Goal: Task Accomplishment & Management: Manage account settings

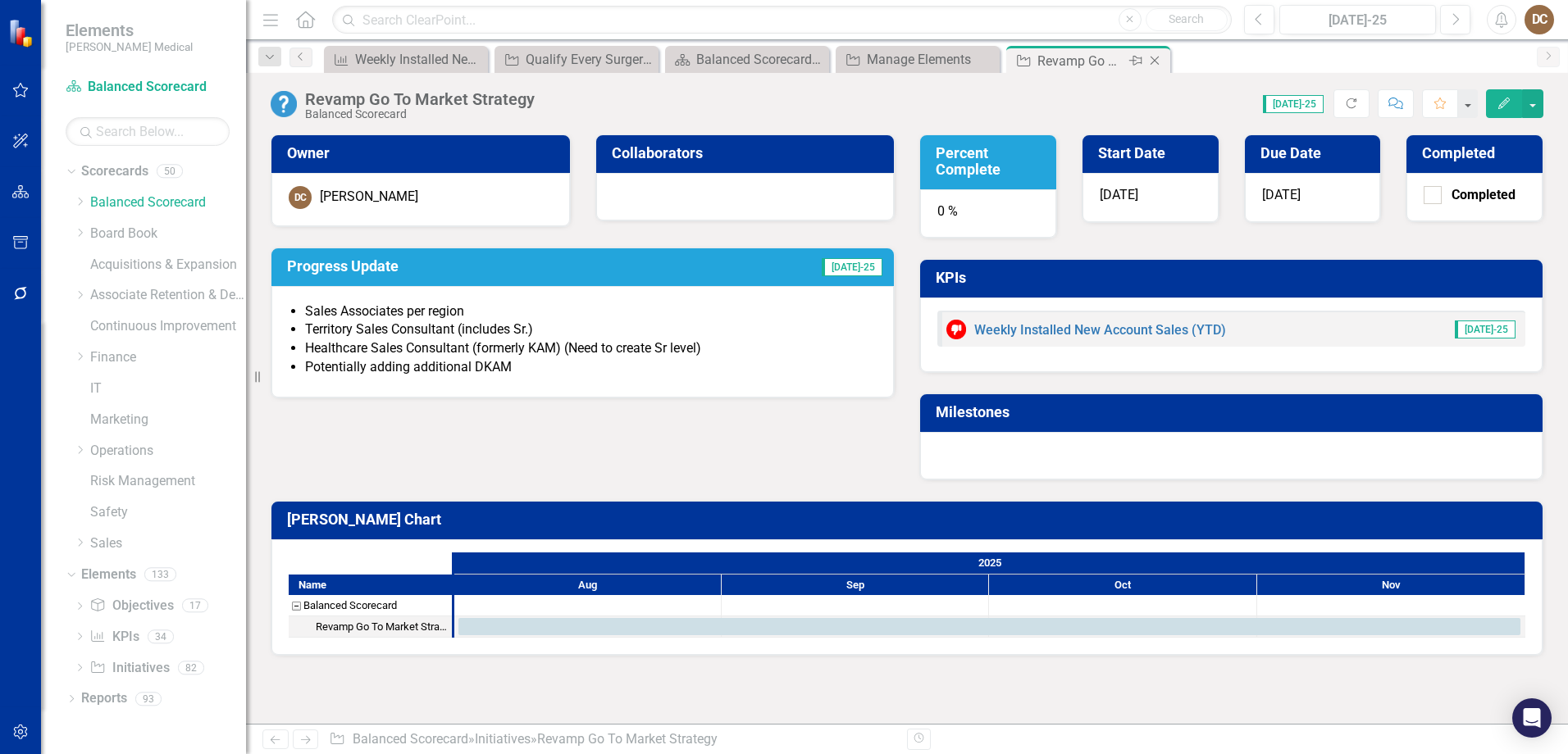
click at [1153, 56] on icon "Close" at bounding box center [1154, 61] width 16 height 13
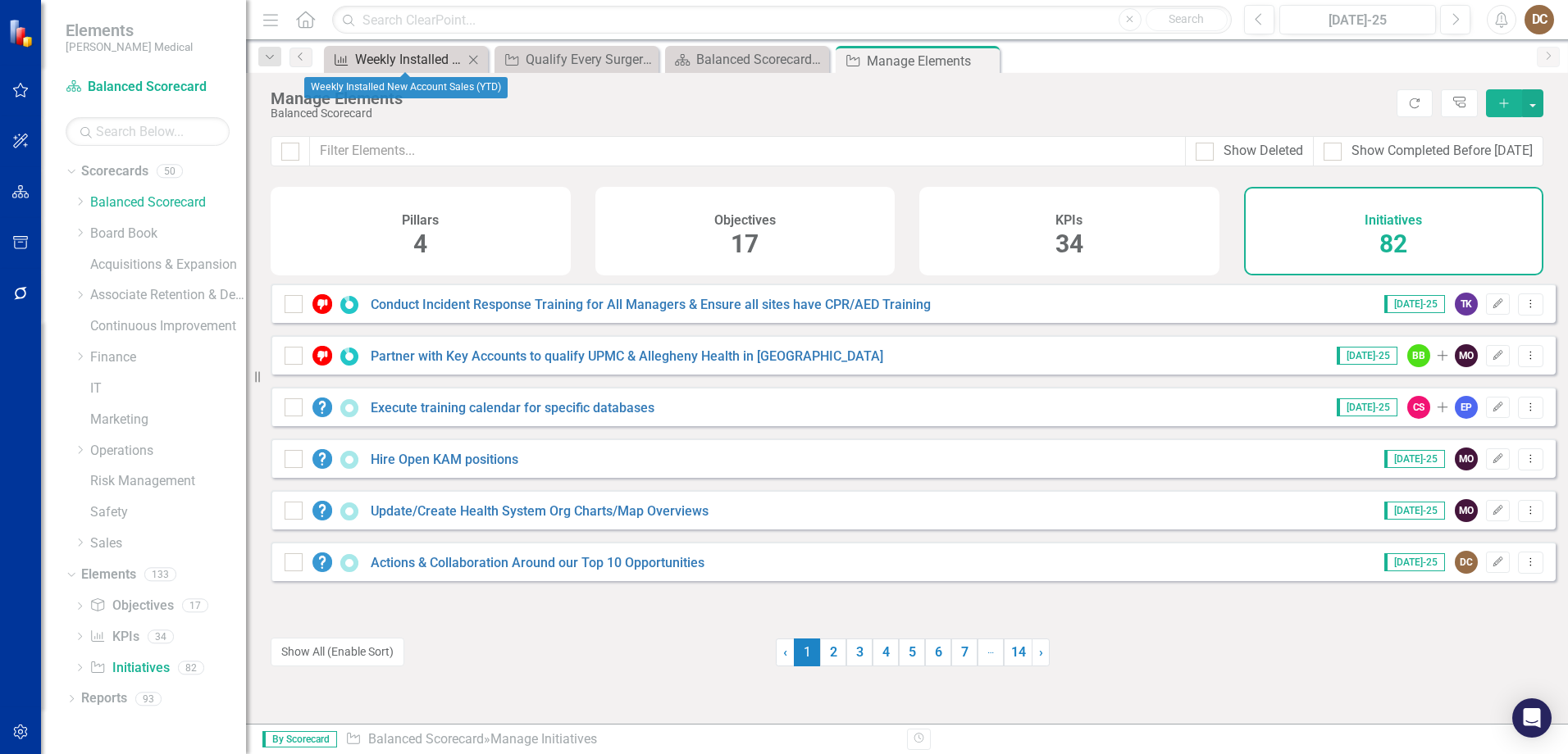
click at [409, 61] on div "Weekly Installed New Account Sales (YTD)" at bounding box center [409, 59] width 109 height 21
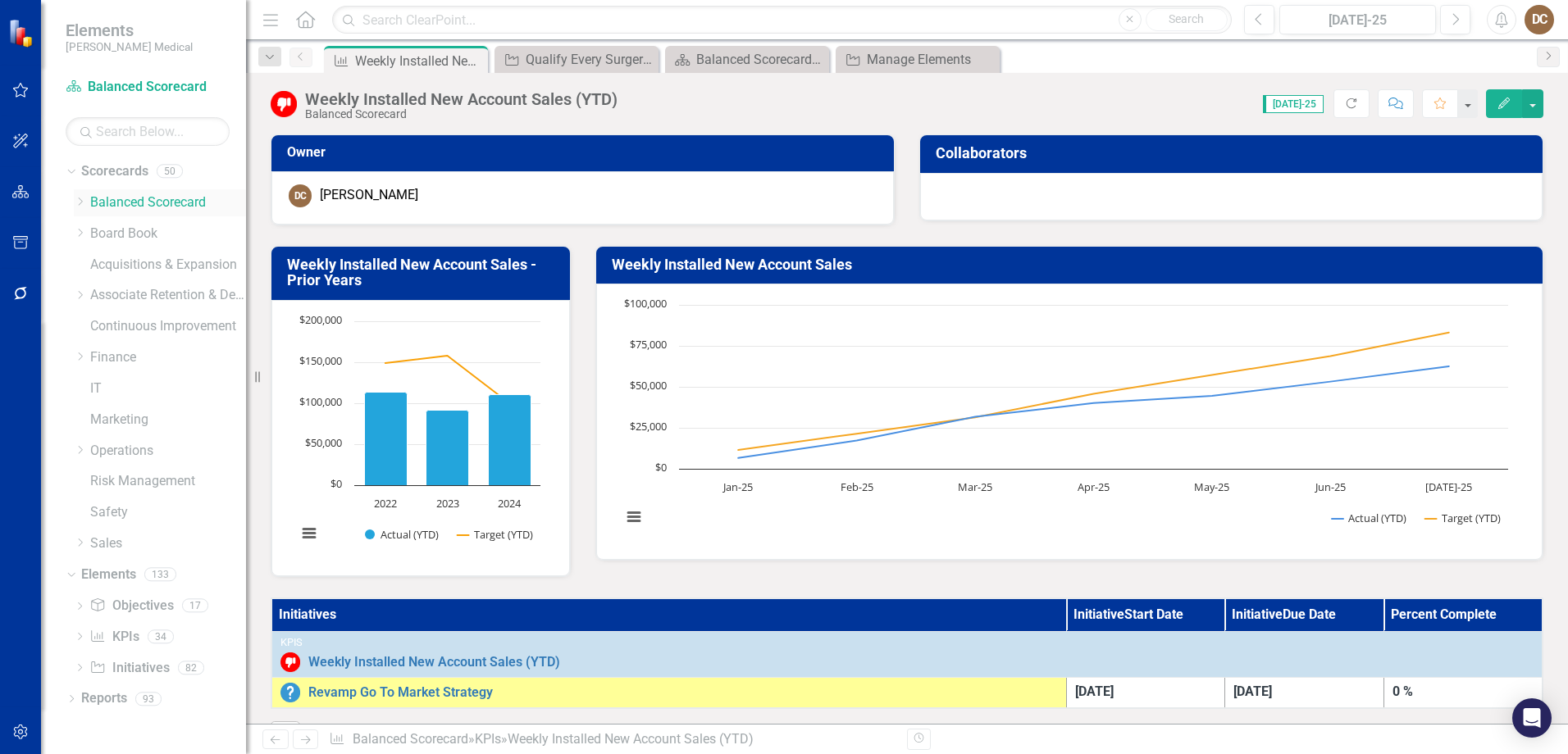
click at [108, 200] on link "Balanced Scorecard" at bounding box center [168, 203] width 156 height 19
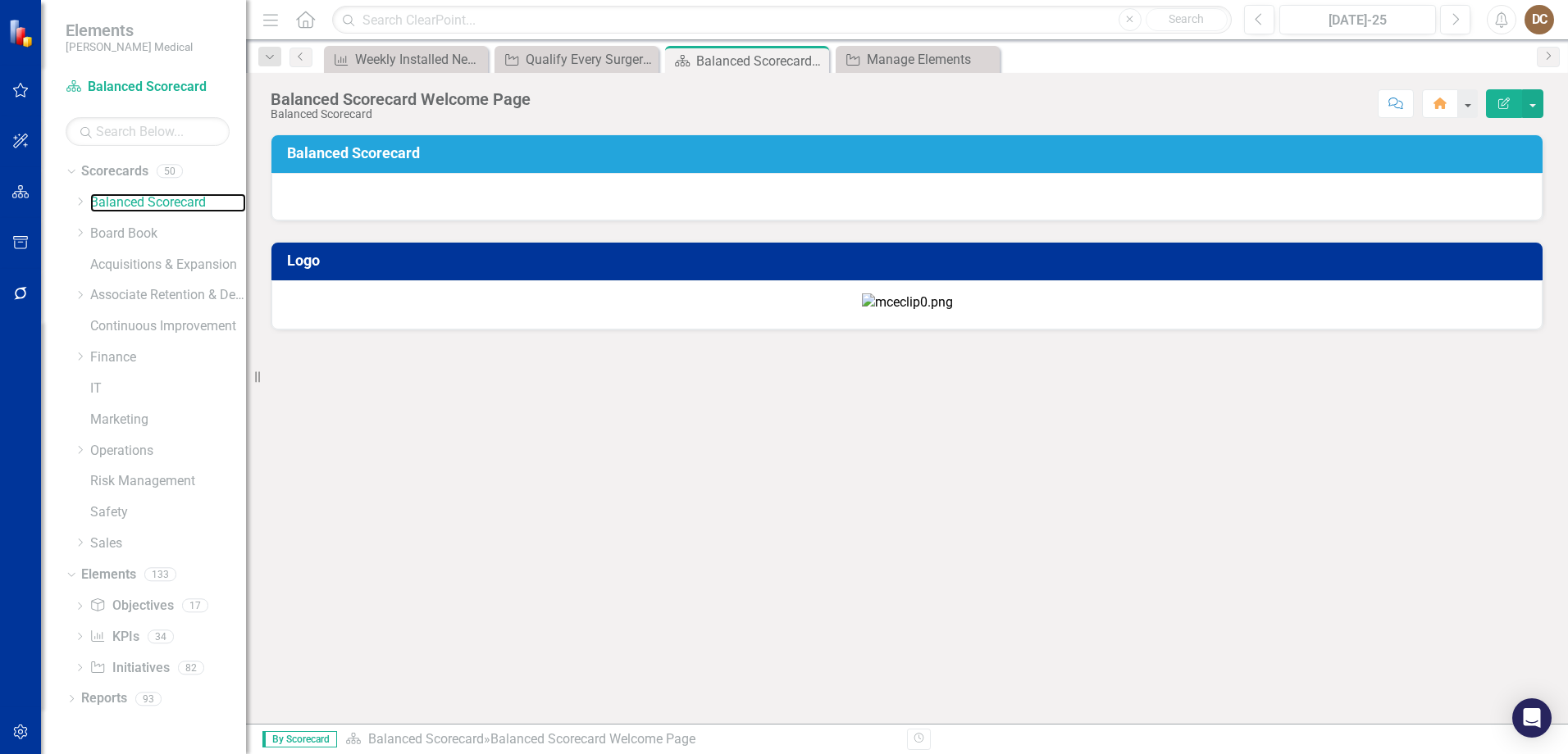
scroll to position [69, 0]
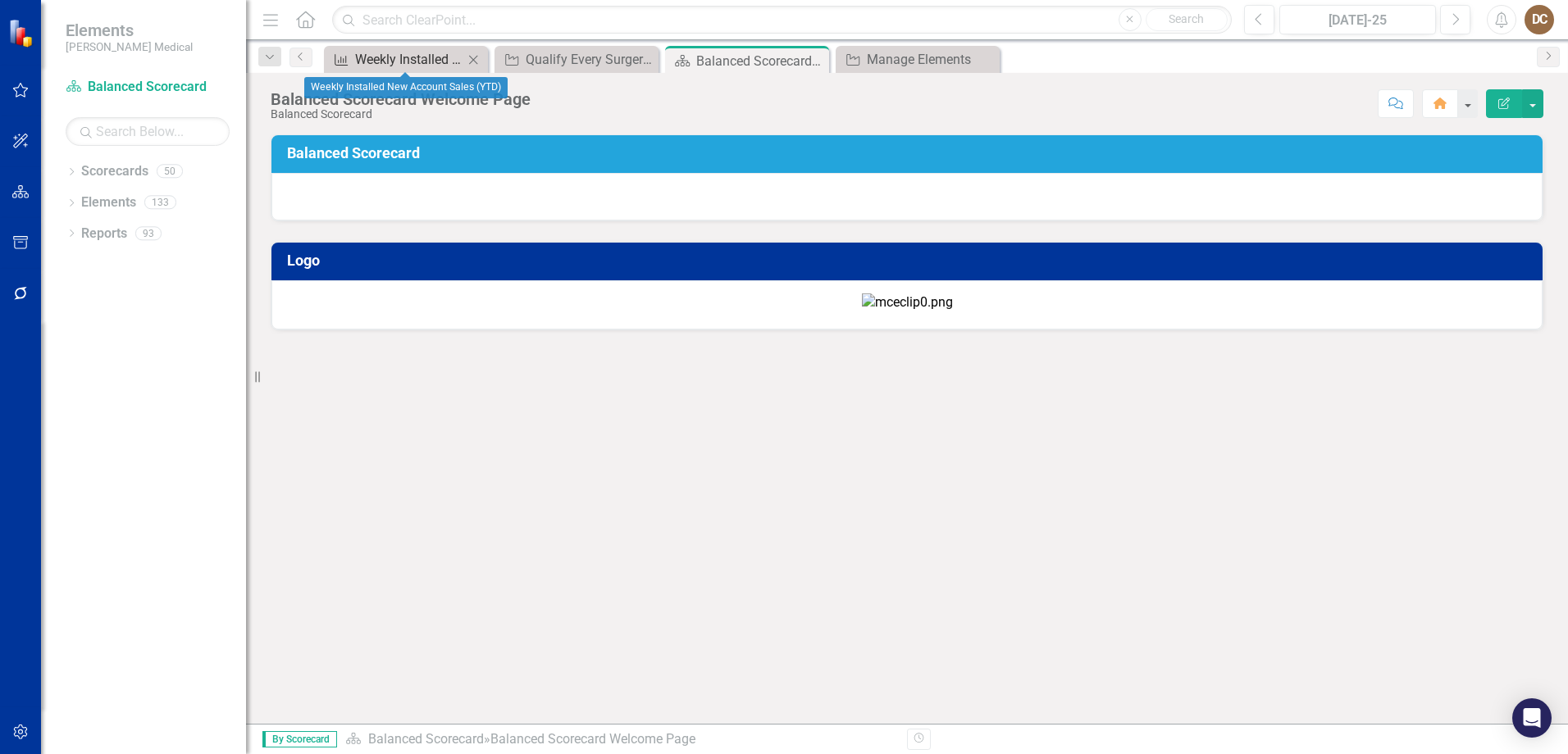
click at [392, 66] on div "Weekly Installed New Account Sales (YTD)" at bounding box center [409, 59] width 109 height 21
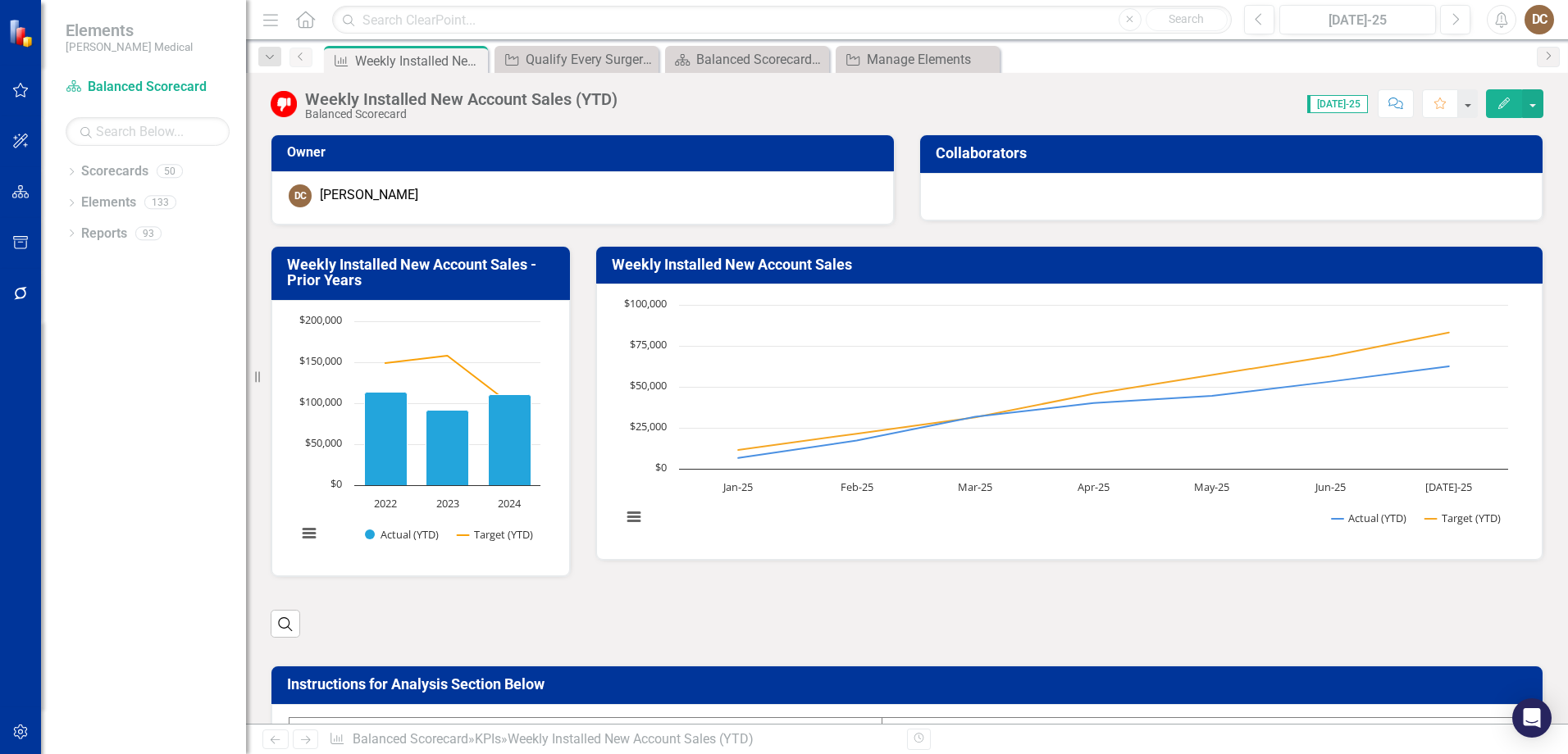
click at [292, 57] on link "Previous" at bounding box center [301, 58] width 23 height 20
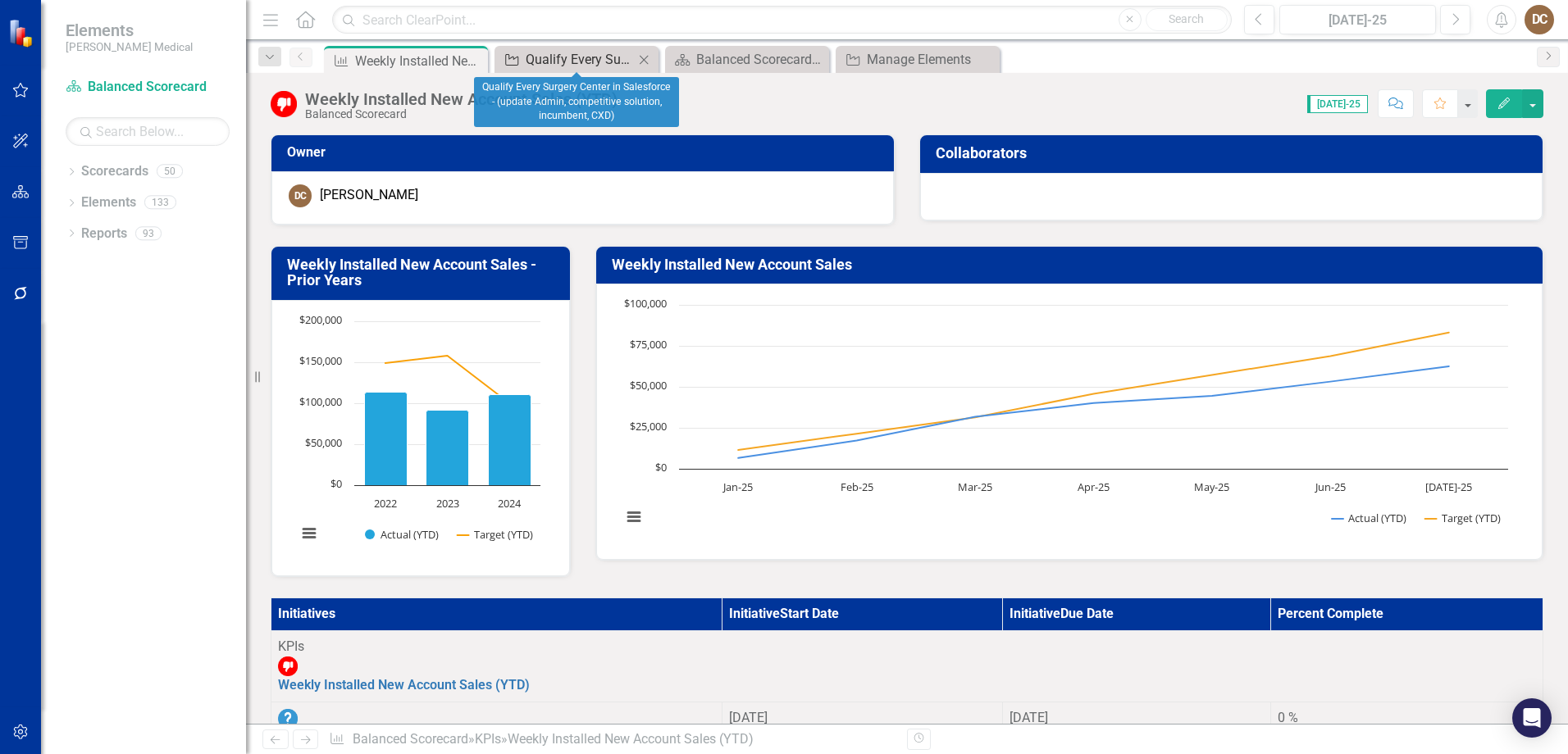
click at [595, 59] on div "Qualify Every Surgery Center in Salesforce - (update Admin, competitive solutio…" at bounding box center [580, 59] width 109 height 21
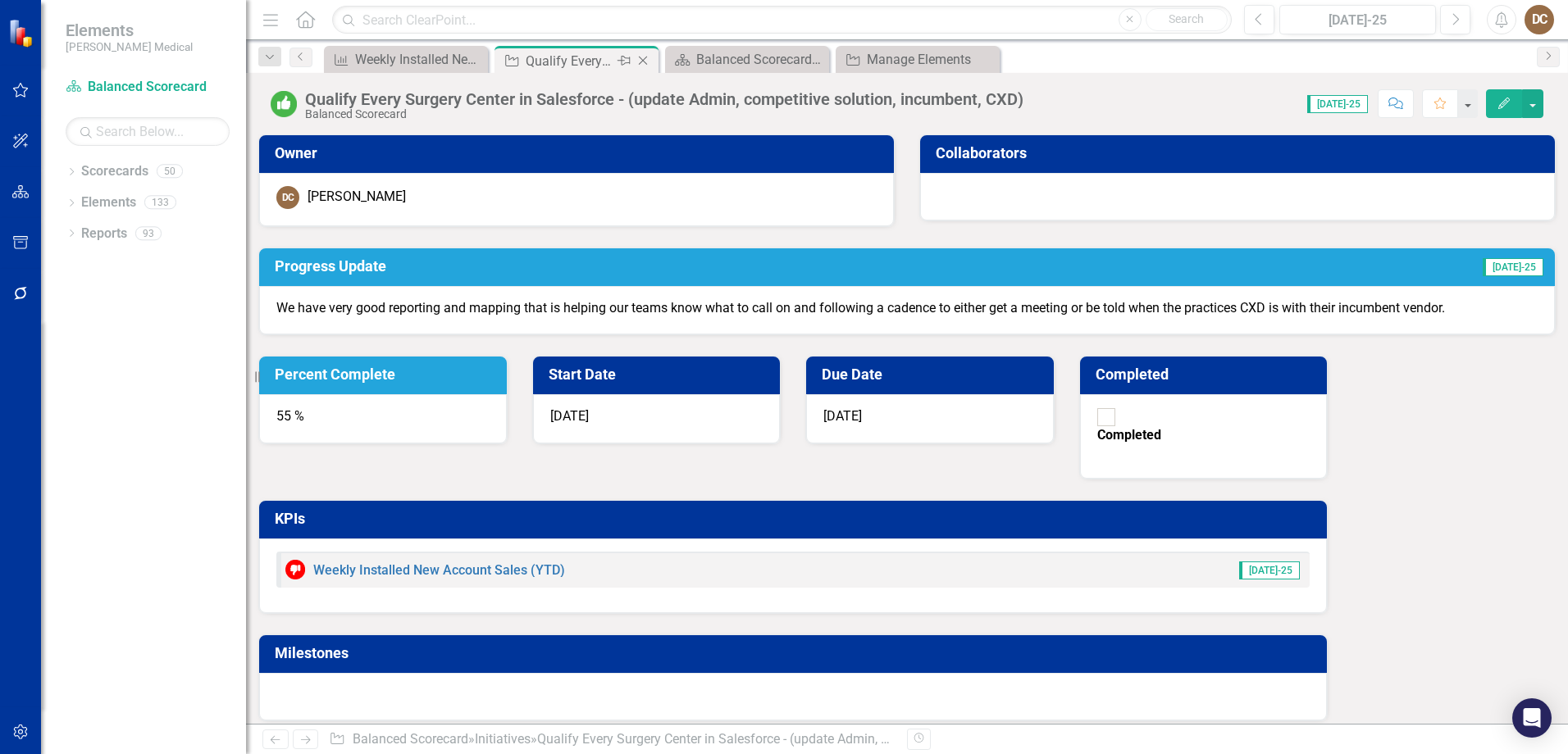
click at [645, 59] on icon at bounding box center [644, 61] width 9 height 9
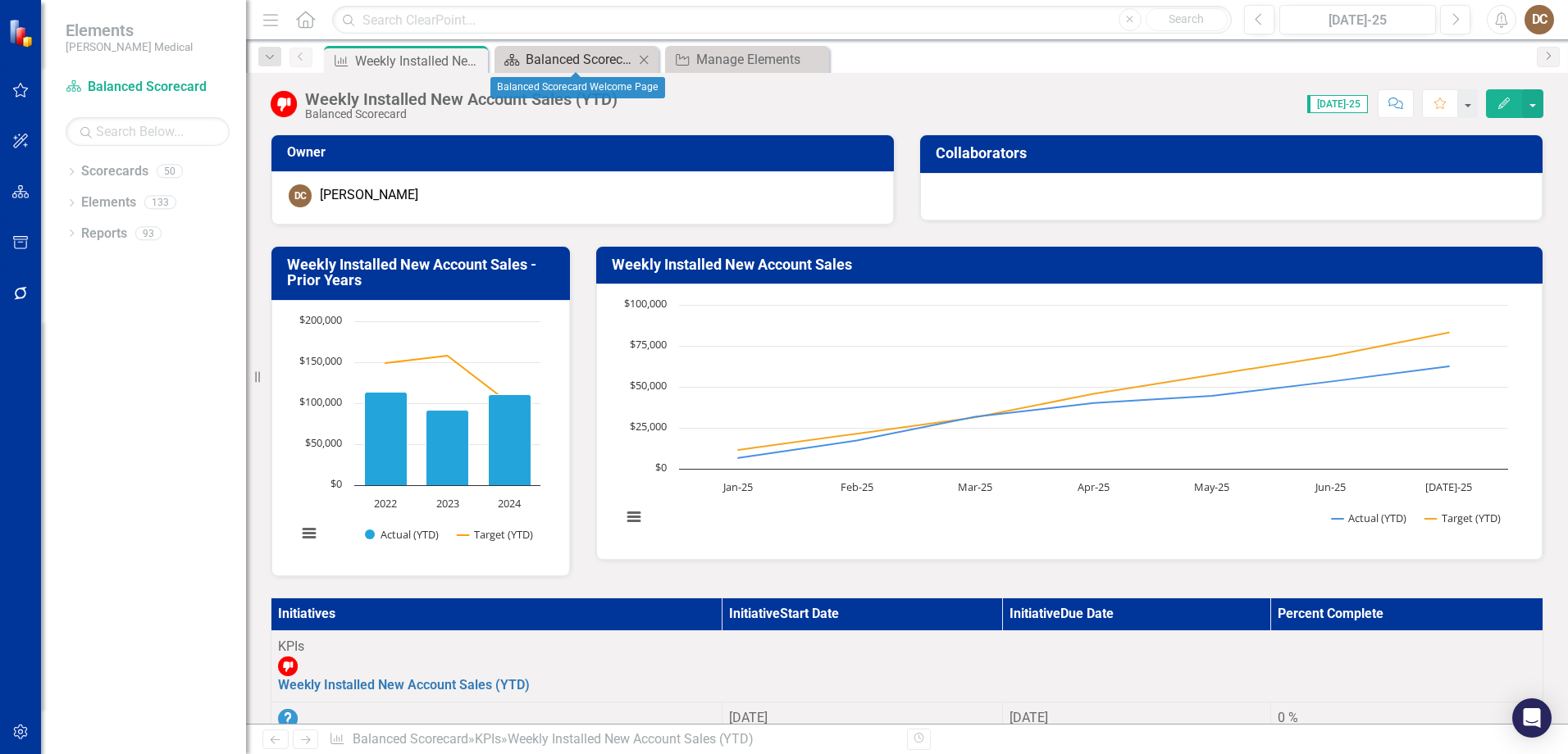
click at [561, 58] on div "Balanced Scorecard Welcome Page" at bounding box center [580, 59] width 109 height 21
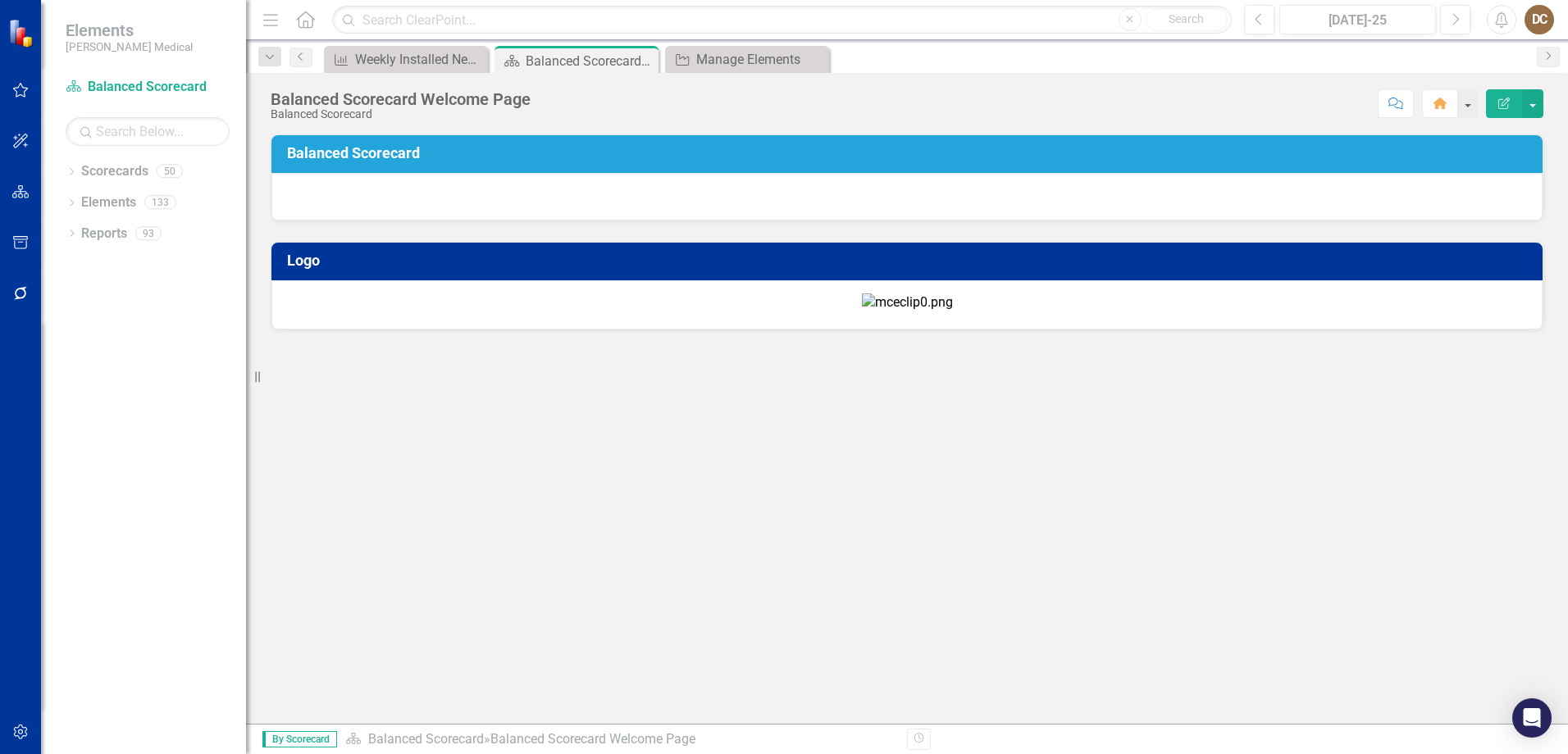
scroll to position [69, 0]
click at [105, 87] on link "Scorecard Balanced Scorecard" at bounding box center [147, 87] width 164 height 19
click at [648, 65] on icon "Close" at bounding box center [643, 61] width 16 height 13
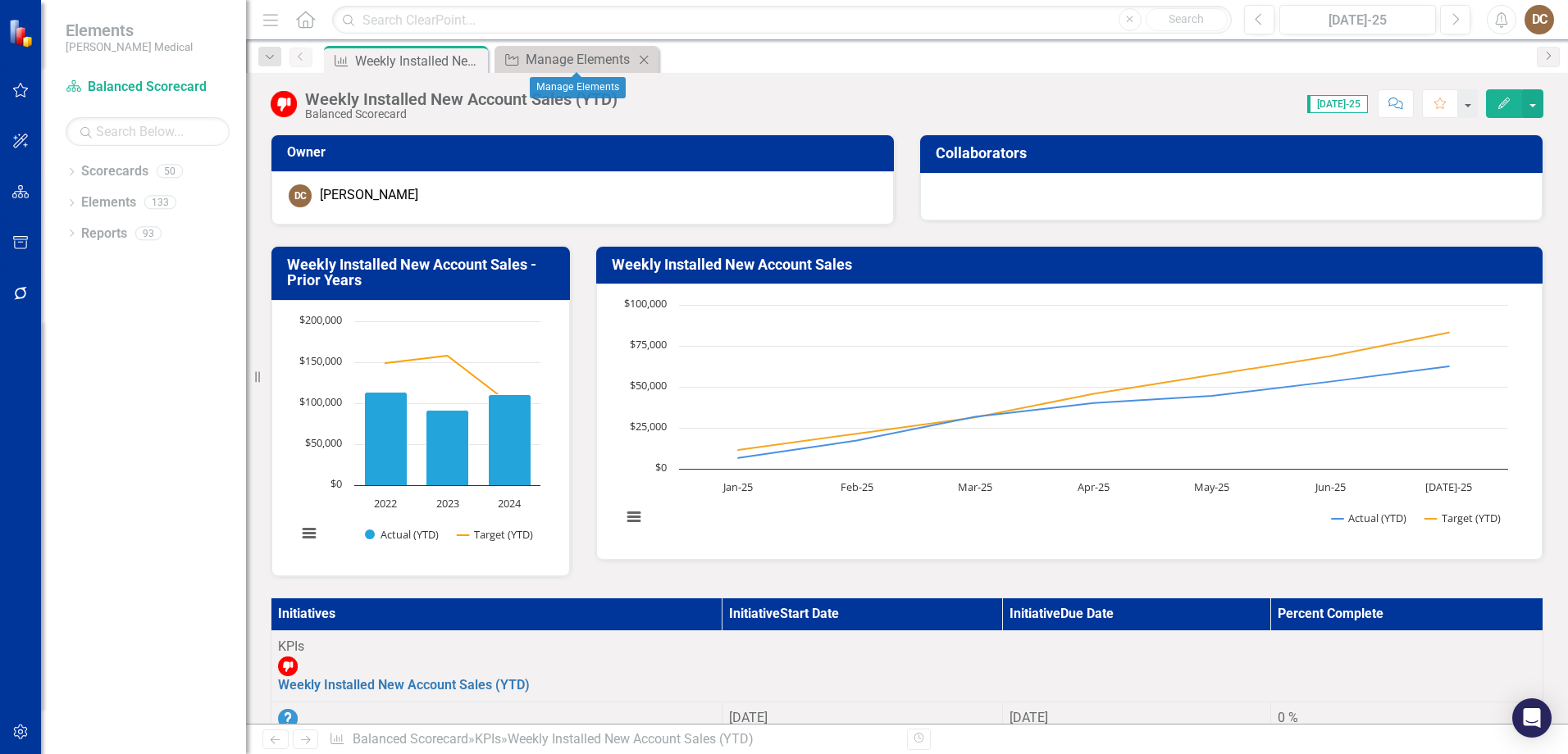
click at [644, 60] on icon at bounding box center [644, 60] width 9 height 9
click at [72, 173] on icon "Dropdown" at bounding box center [71, 174] width 12 height 9
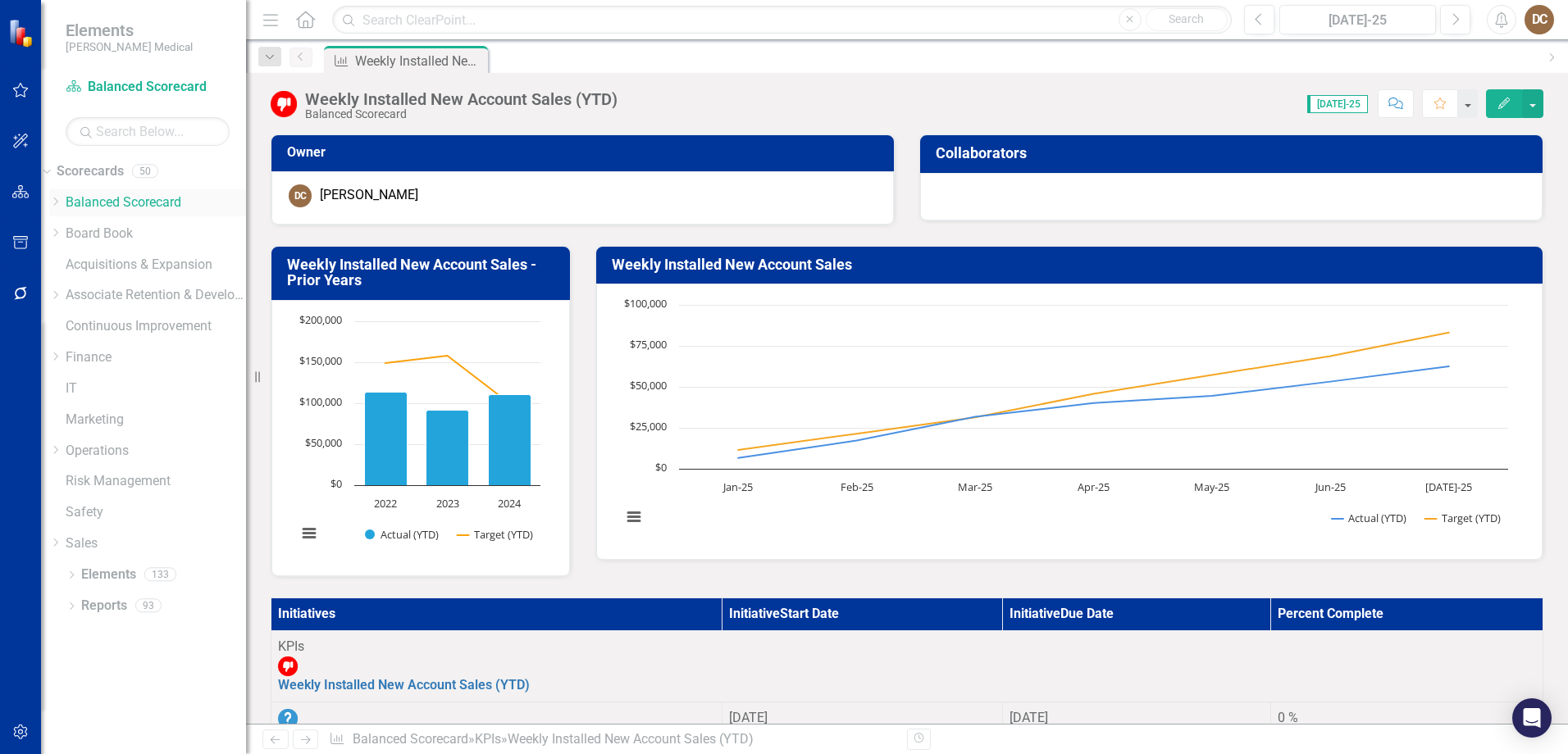
click at [148, 196] on link "Balanced Scorecard" at bounding box center [155, 203] width 180 height 19
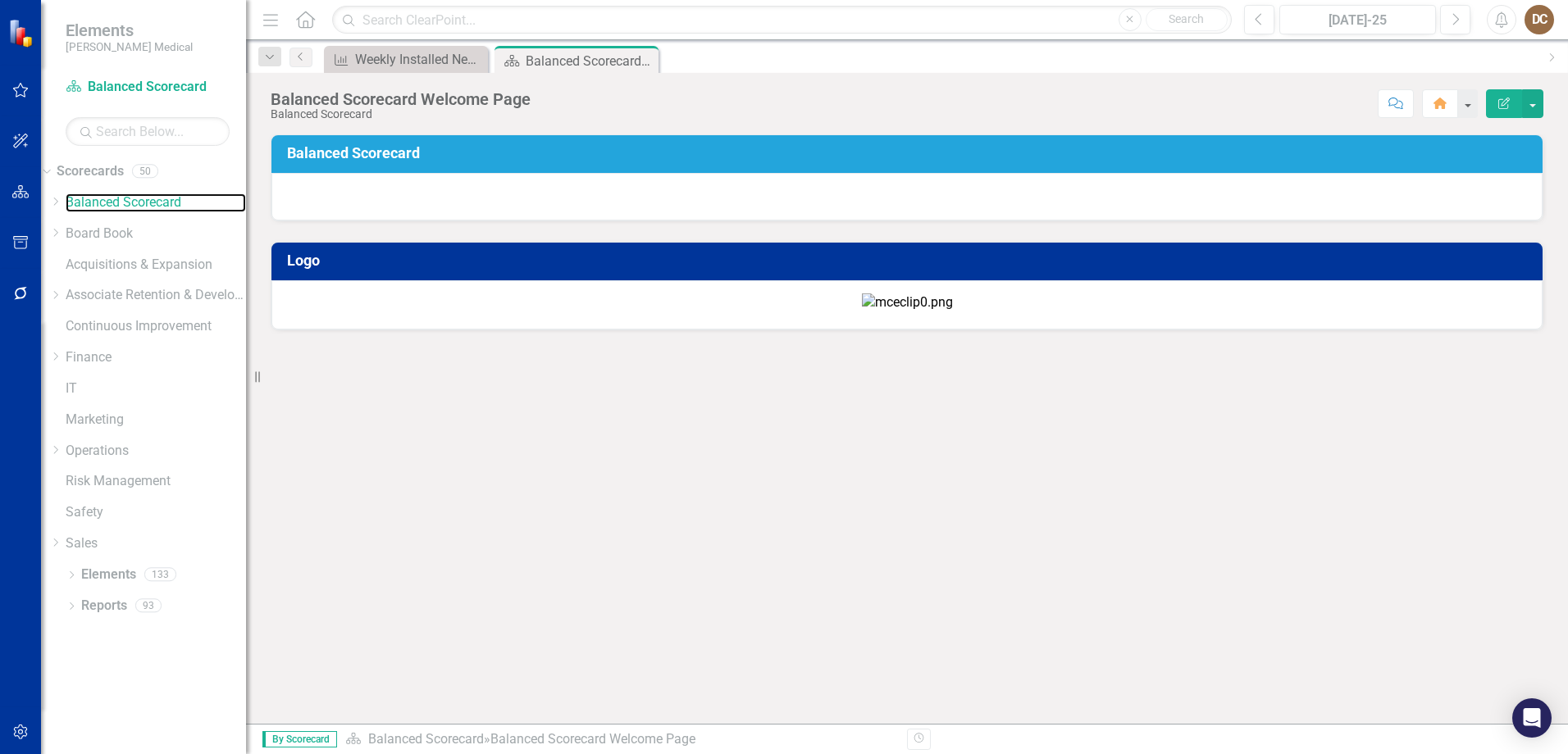
scroll to position [69, 0]
click at [1441, 100] on icon "button" at bounding box center [1439, 103] width 13 height 12
click at [1547, 24] on div "DC" at bounding box center [1539, 19] width 30 height 30
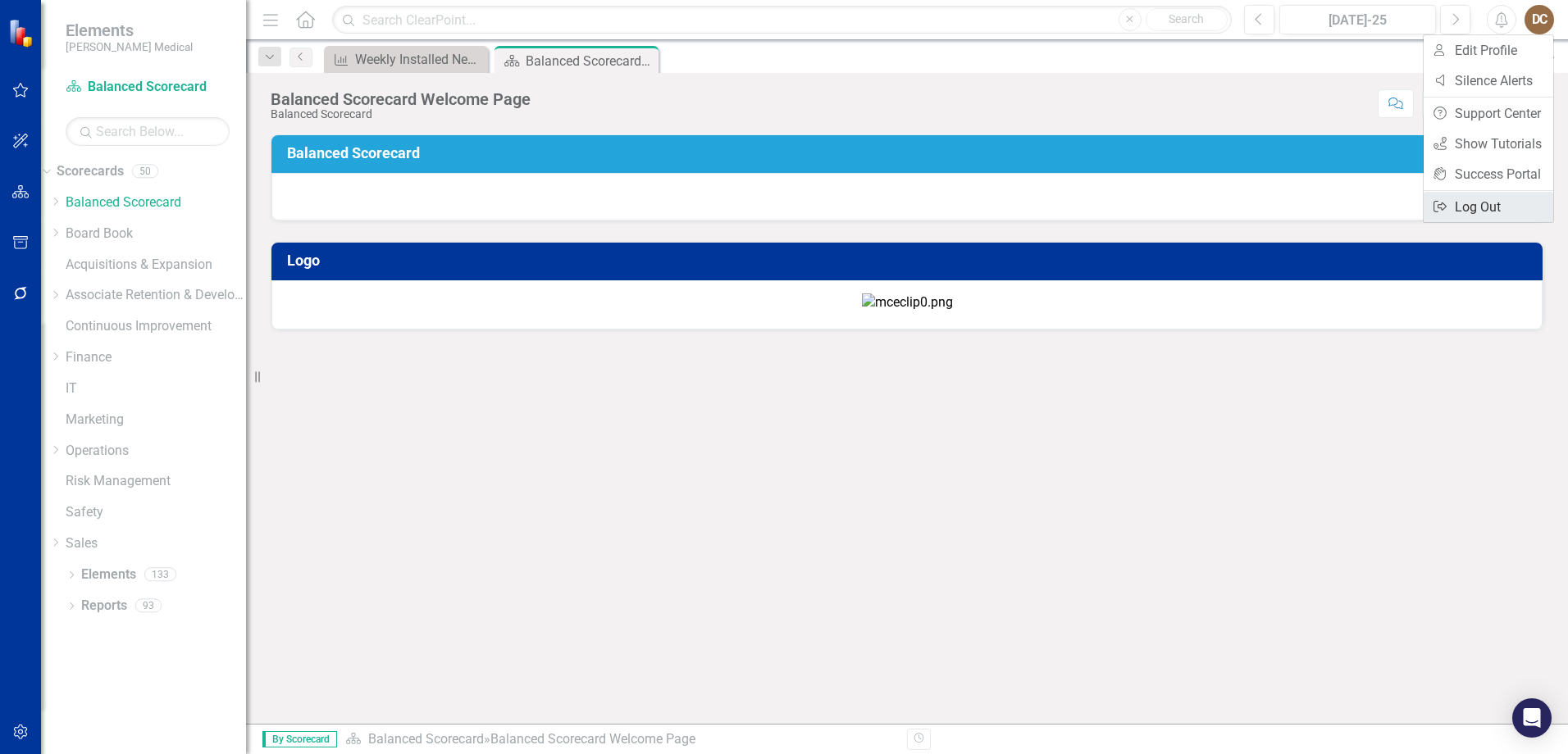
click at [1498, 199] on link "Logout Log Out" at bounding box center [1487, 207] width 129 height 31
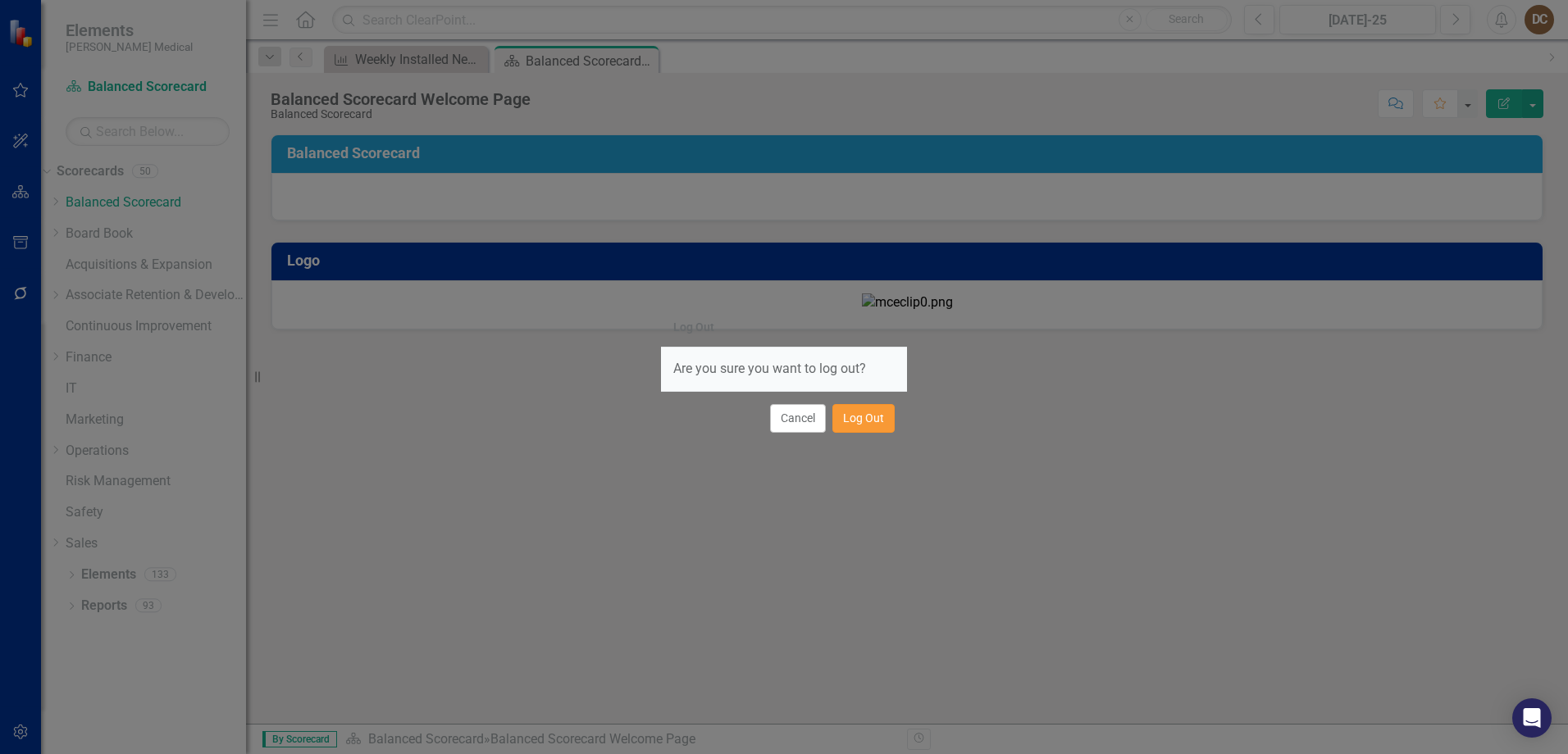
click at [852, 423] on button "Log Out" at bounding box center [863, 419] width 62 height 29
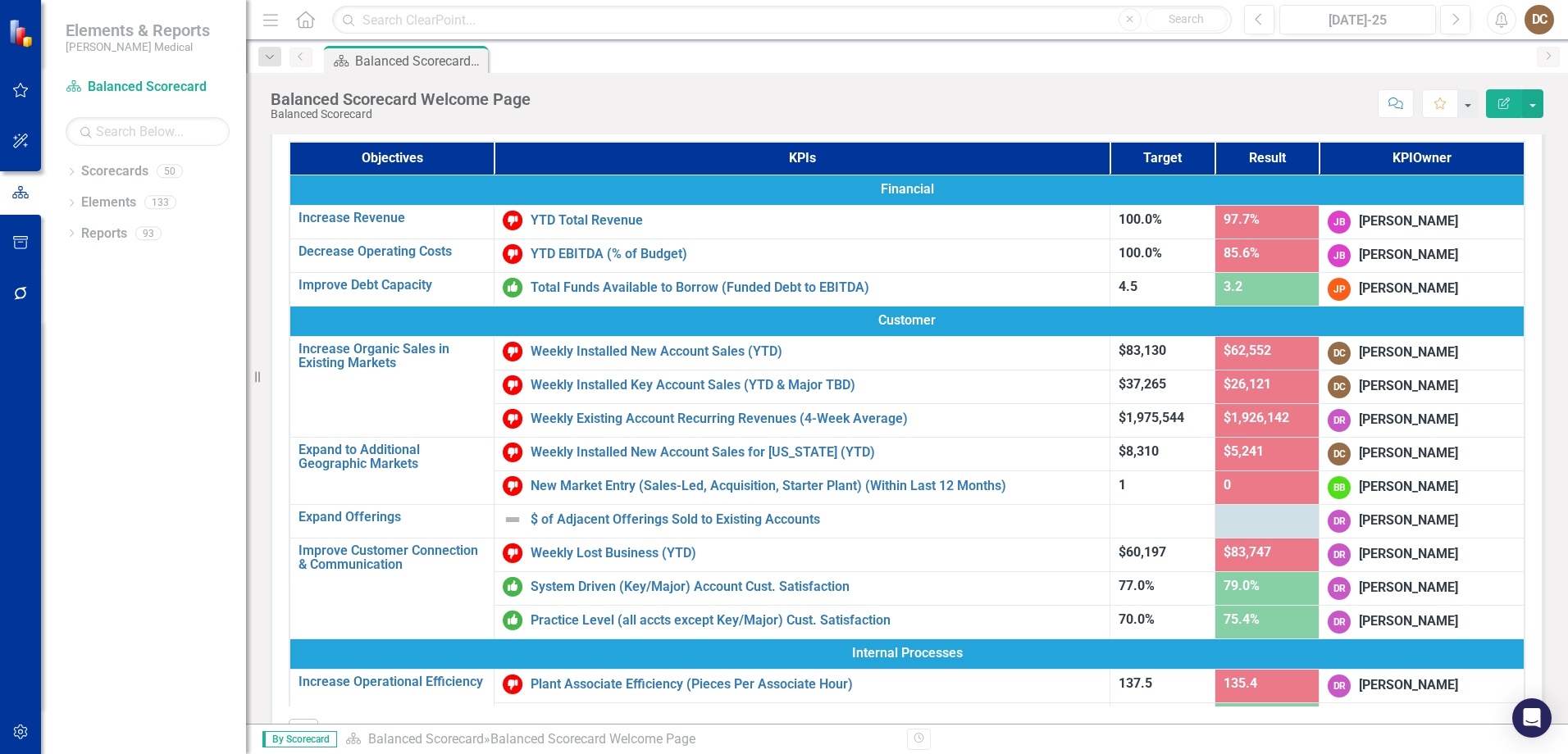
scroll to position [82, 0]
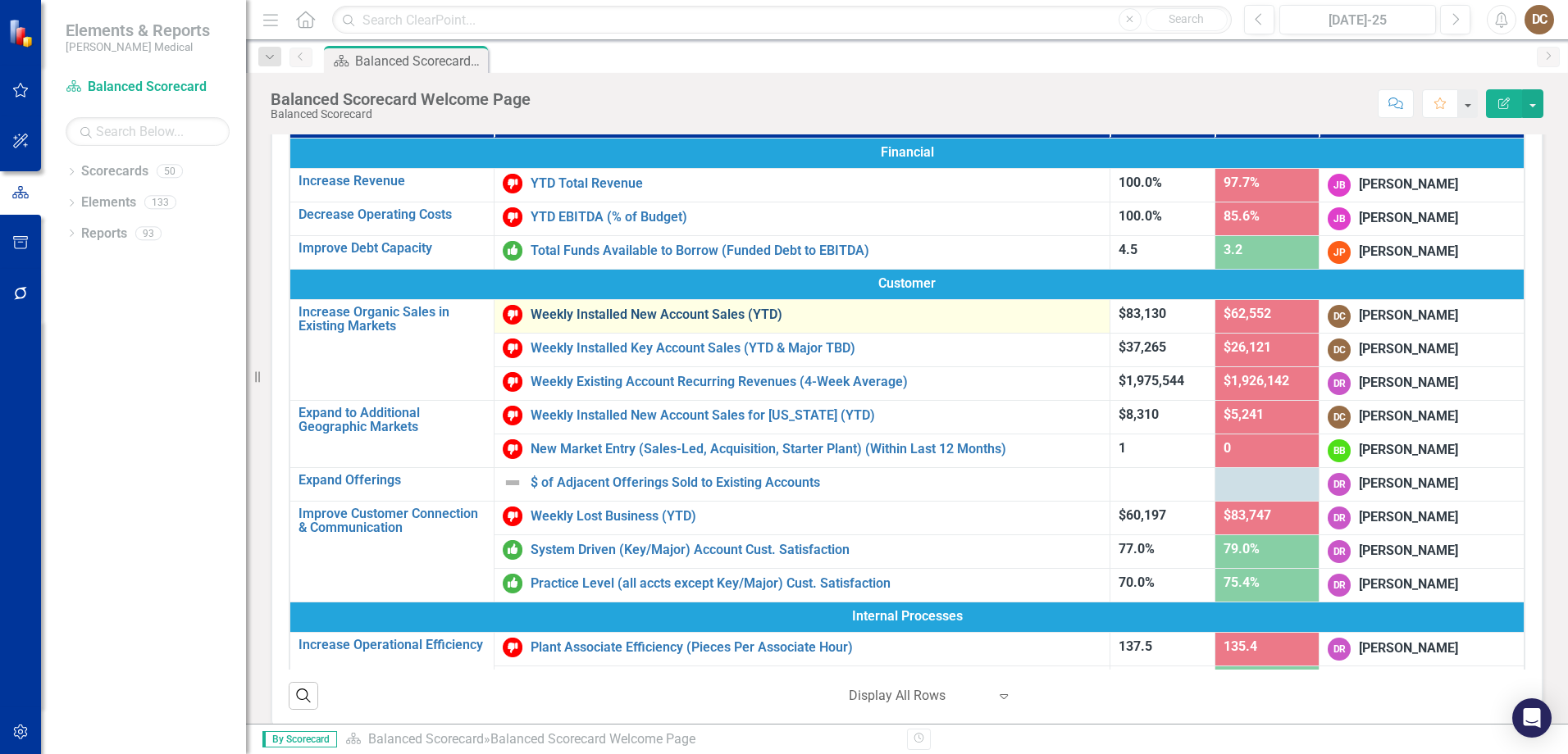
click at [639, 316] on link "Weekly Installed New Account Sales (YTD)" at bounding box center [816, 315] width 570 height 14
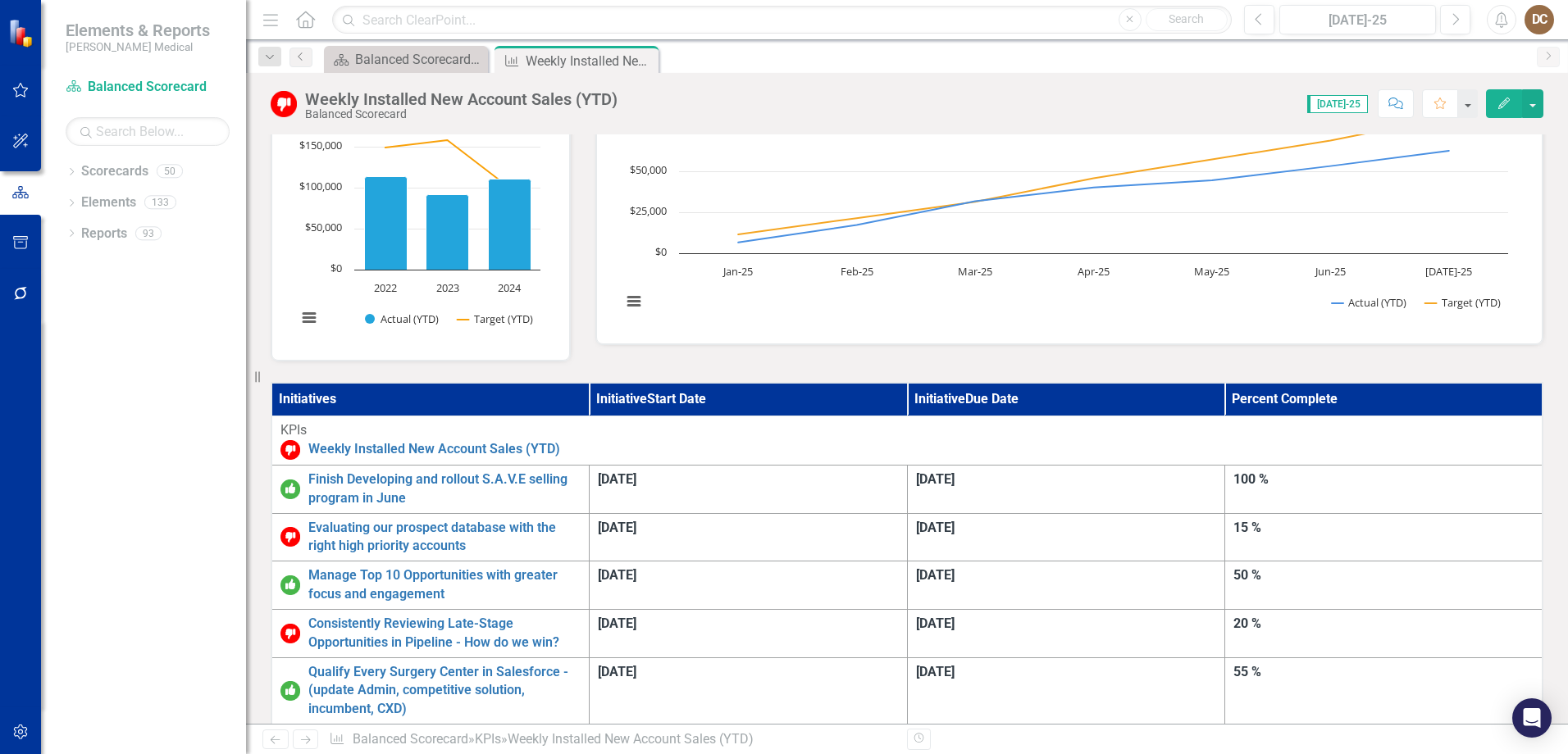
scroll to position [328, 0]
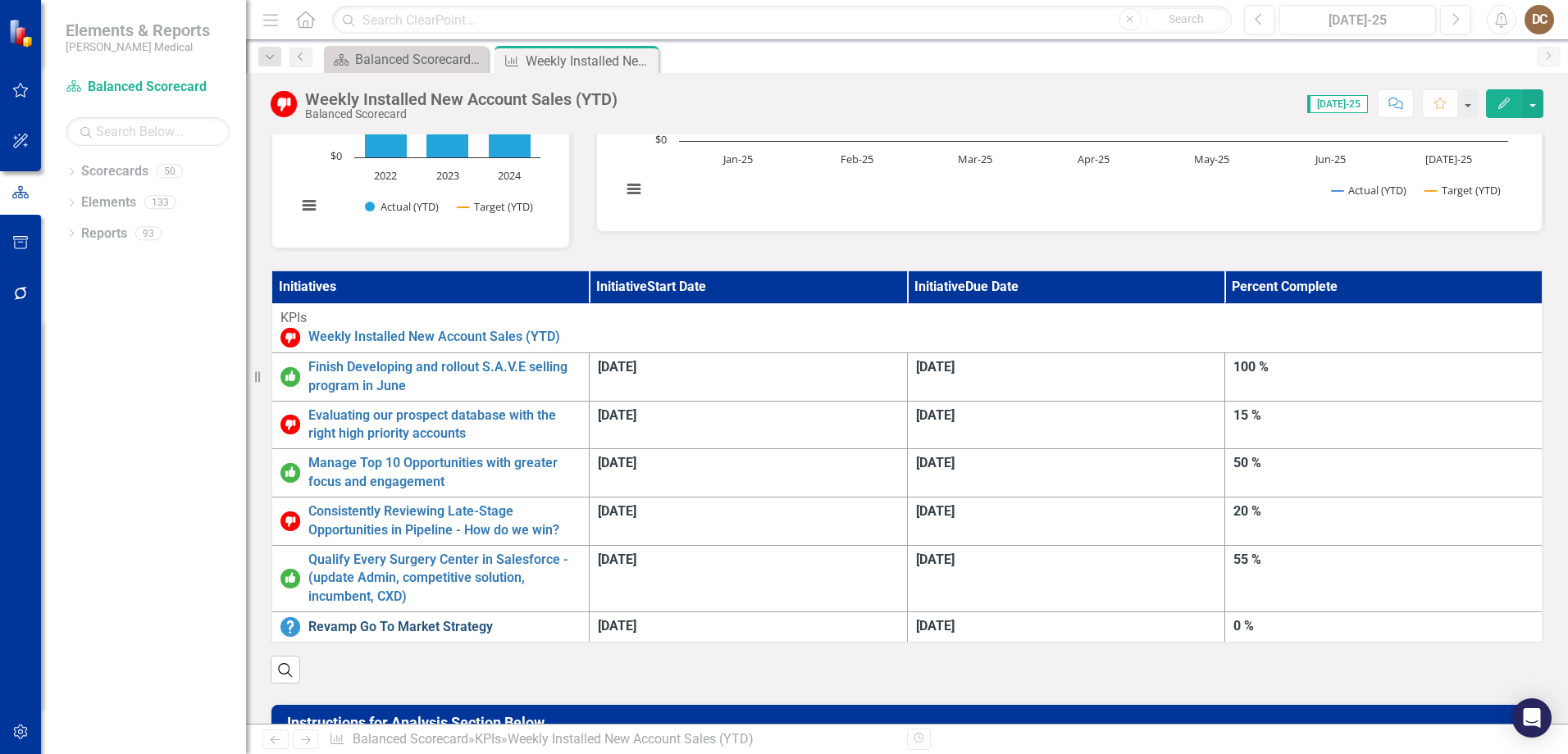
click at [447, 618] on link "Revamp Go To Market Strategy" at bounding box center [445, 627] width 272 height 19
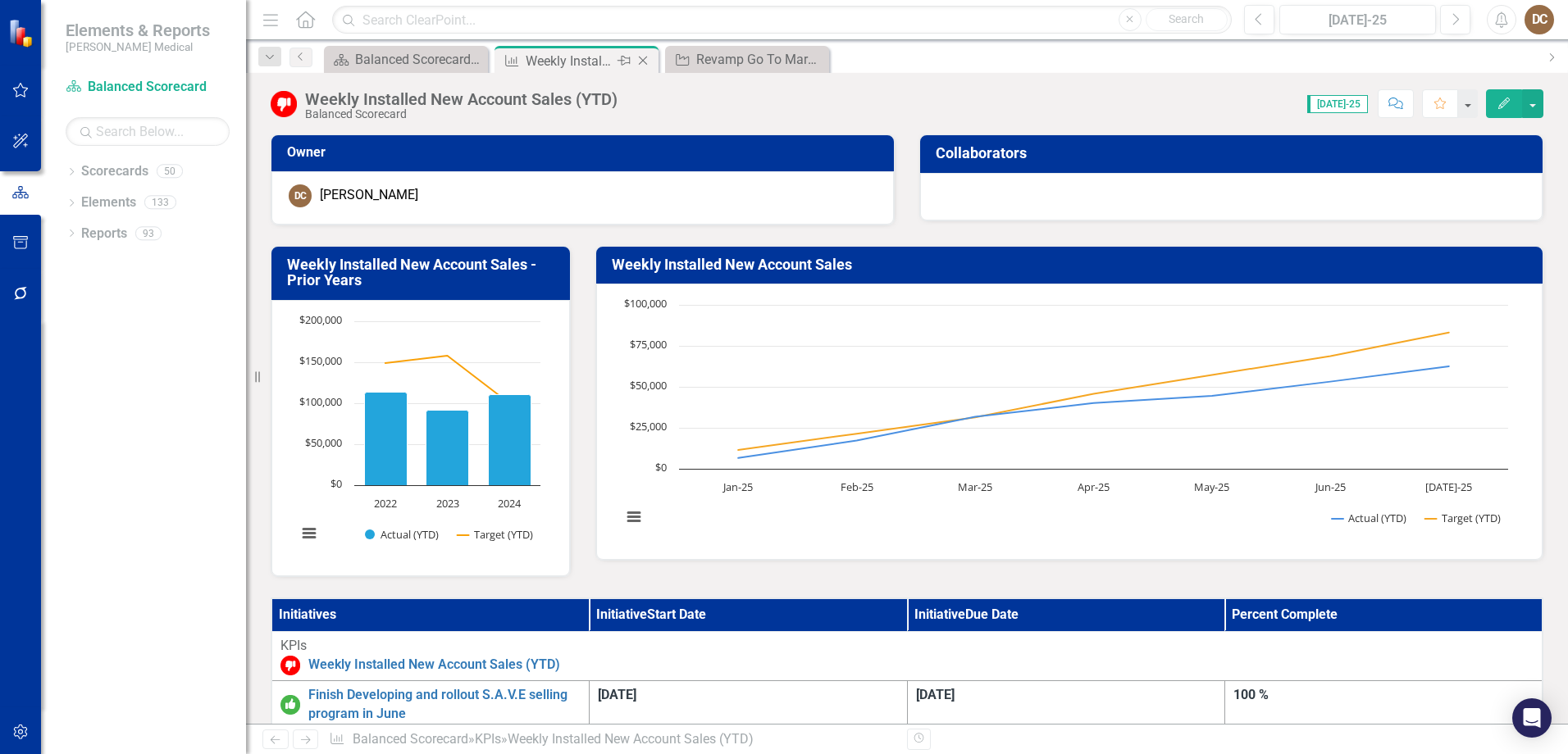
click at [643, 62] on icon "Close" at bounding box center [643, 61] width 16 height 13
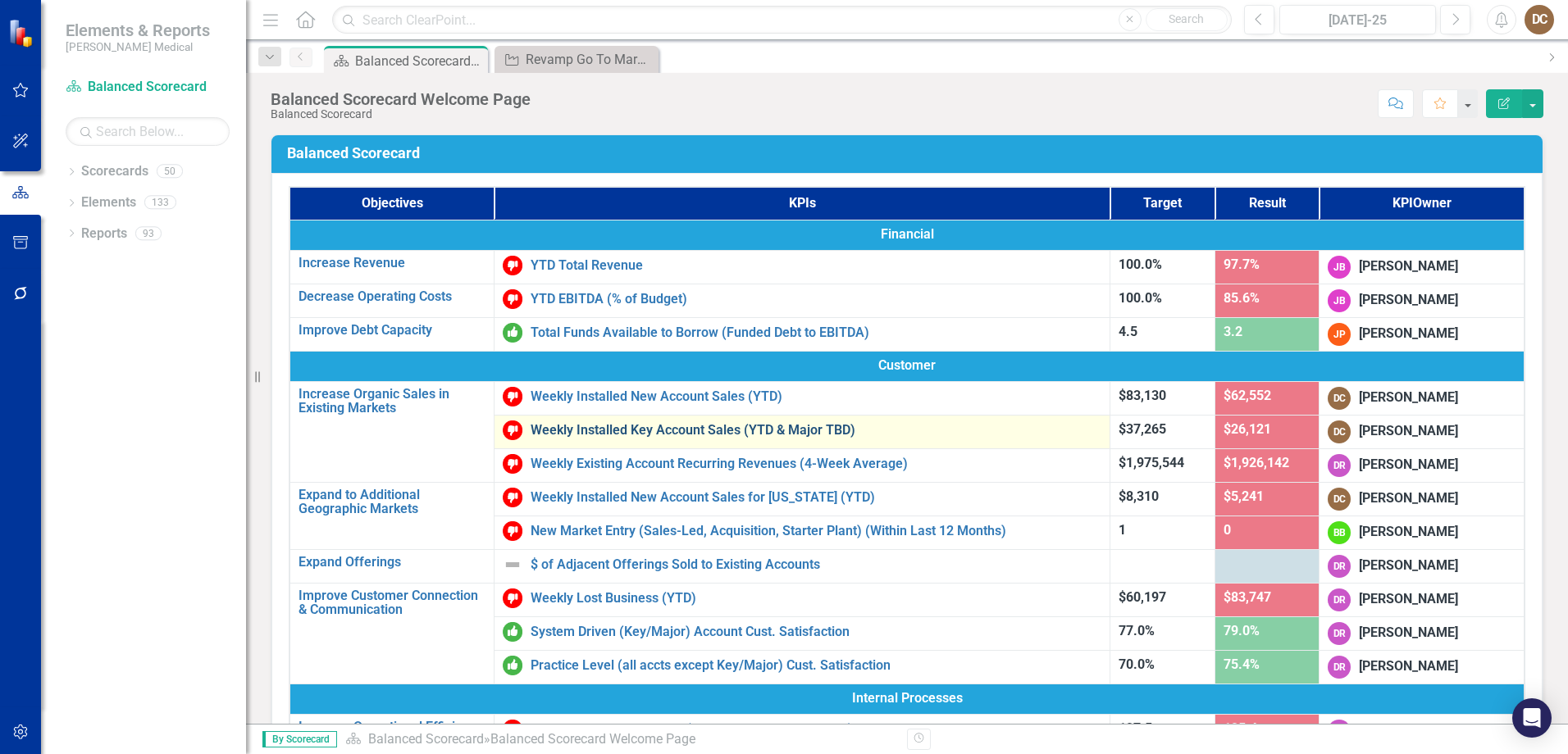
click at [700, 427] on link "Weekly Installed Key Account Sales (YTD & Major TBD)" at bounding box center [816, 430] width 570 height 14
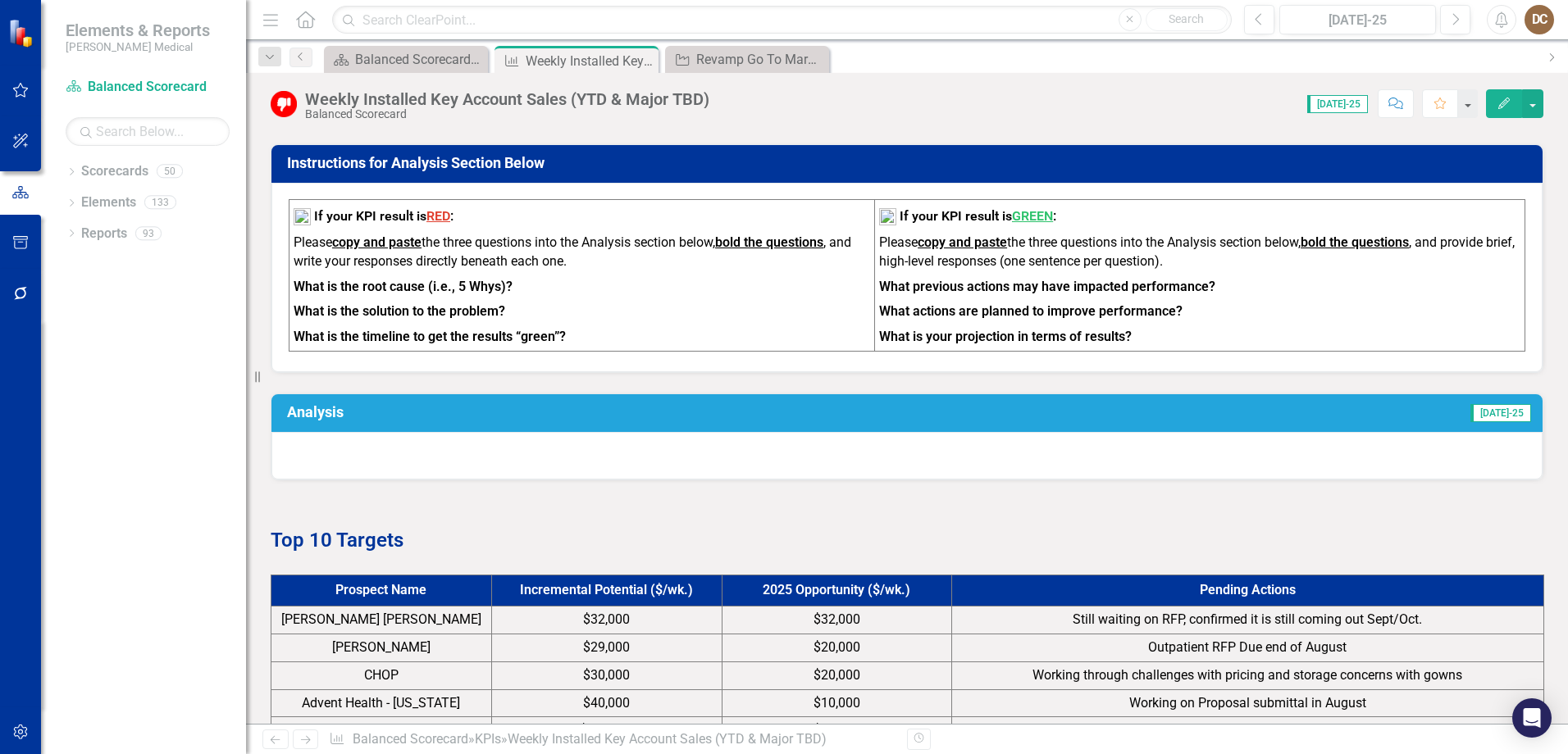
scroll to position [820, 0]
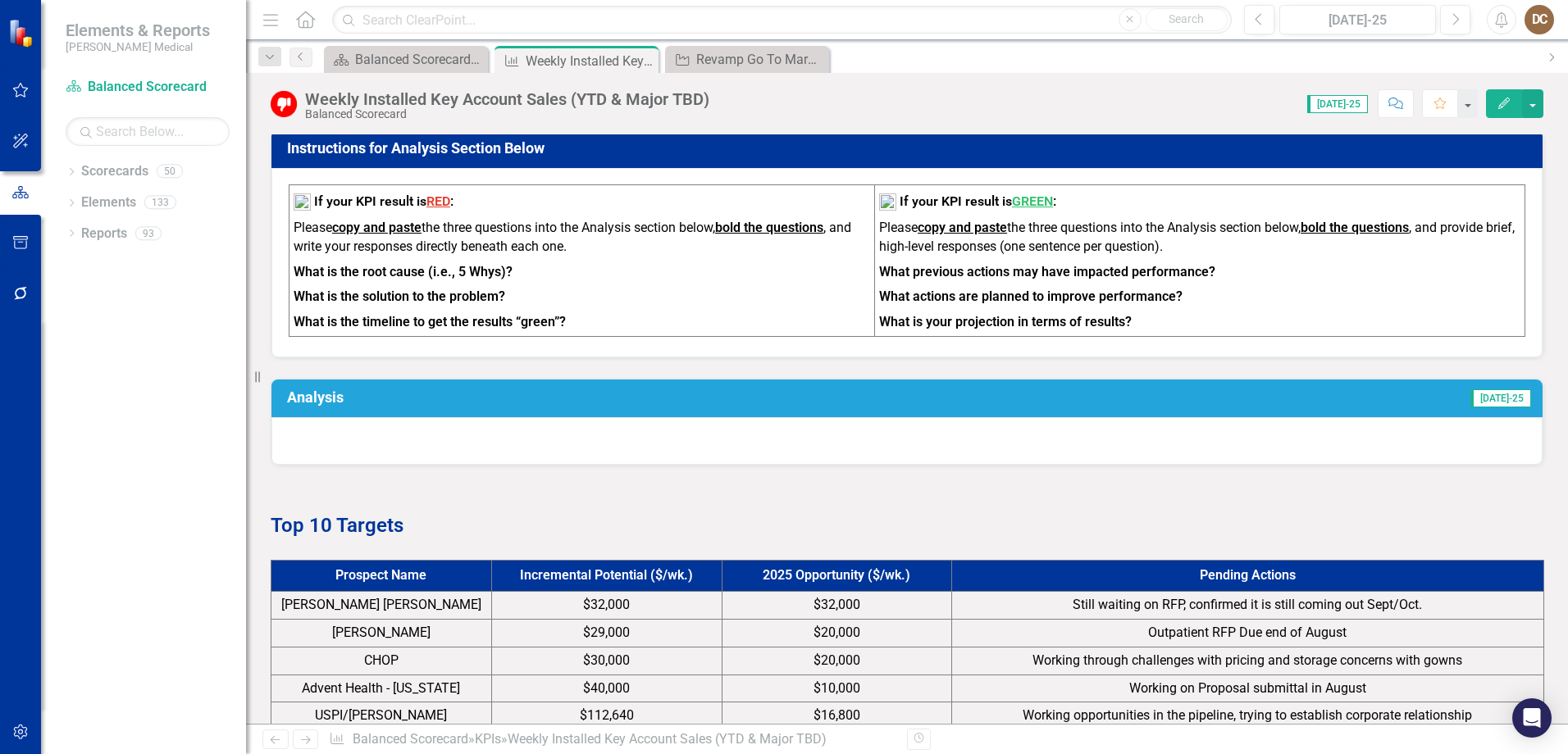
click at [853, 417] on div at bounding box center [907, 441] width 1271 height 48
click at [852, 389] on h3 "Analysis" at bounding box center [583, 397] width 593 height 16
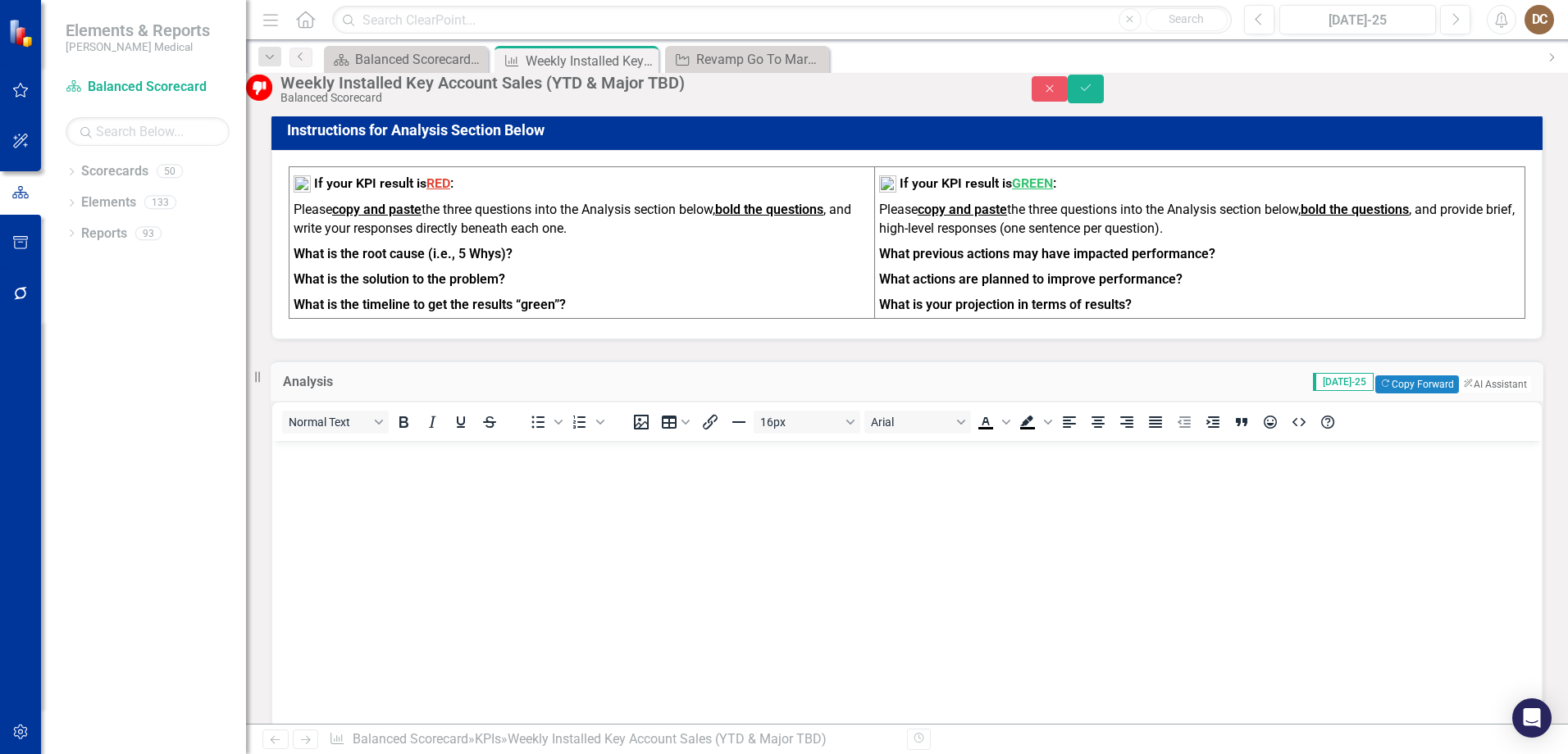
scroll to position [0, 0]
click at [1399, 376] on button "Copy Forward Copy Forward" at bounding box center [1416, 385] width 82 height 18
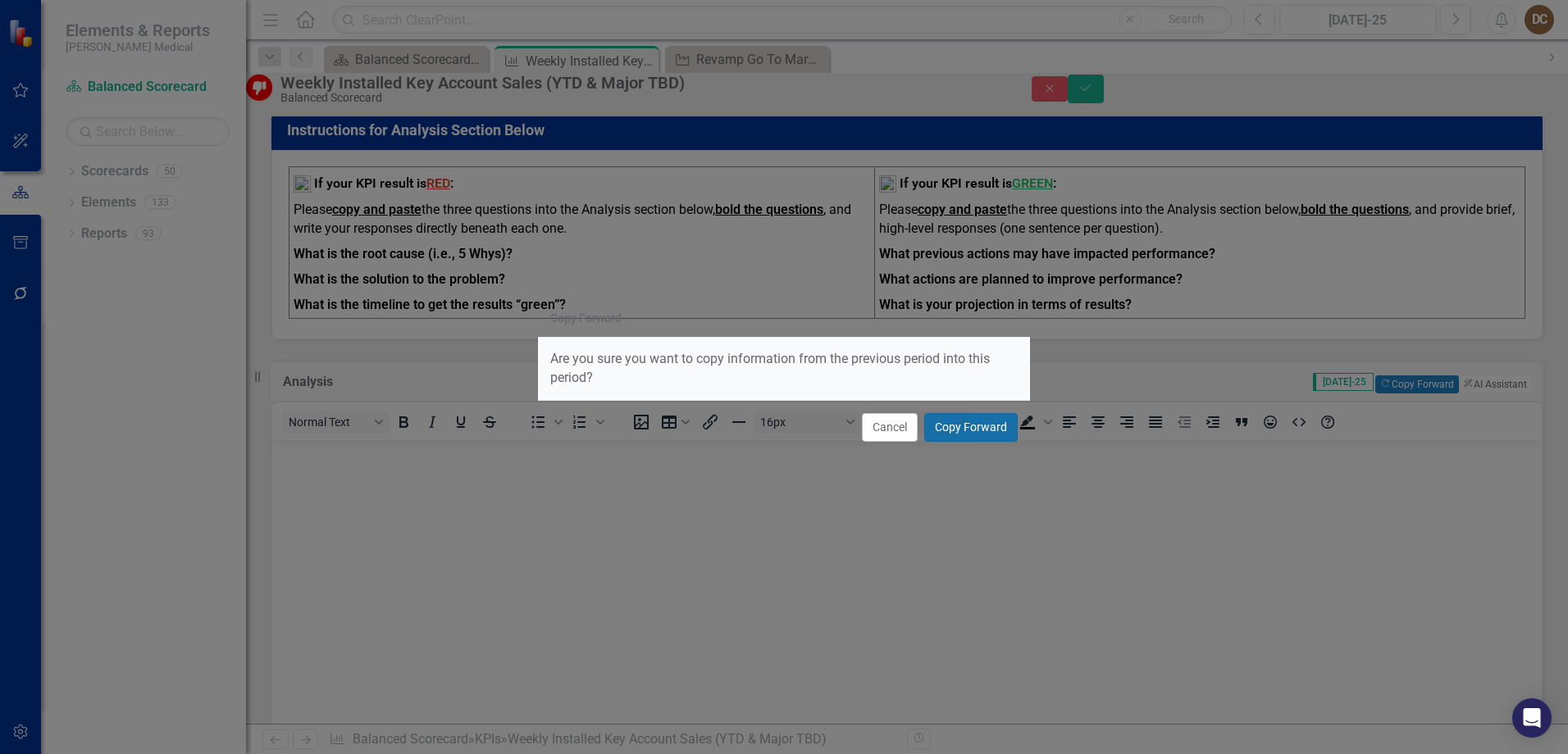
click at [1014, 425] on button "Copy Forward" at bounding box center [970, 427] width 93 height 29
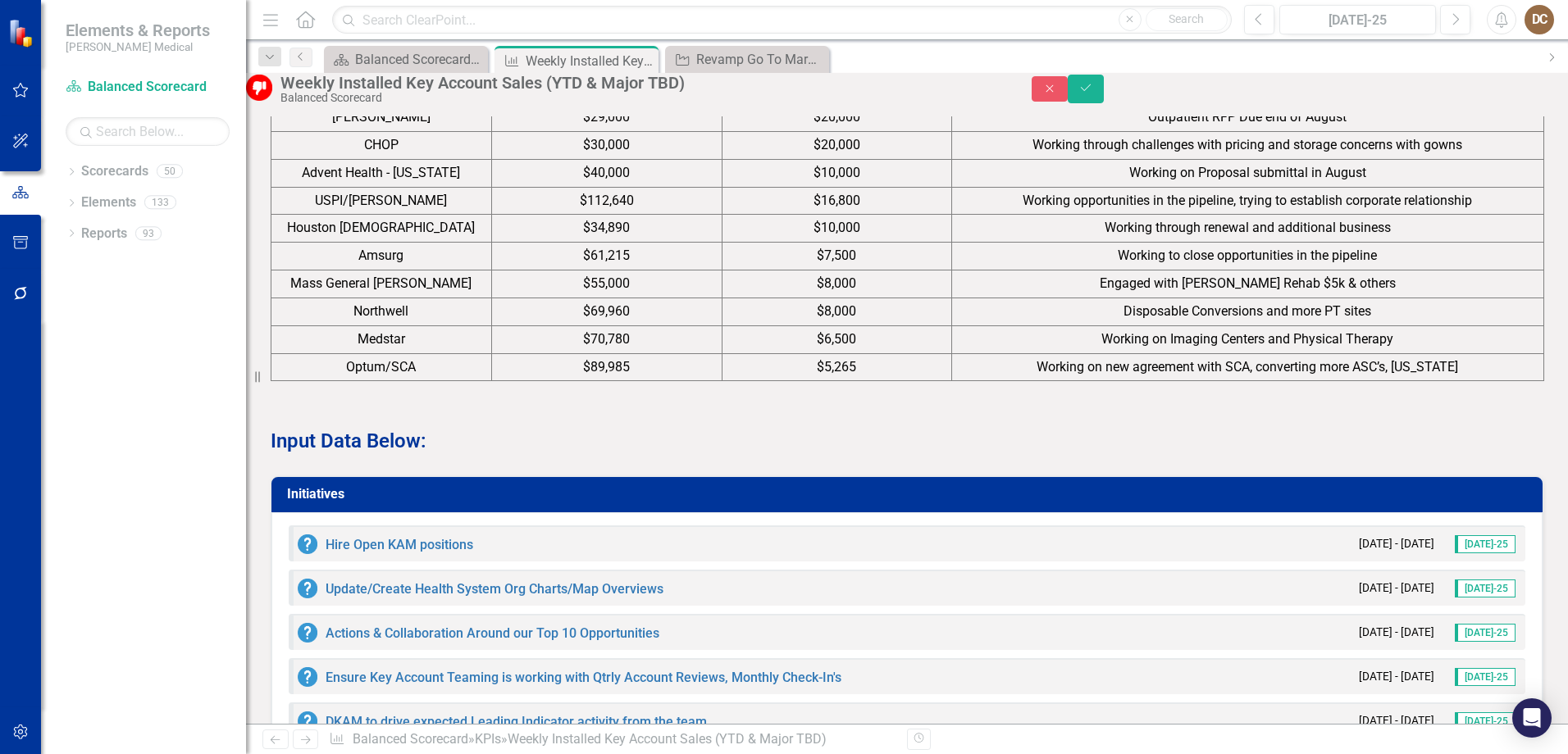
scroll to position [1885, 0]
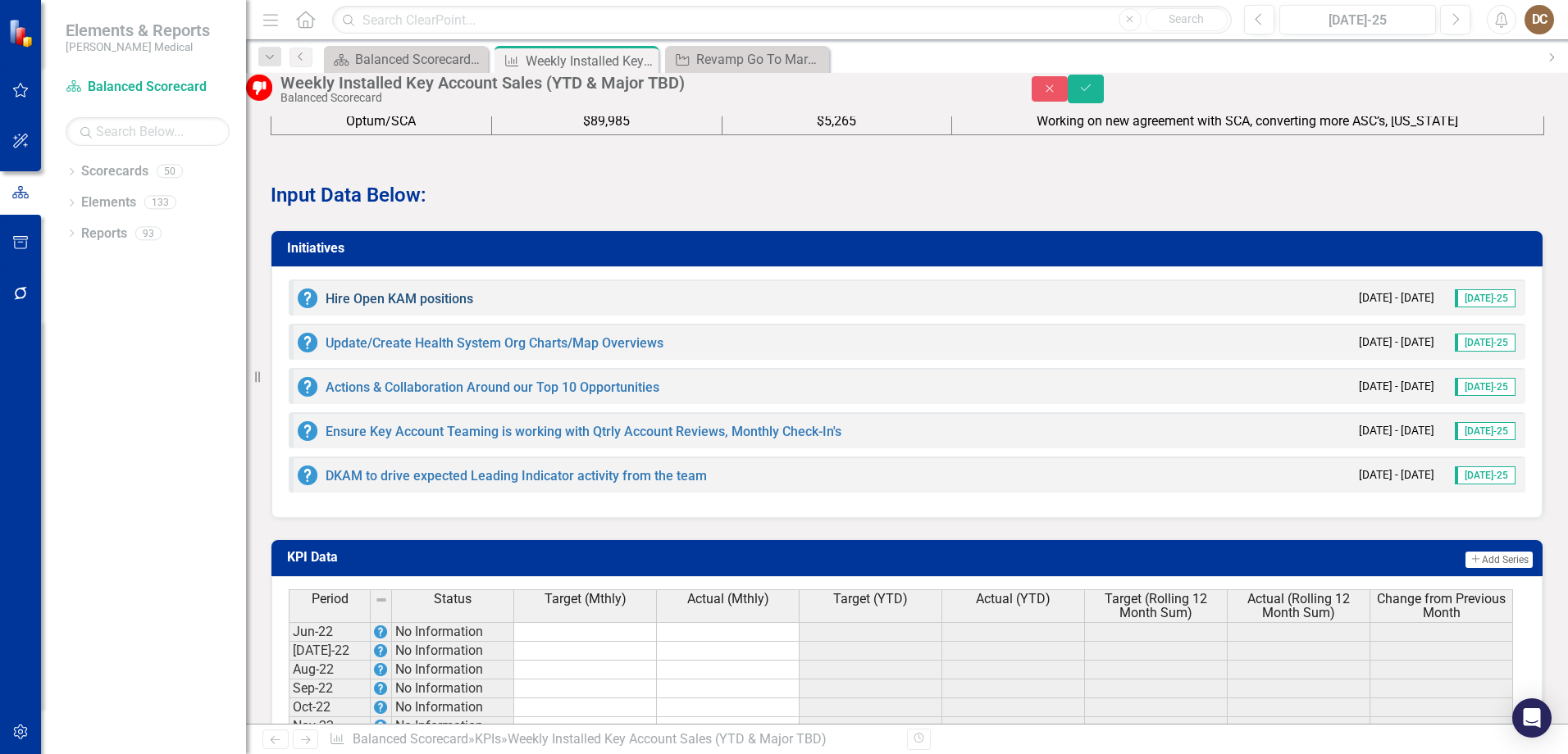
click at [397, 300] on link "Hire Open KAM positions" at bounding box center [399, 299] width 148 height 15
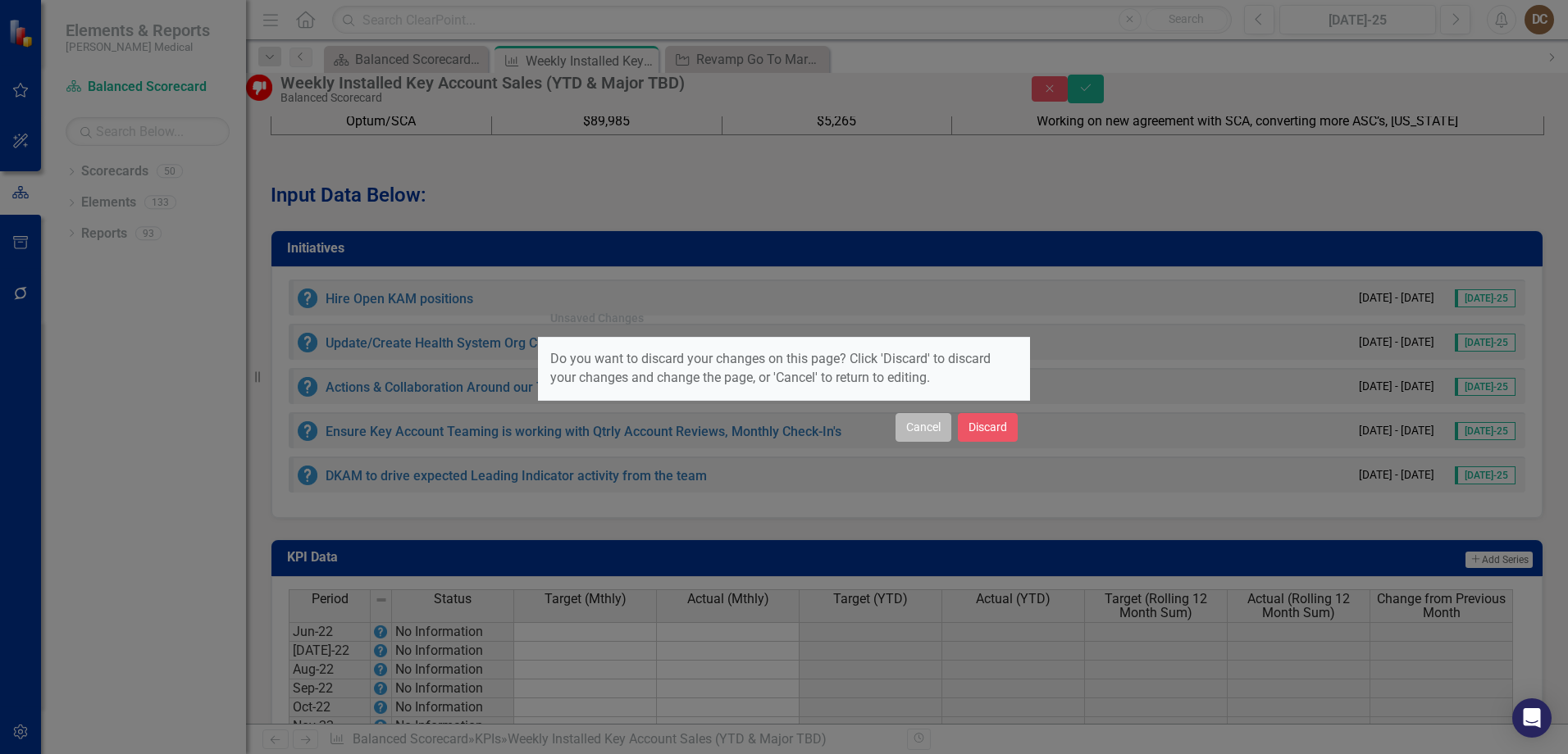
click at [913, 430] on button "Cancel" at bounding box center [923, 427] width 56 height 29
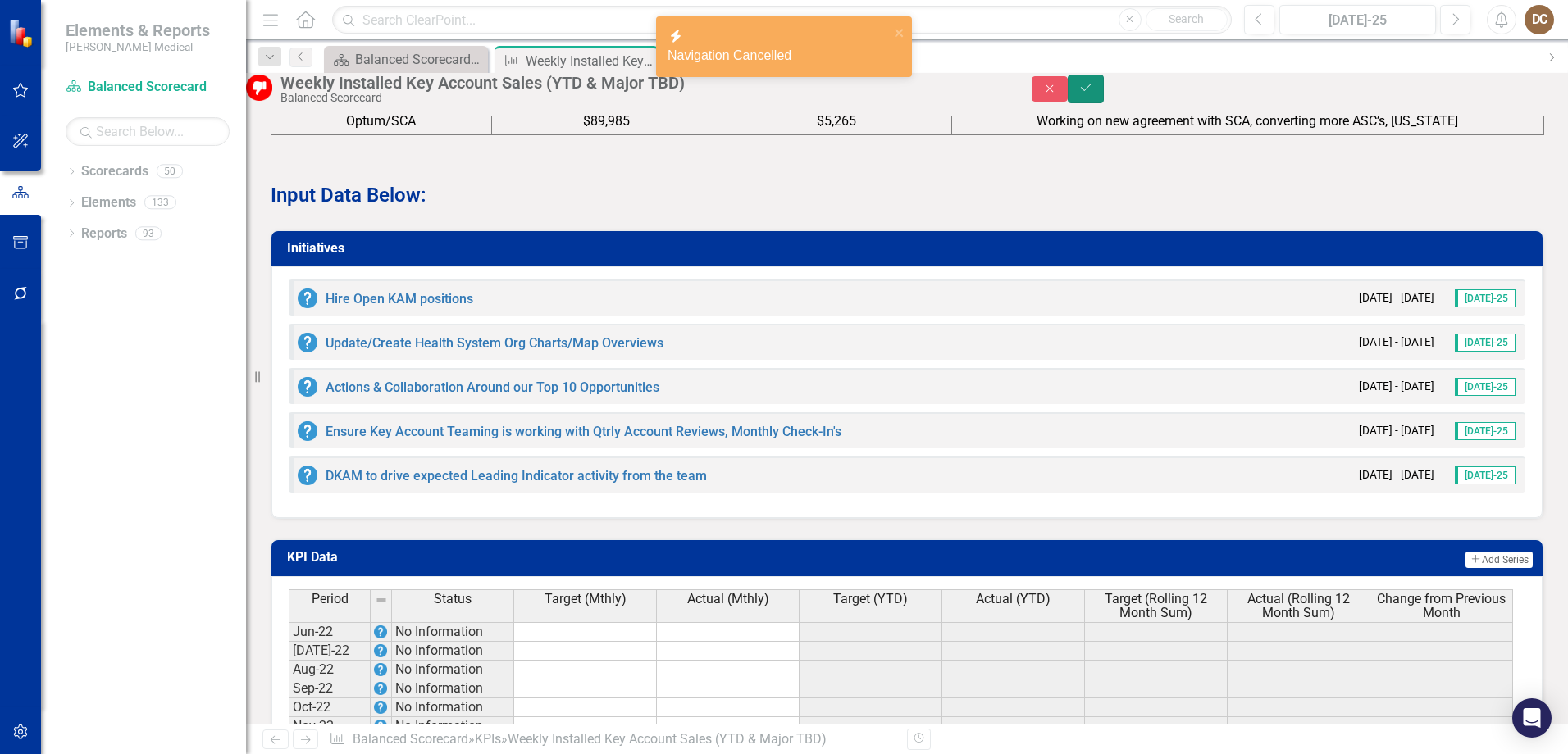
click at [1093, 93] on icon "Save" at bounding box center [1085, 88] width 14 height 12
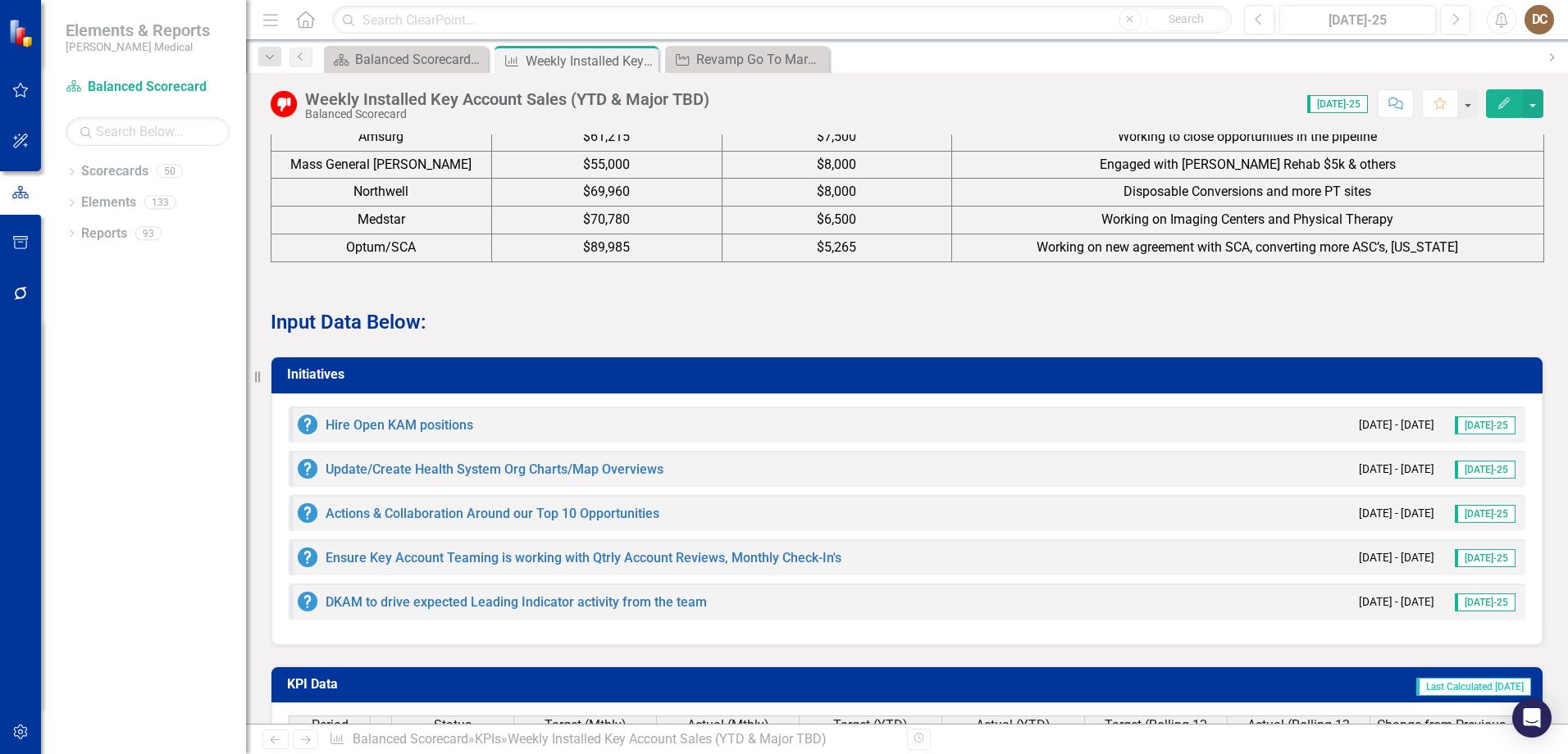
scroll to position [1640, 0]
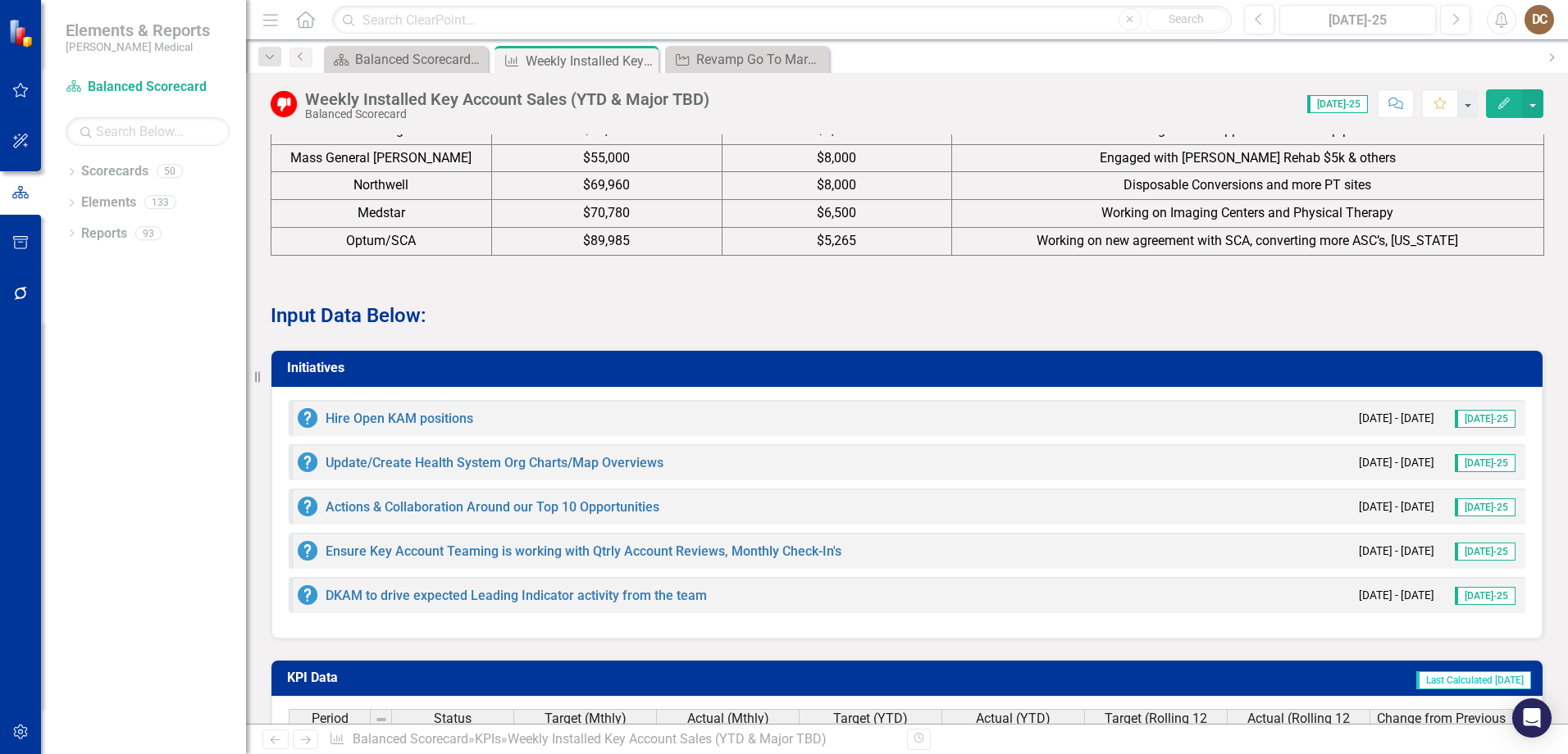
click at [480, 400] on div "Hire Open KAM positions 5/1/25 - 7/31/25 Jul-25" at bounding box center [907, 418] width 1237 height 36
click at [432, 411] on link "Hire Open KAM positions" at bounding box center [399, 418] width 148 height 15
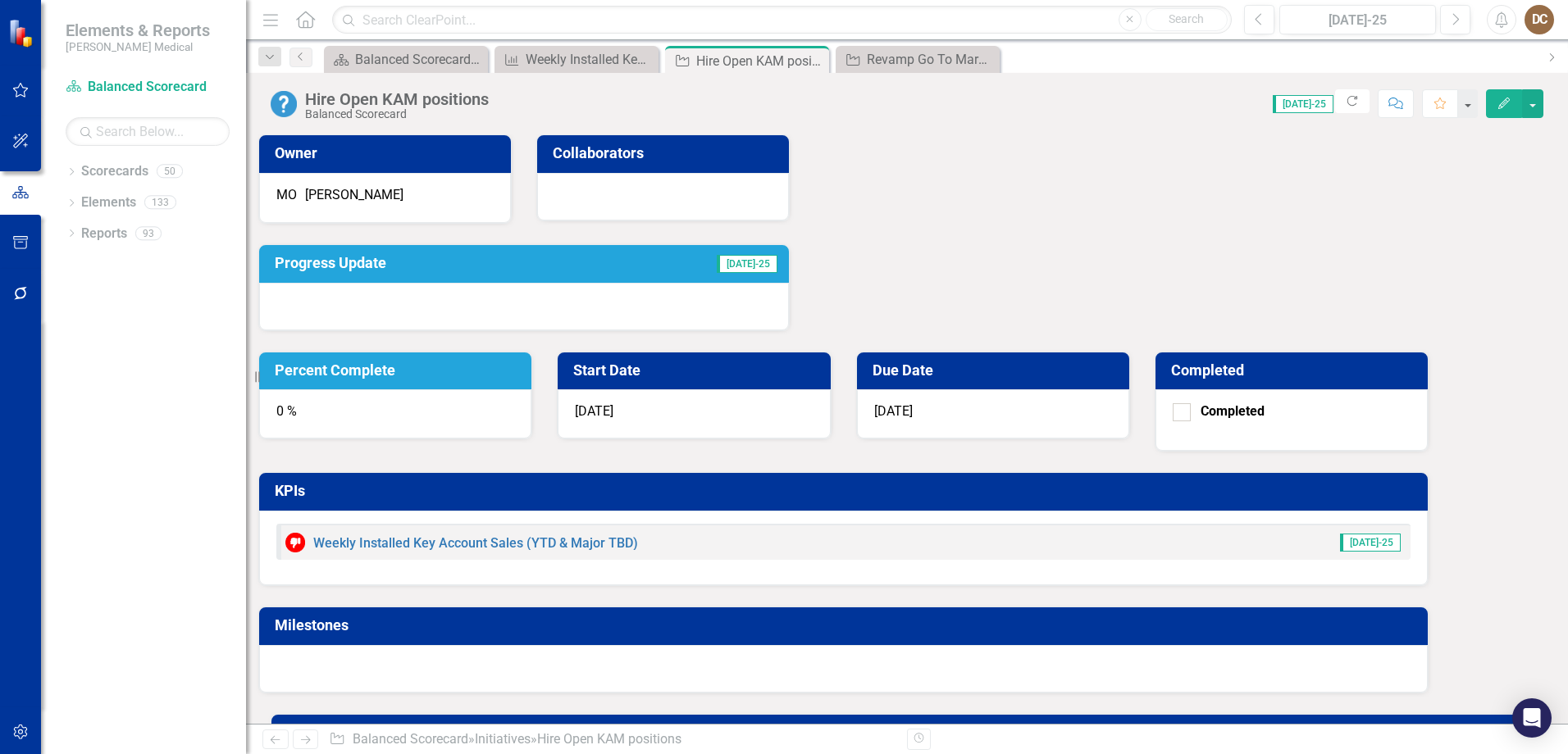
click at [531, 389] on div "0 %" at bounding box center [395, 414] width 272 height 49
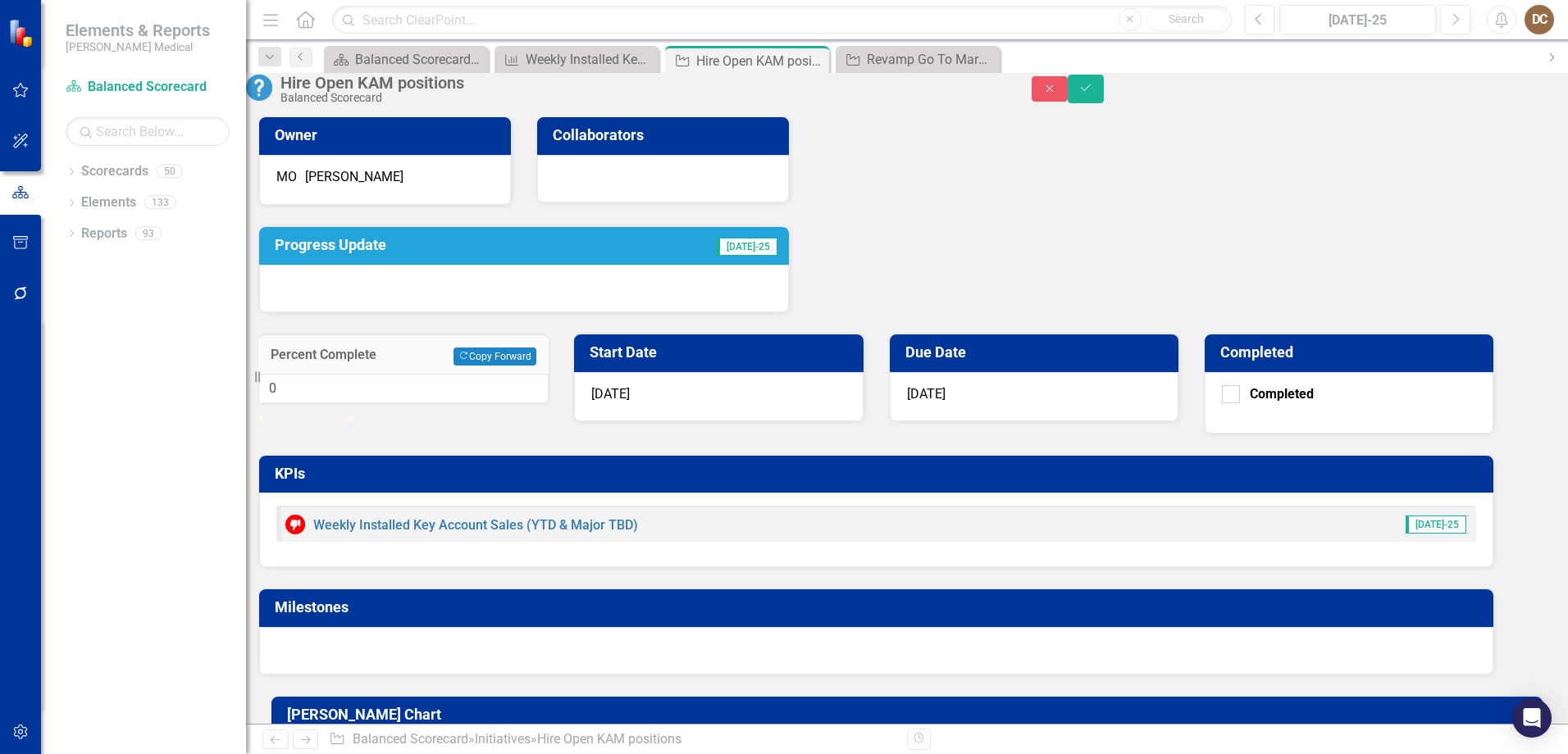
type input "100"
drag, startPoint x: 933, startPoint y: 263, endPoint x: 1066, endPoint y: 264, distance: 133.0
click at [1068, 313] on div "Percent Complete Copy Forward Copy Forward 100 Start Date 5/1/25 Due Date 7/31/…" at bounding box center [876, 494] width 1260 height 362
click at [1144, 313] on div "Percent Complete Copy Forward Copy Forward 100 Start Date 5/1/25 Due Date 7/31/…" at bounding box center [876, 494] width 1260 height 362
click at [802, 233] on div "Progress Update Jul-25" at bounding box center [524, 259] width 556 height 108
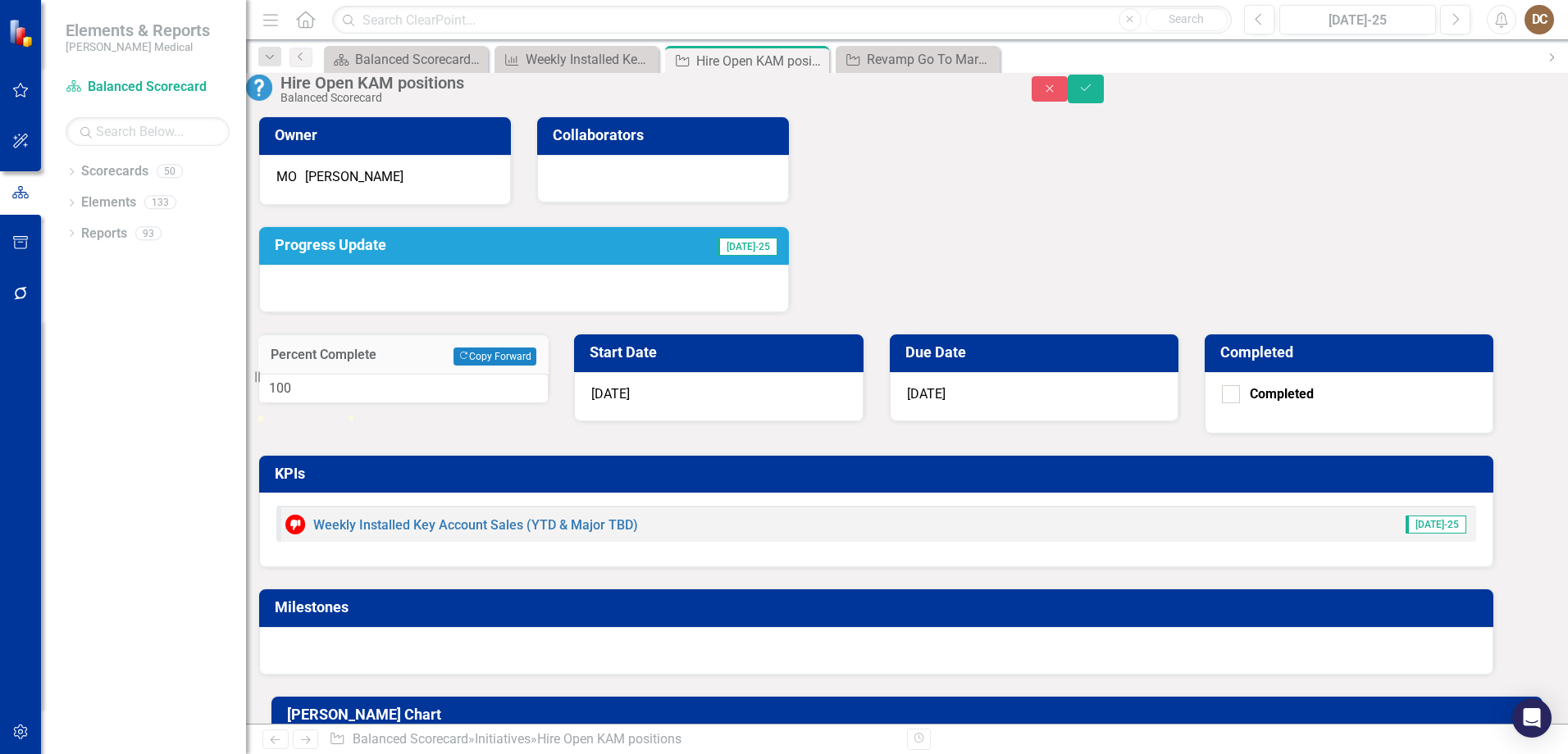
click at [802, 305] on div "Progress Update Jul-25" at bounding box center [524, 259] width 556 height 108
click at [749, 262] on td "[DATE]-25" at bounding box center [688, 247] width 180 height 29
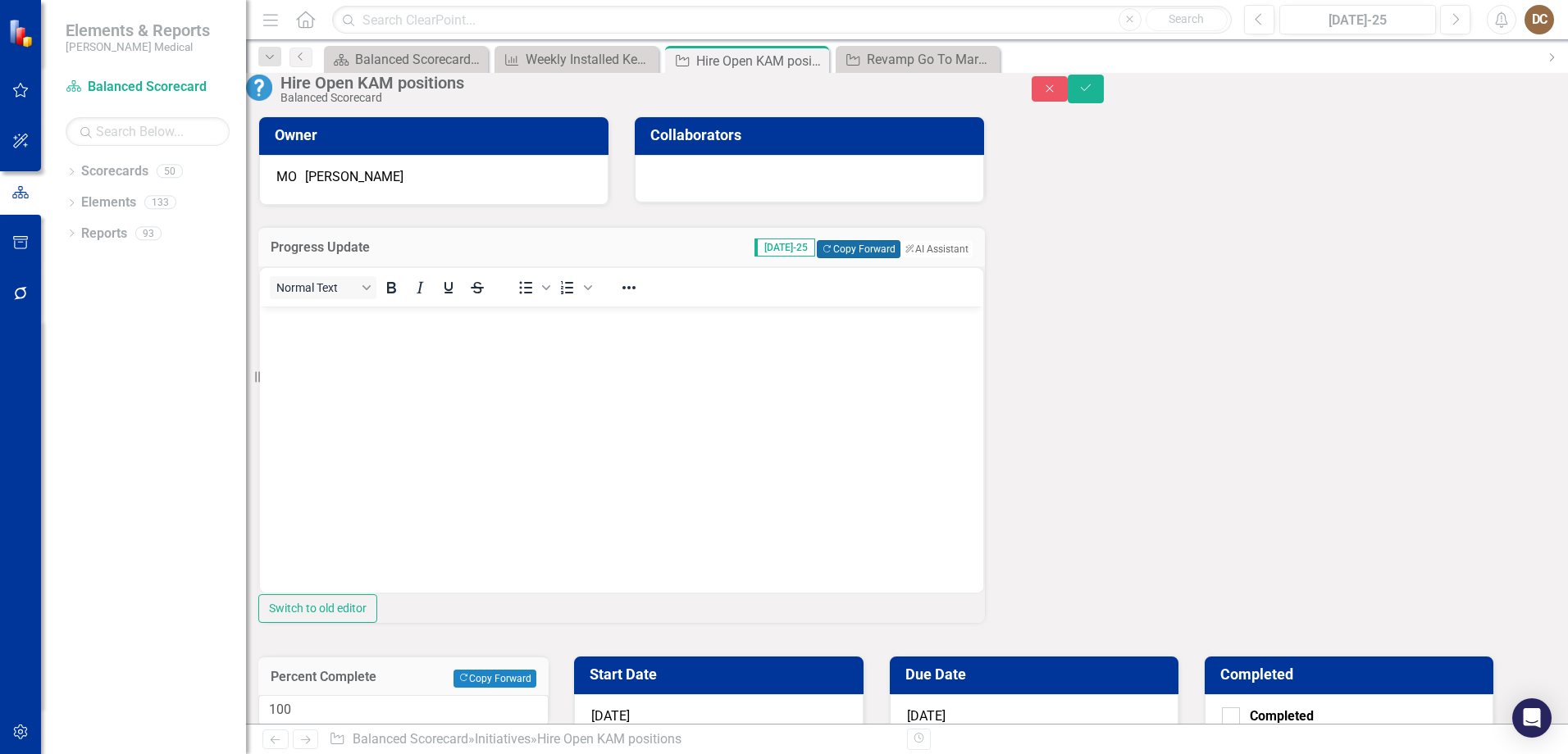
click at [817, 258] on button "Copy Forward Copy Forward" at bounding box center [857, 249] width 82 height 18
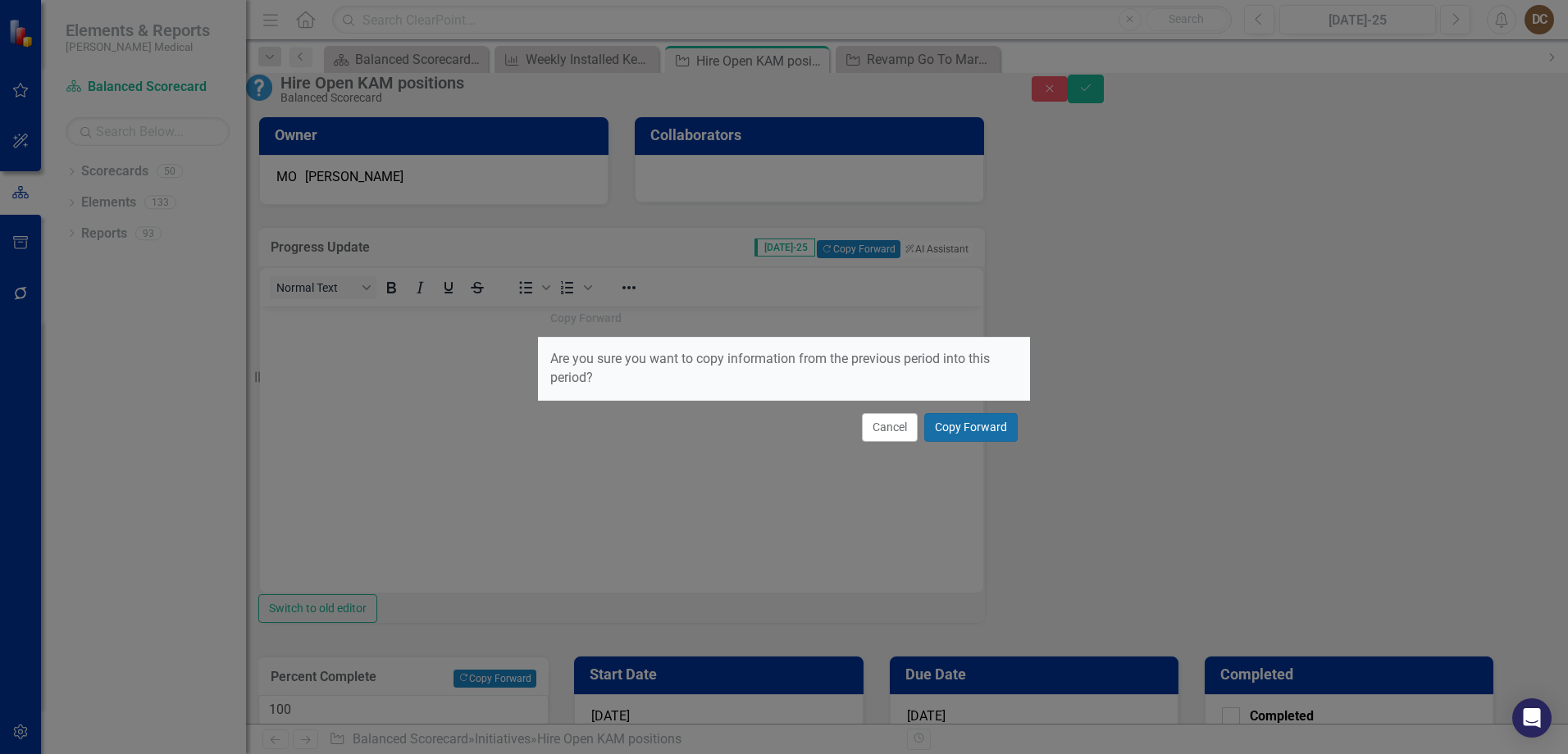
click at [999, 428] on button "Copy Forward" at bounding box center [970, 427] width 93 height 29
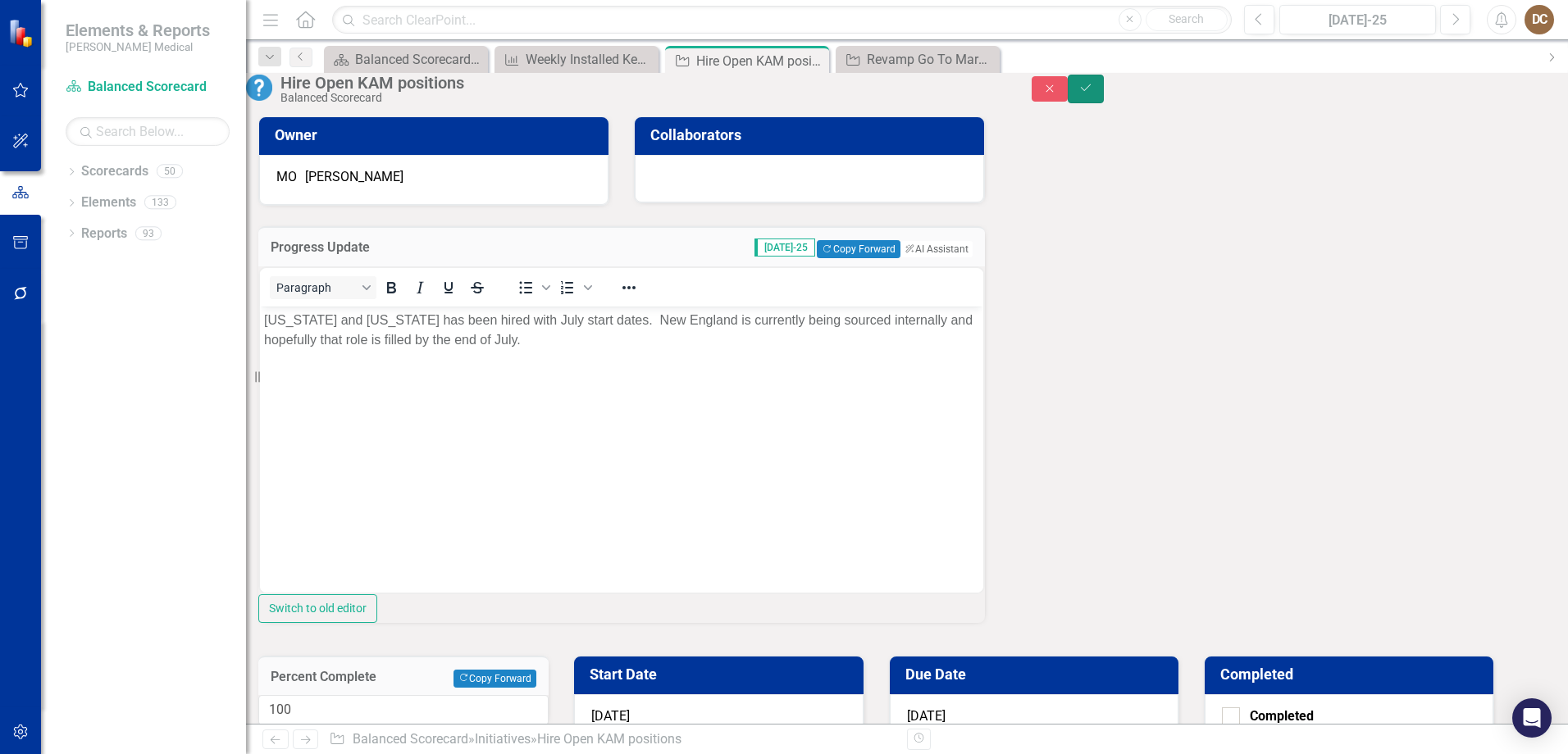
click at [1093, 93] on icon "Save" at bounding box center [1085, 88] width 14 height 12
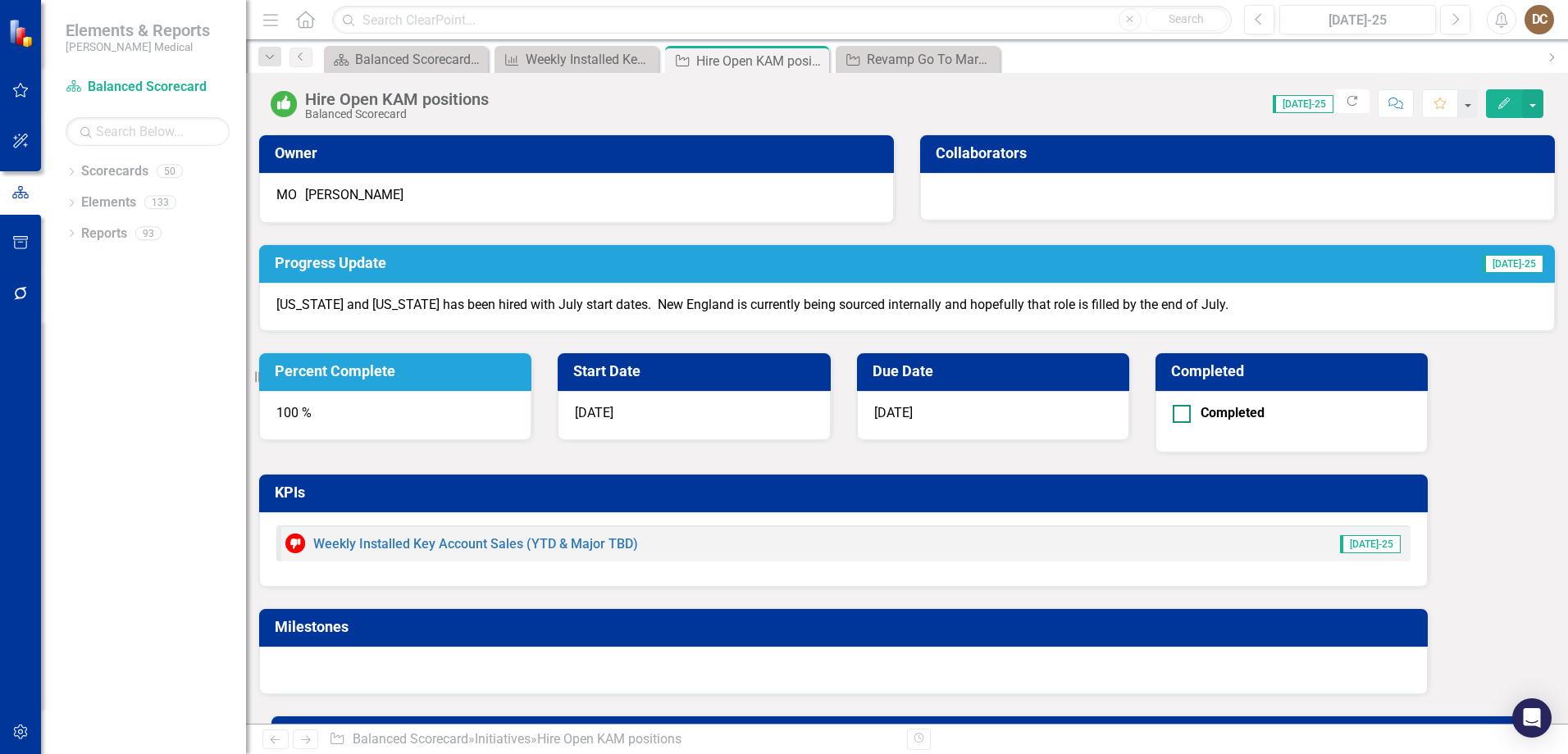
click at [1183, 405] on input "Completed" at bounding box center [1178, 410] width 11 height 11
checkbox input "true"
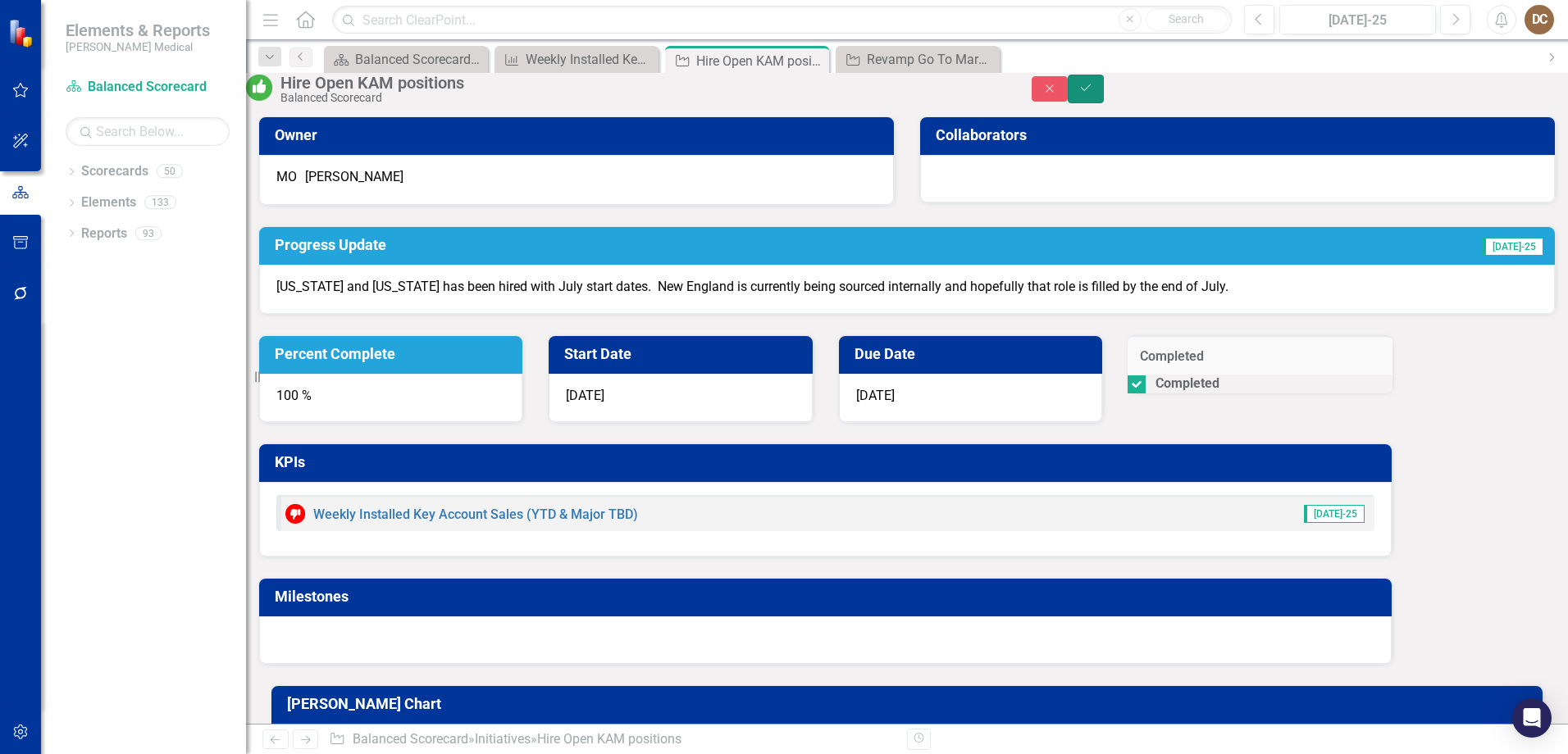
click at [1104, 88] on button "Save" at bounding box center [1085, 89] width 36 height 29
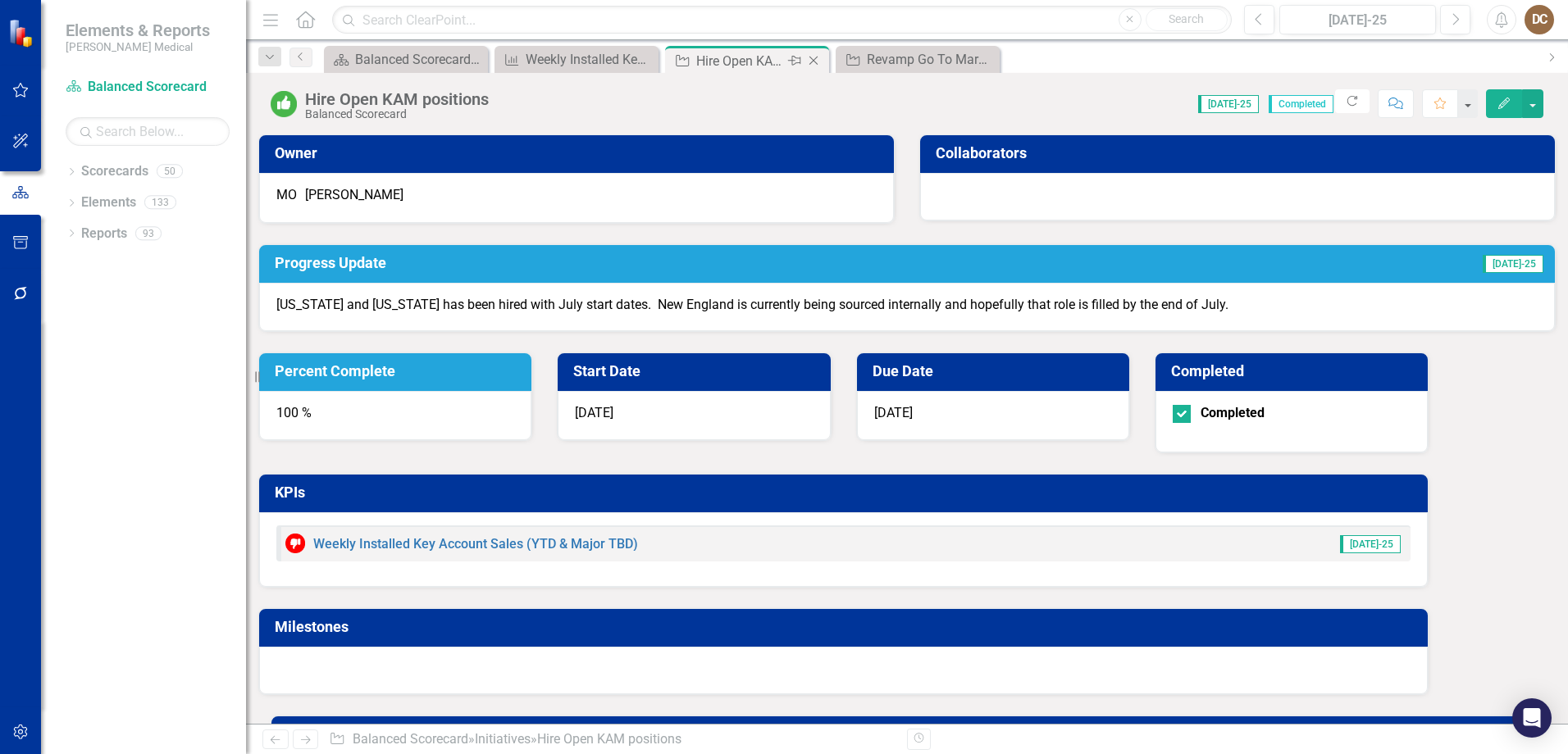
click at [817, 54] on icon "Close" at bounding box center [813, 61] width 16 height 13
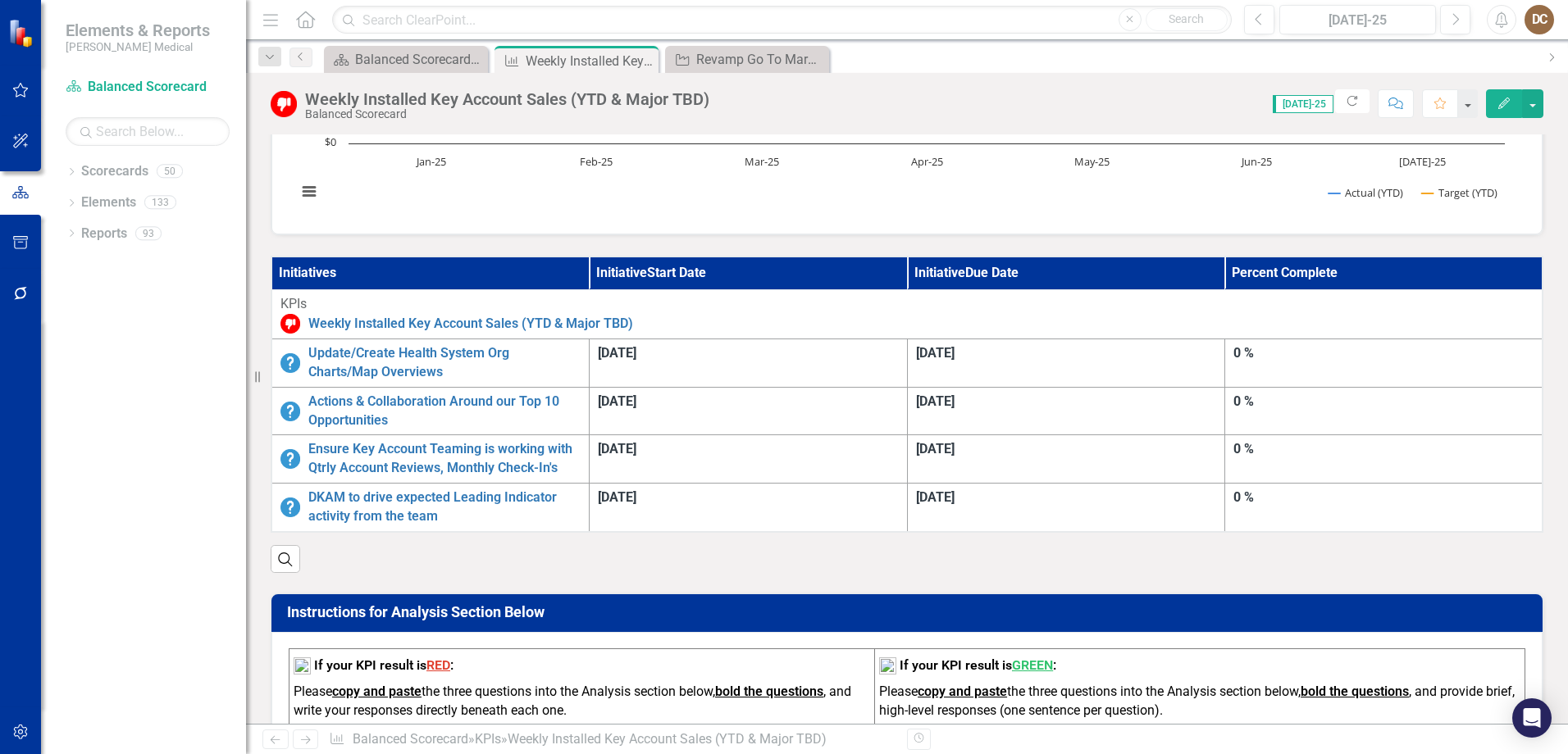
scroll to position [328, 0]
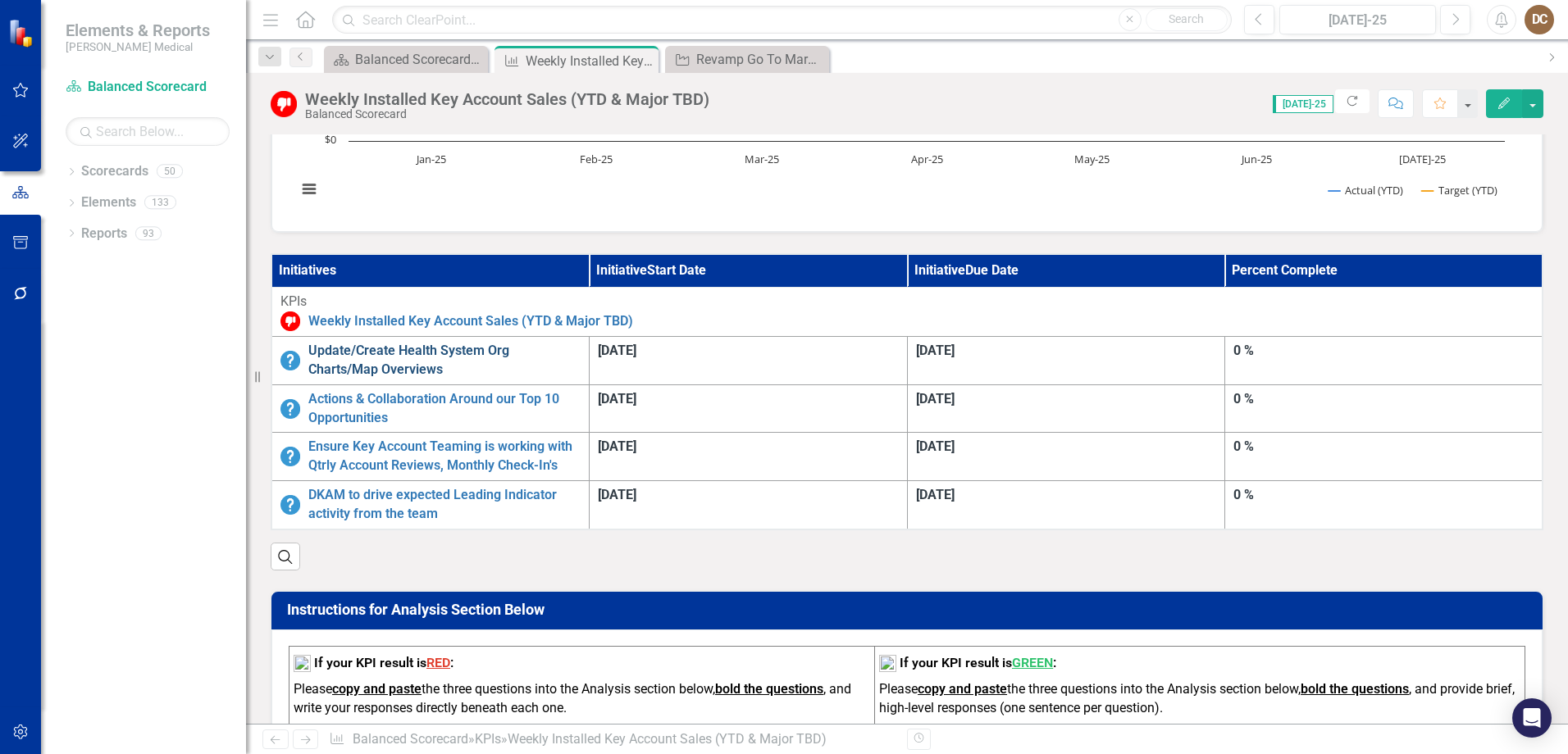
click at [554, 349] on link "Update/Create Health System Org Charts/Map Overviews" at bounding box center [445, 361] width 272 height 38
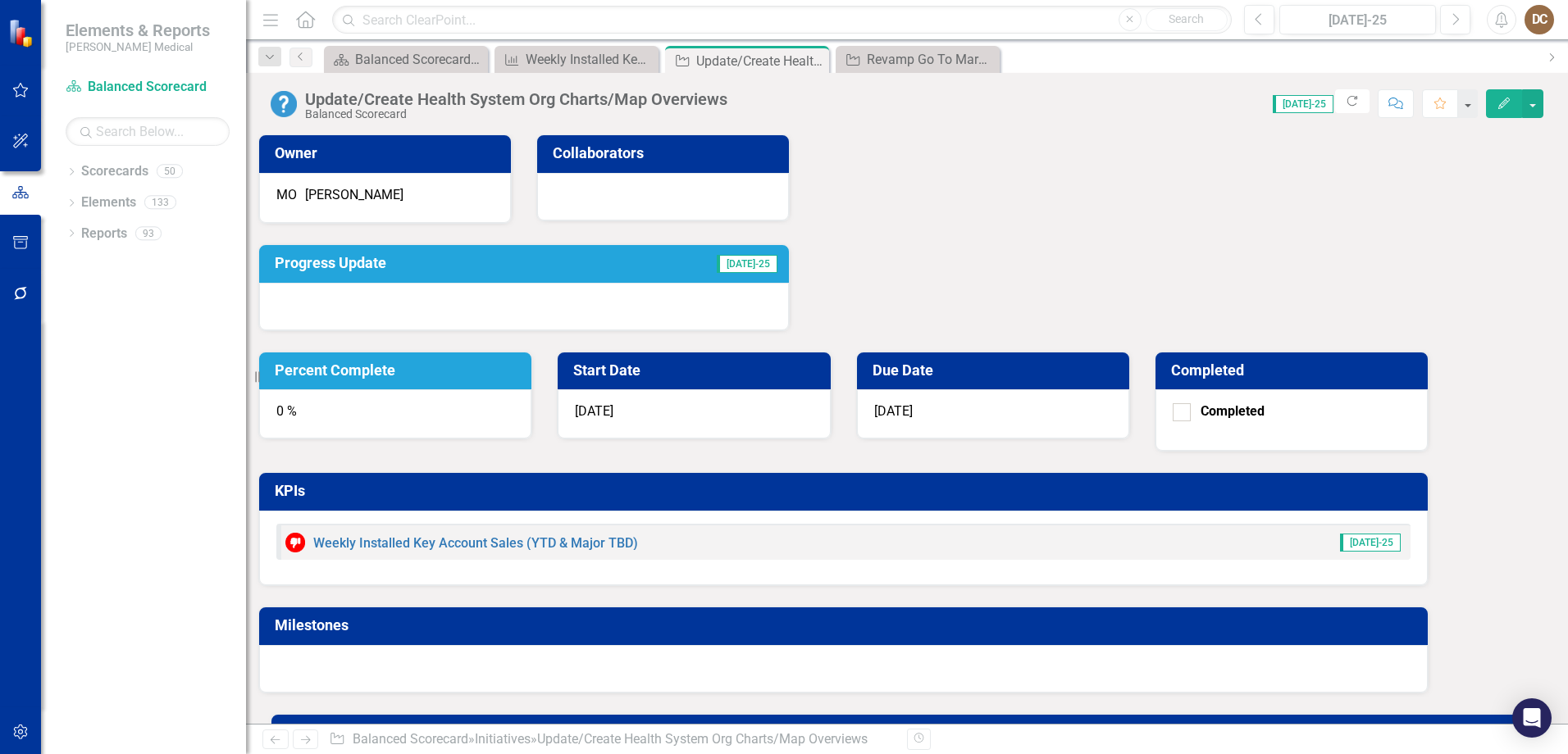
click at [731, 273] on td "[DATE]-25" at bounding box center [688, 265] width 180 height 29
click at [730, 272] on td "[DATE]-25" at bounding box center [688, 265] width 180 height 29
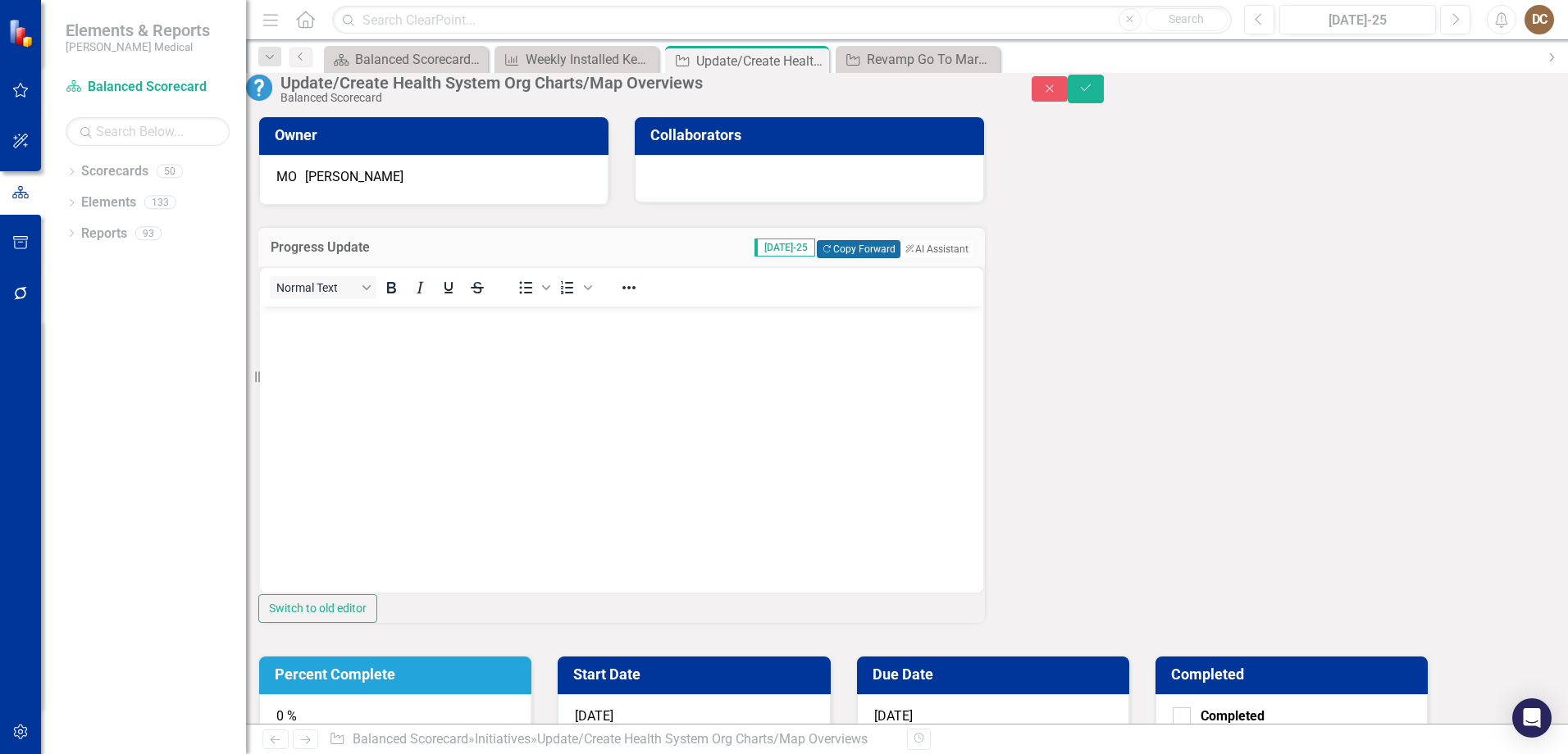
click at [817, 258] on button "Copy Forward Copy Forward" at bounding box center [857, 249] width 82 height 18
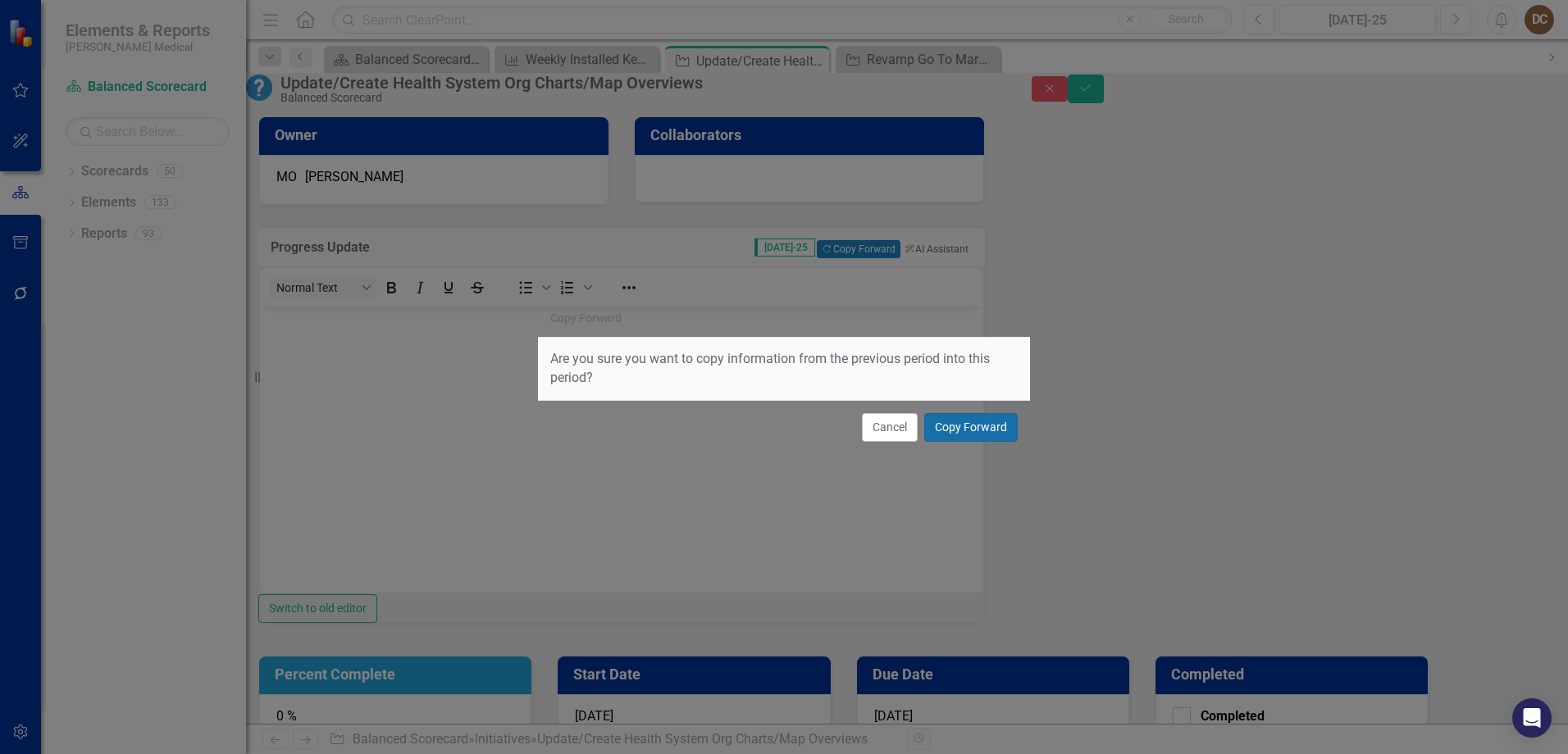
click at [980, 429] on button "Copy Forward" at bounding box center [970, 427] width 93 height 29
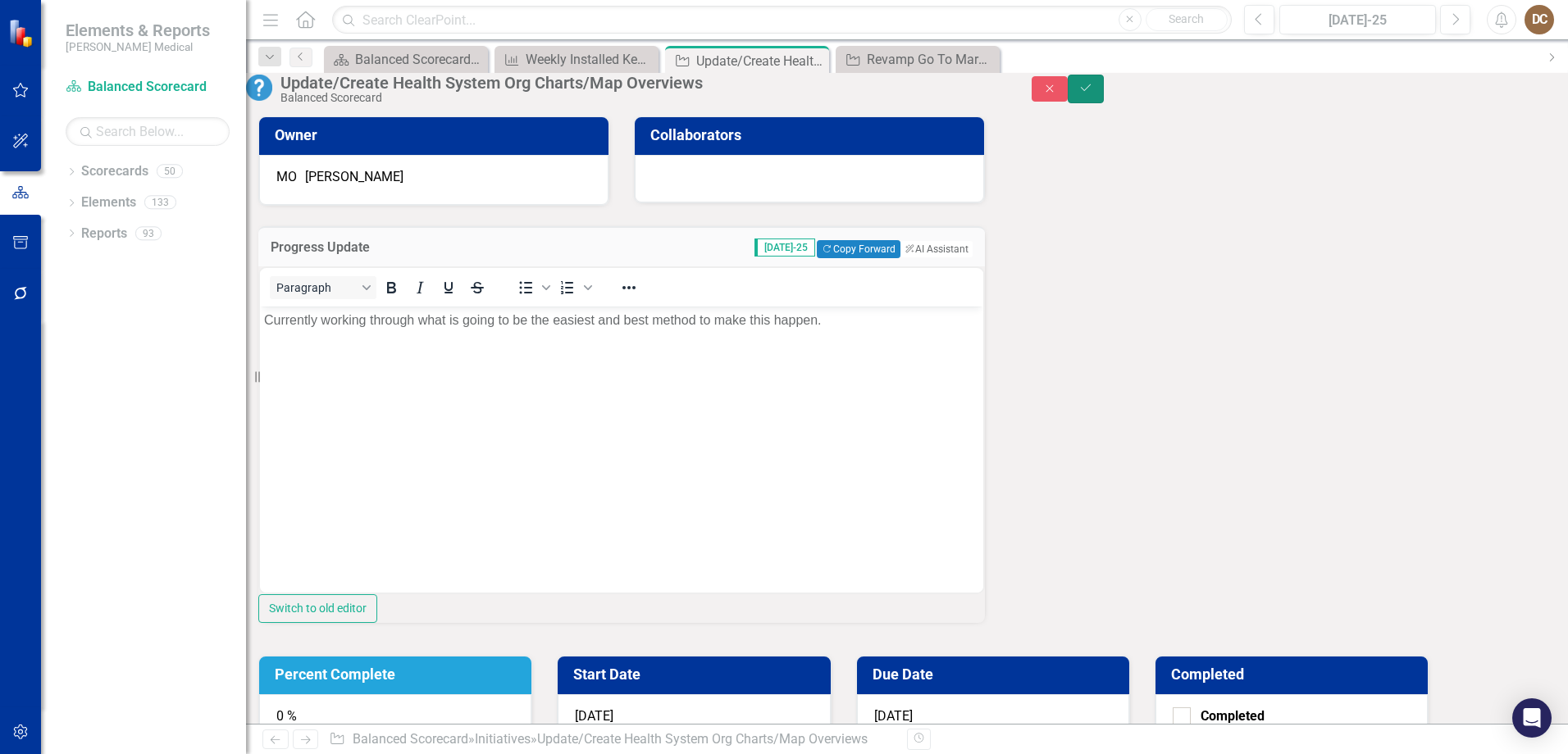
click at [1093, 93] on icon "Save" at bounding box center [1085, 88] width 14 height 12
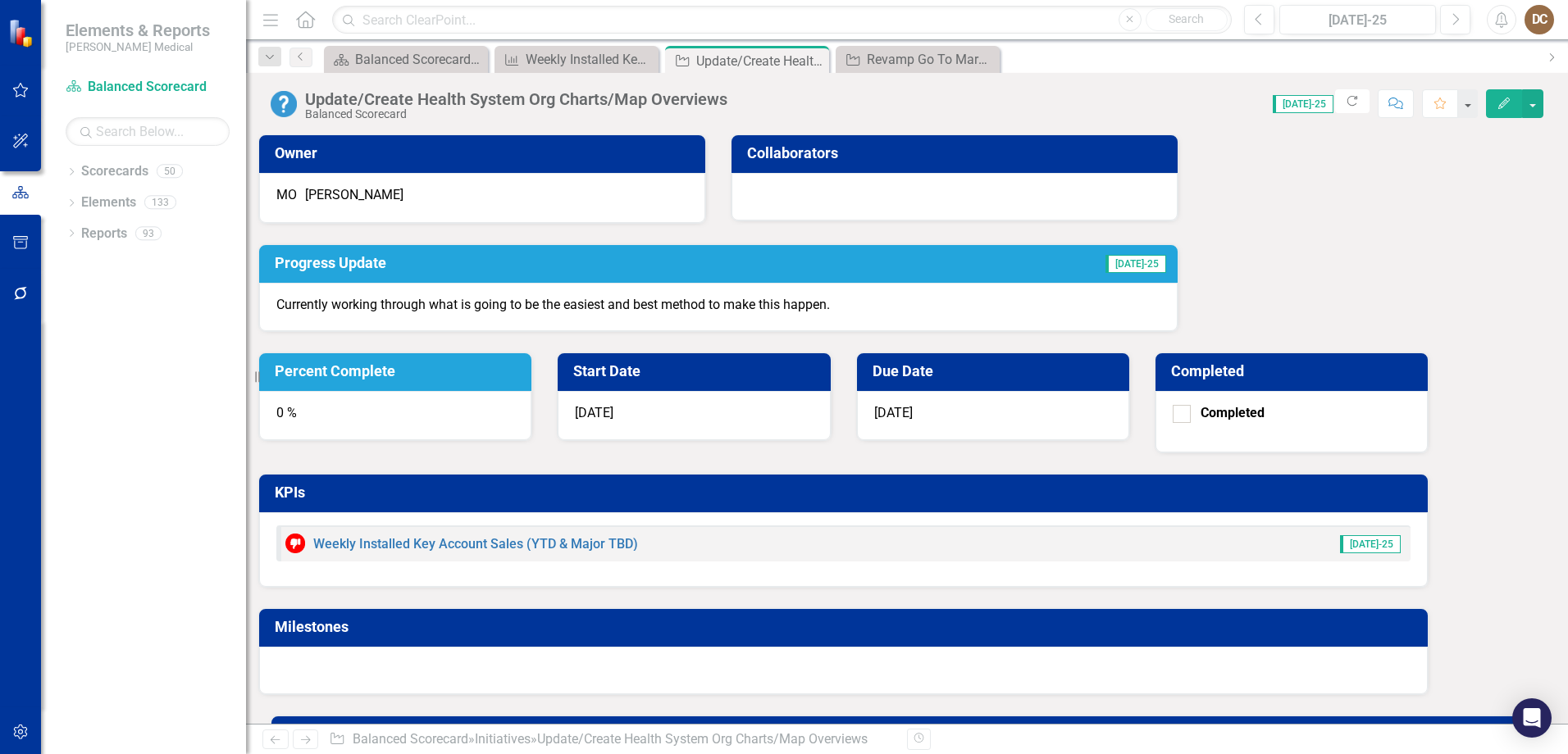
click at [531, 391] on div "0 %" at bounding box center [395, 415] width 272 height 49
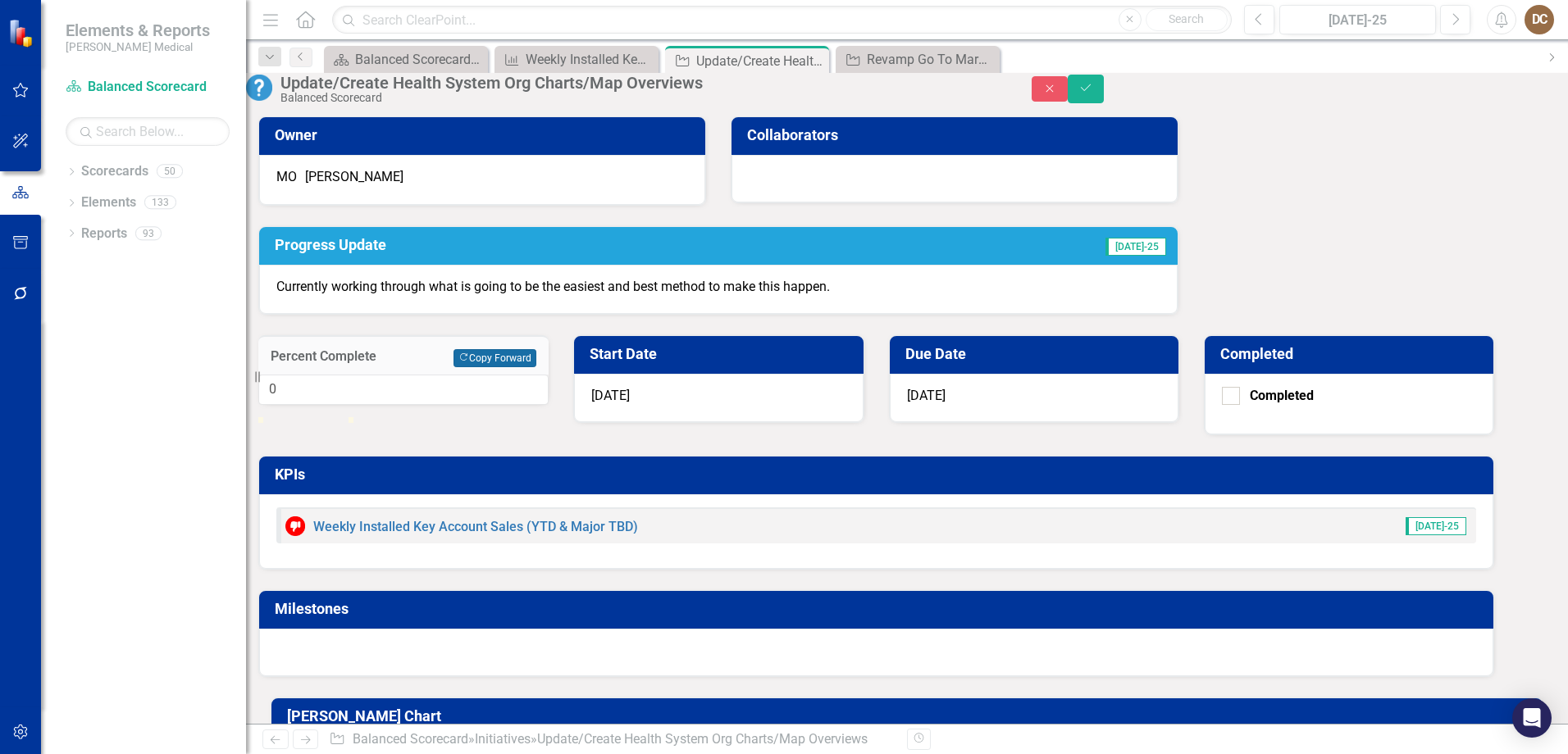
click at [536, 349] on button "Copy Forward Copy Forward" at bounding box center [494, 358] width 82 height 18
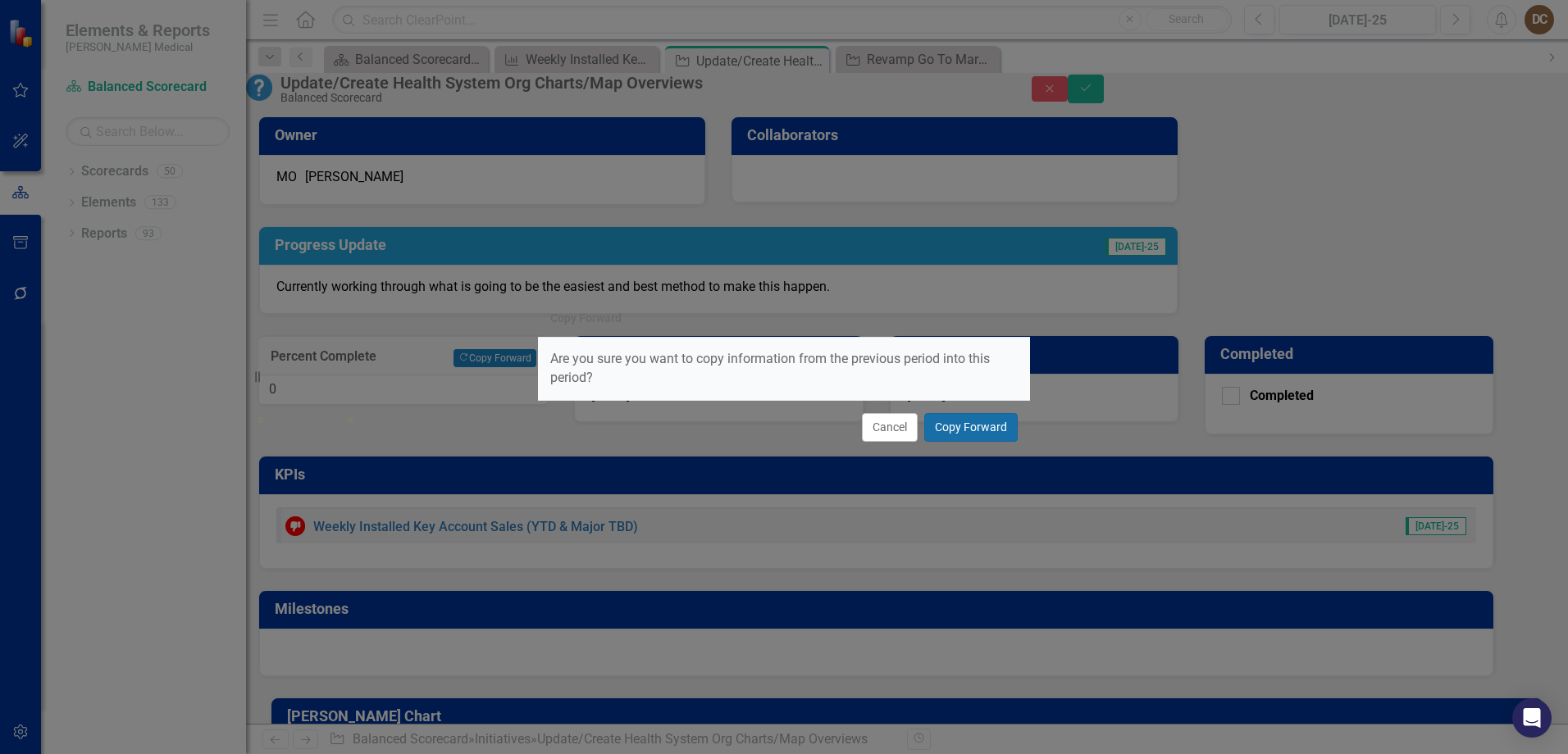
click at [976, 425] on button "Copy Forward" at bounding box center [970, 427] width 93 height 29
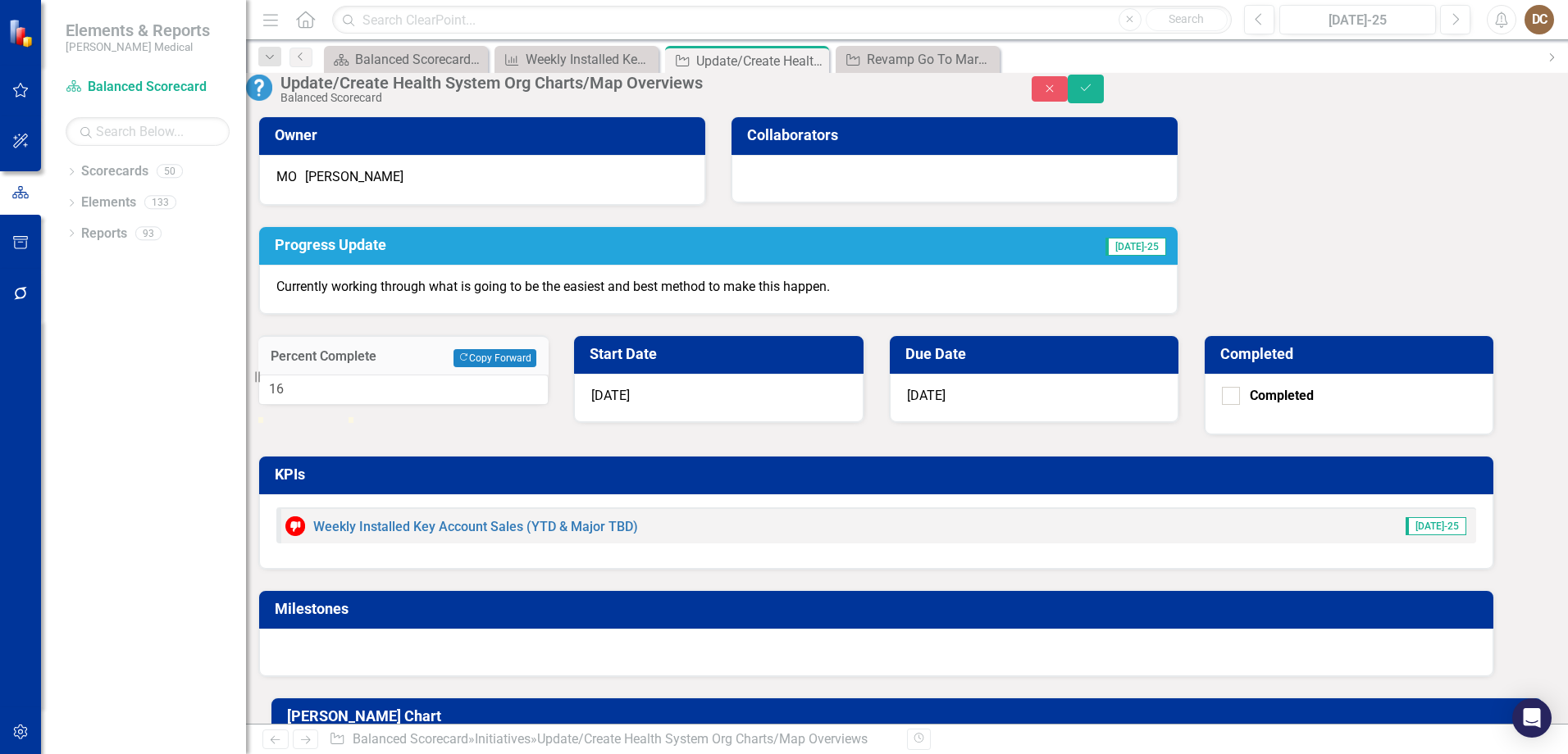
type input "15"
drag, startPoint x: 940, startPoint y: 262, endPoint x: 953, endPoint y: 272, distance: 16.4
click at [549, 417] on div at bounding box center [403, 417] width 291 height 0
click at [1104, 91] on button "Save" at bounding box center [1085, 89] width 36 height 29
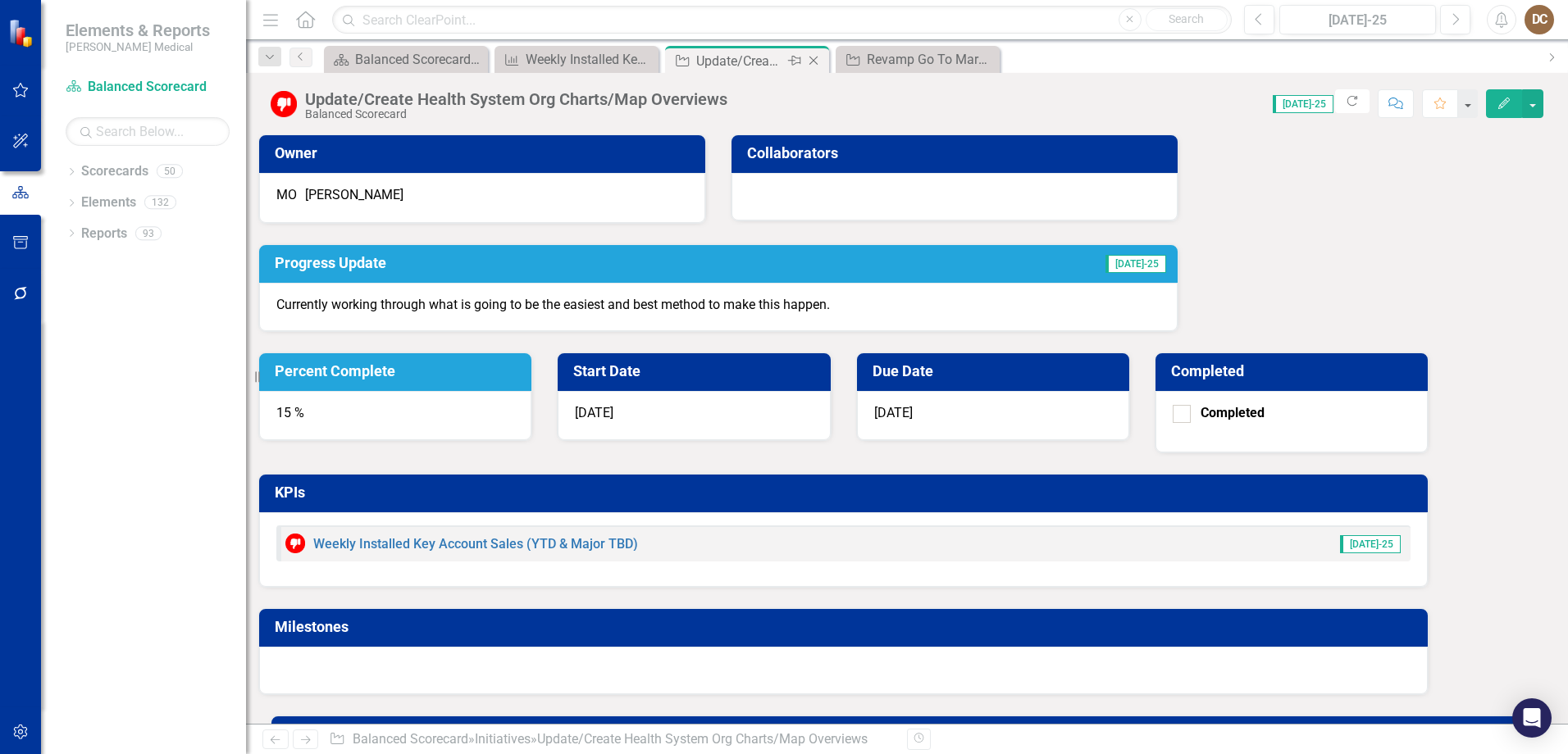
click at [817, 64] on icon "Close" at bounding box center [813, 61] width 16 height 13
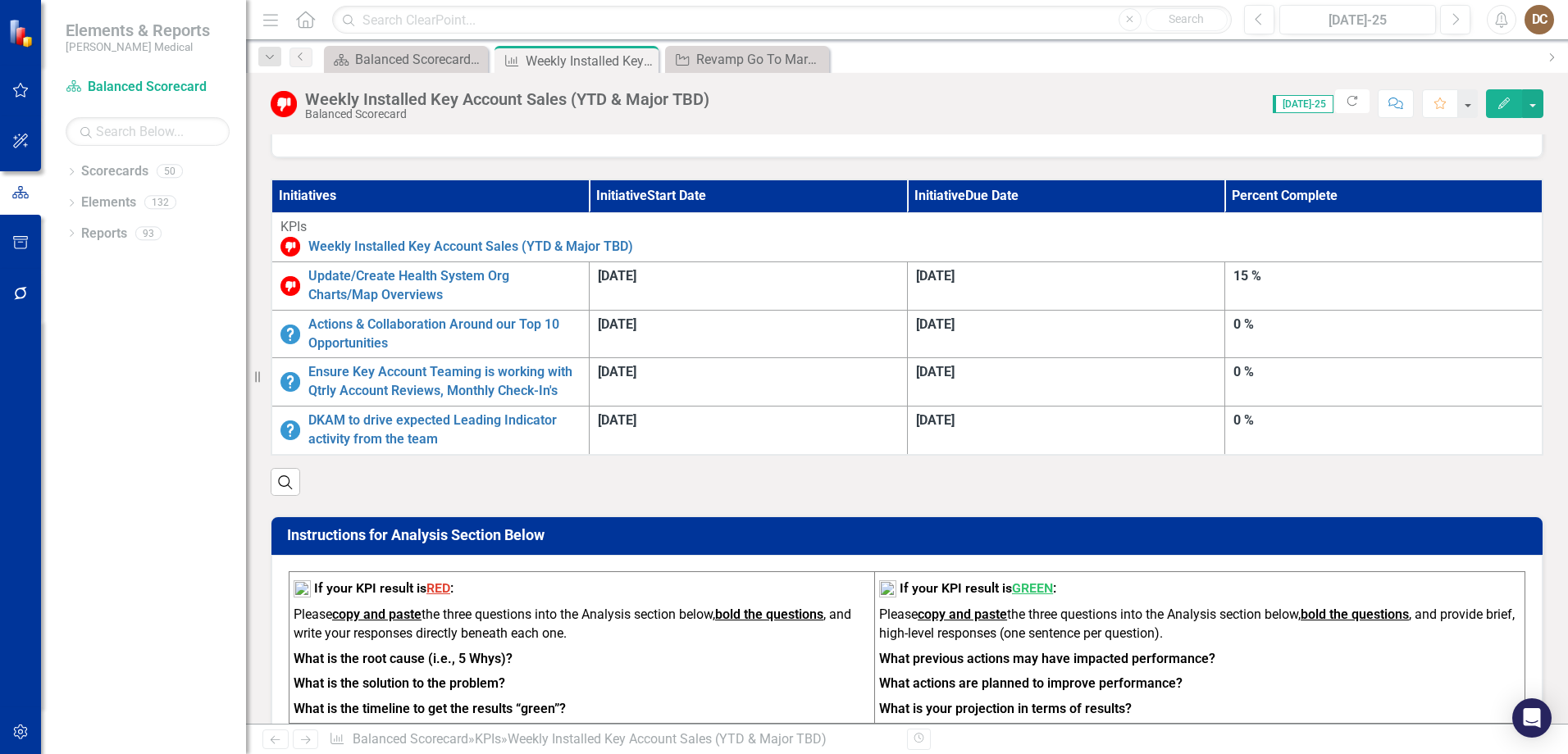
scroll to position [410, 0]
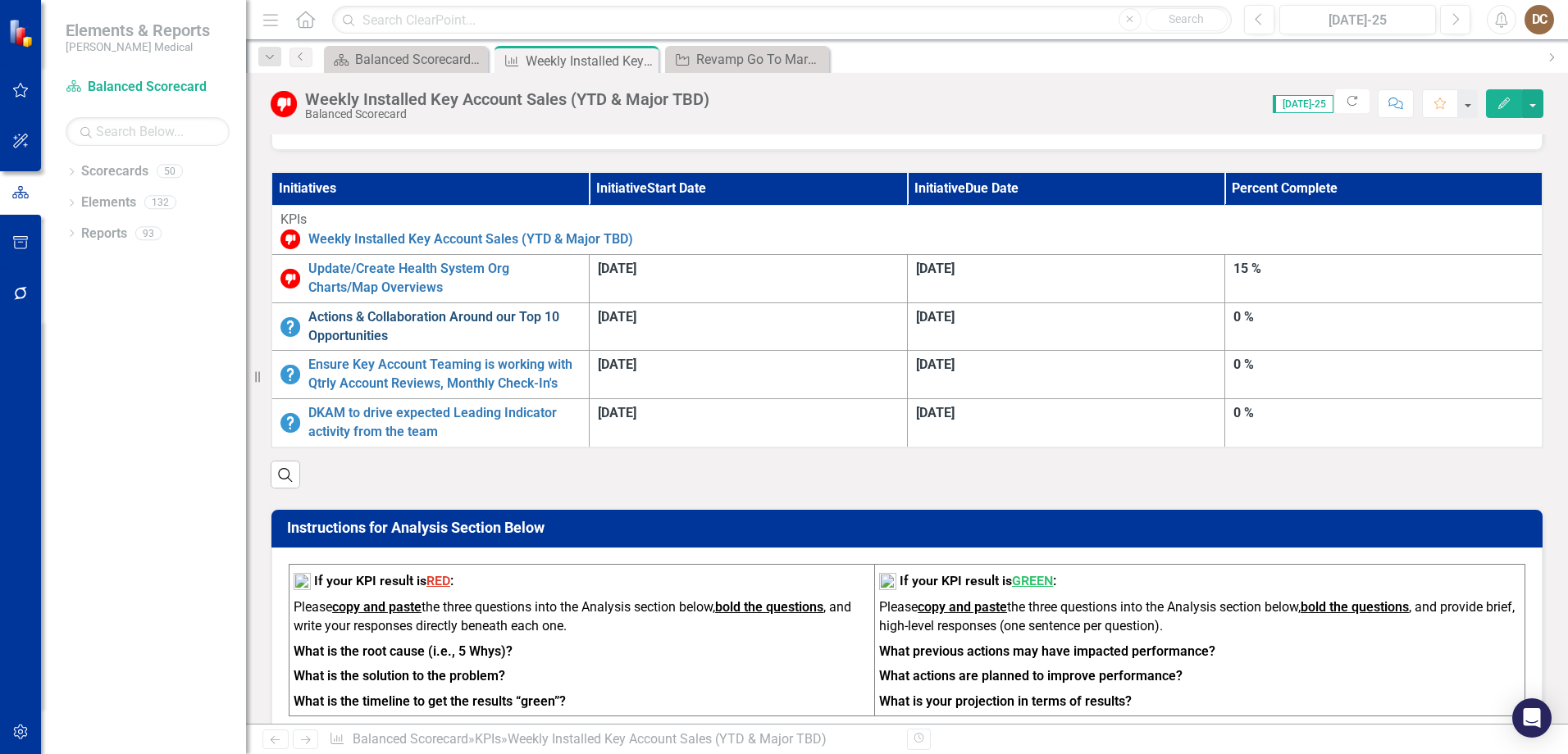
click at [474, 309] on link "Actions & Collaboration Around our Top 10 Opportunities" at bounding box center [445, 328] width 272 height 38
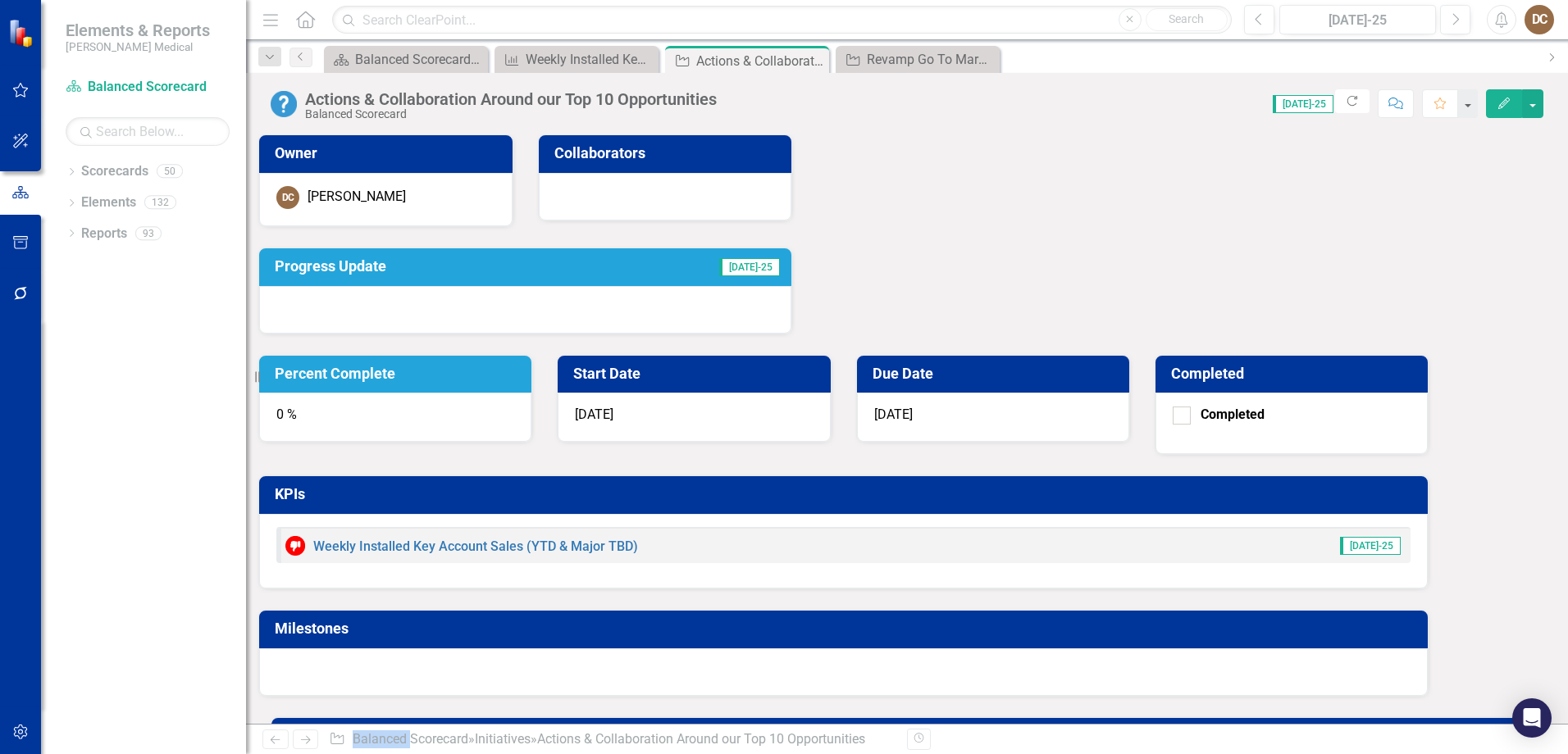
click at [598, 276] on td "Progress Update" at bounding box center [436, 269] width 325 height 29
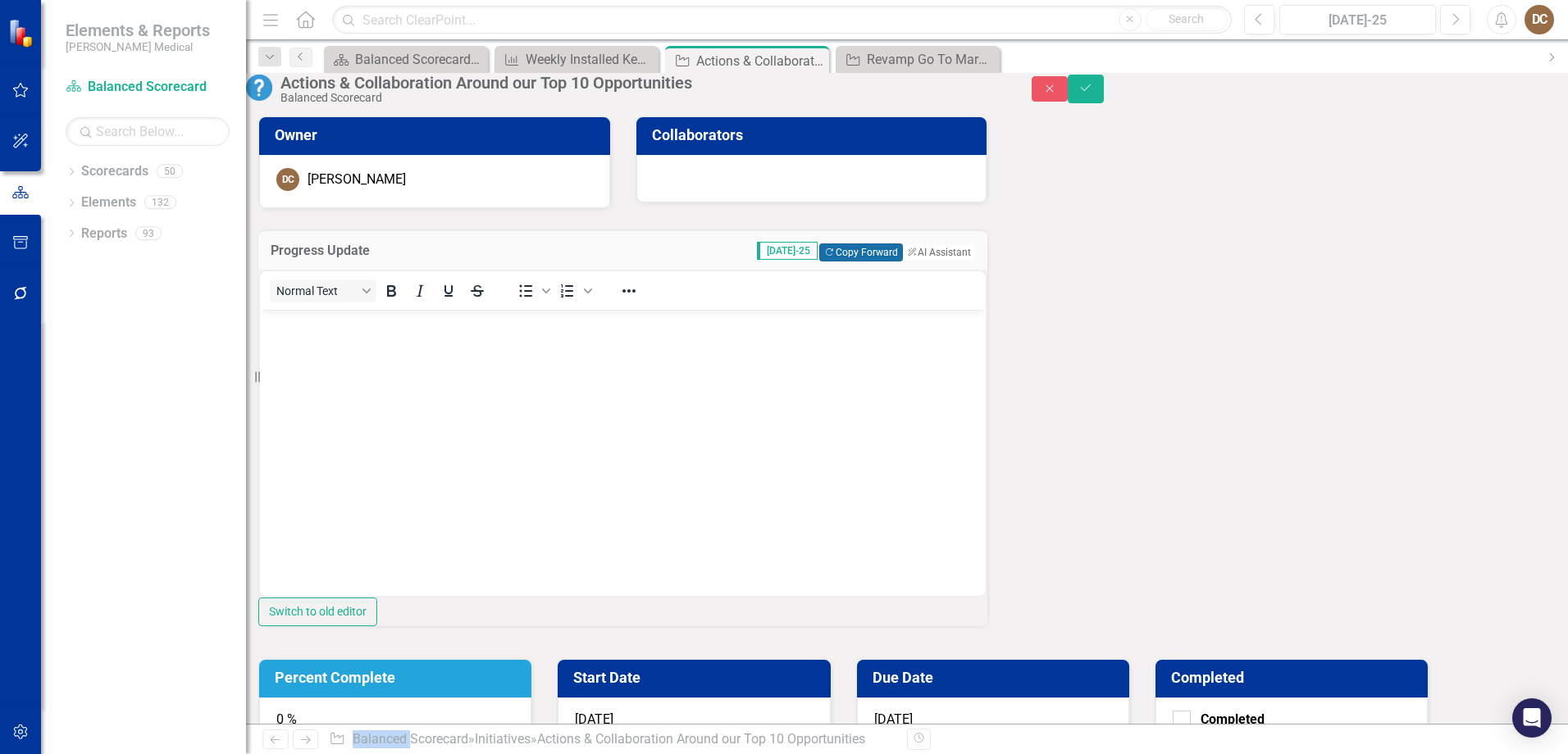
drag, startPoint x: 598, startPoint y: 276, endPoint x: 742, endPoint y: 274, distance: 144.0
click at [819, 262] on button "Copy Forward Copy Forward" at bounding box center [860, 253] width 82 height 18
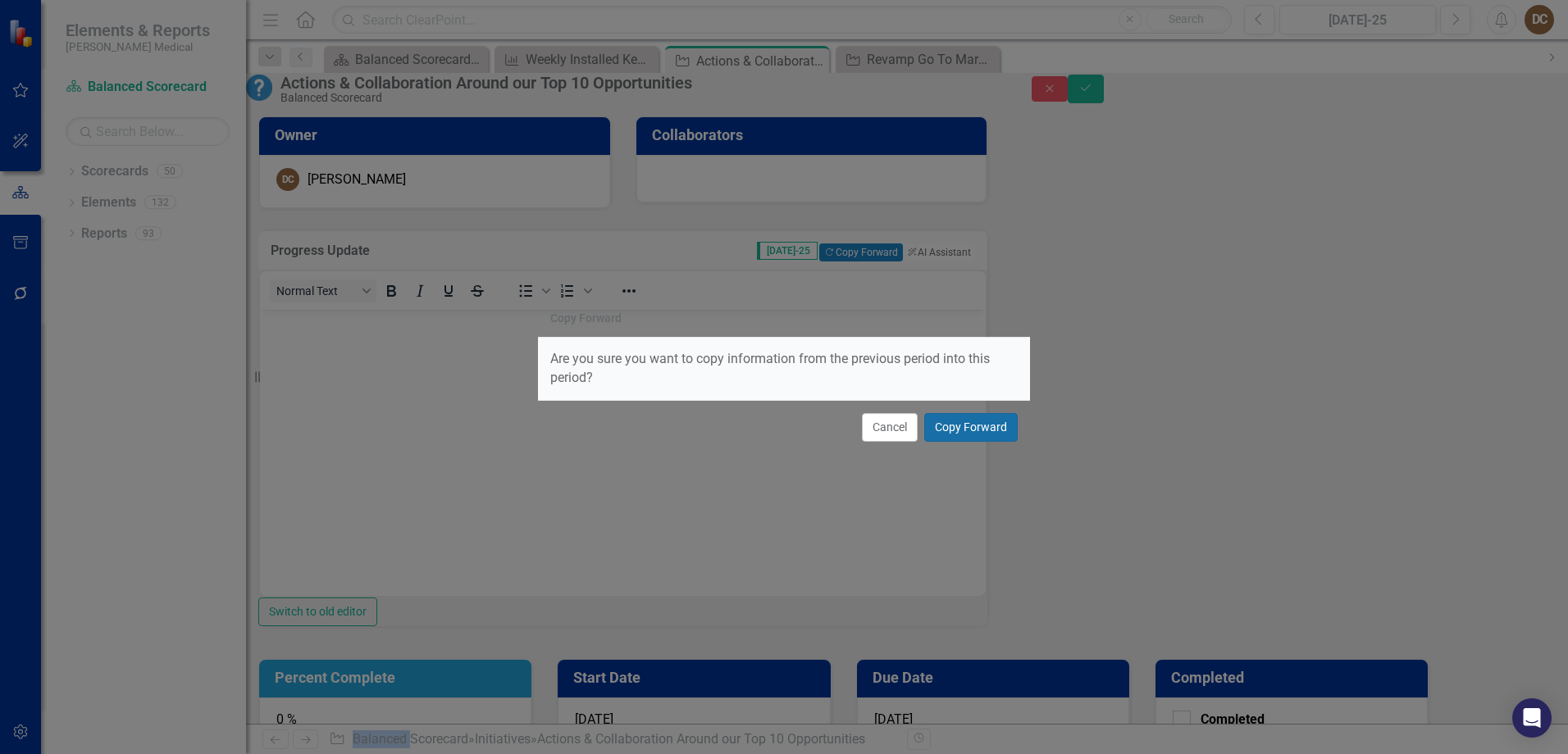
click at [963, 427] on button "Copy Forward" at bounding box center [970, 427] width 93 height 29
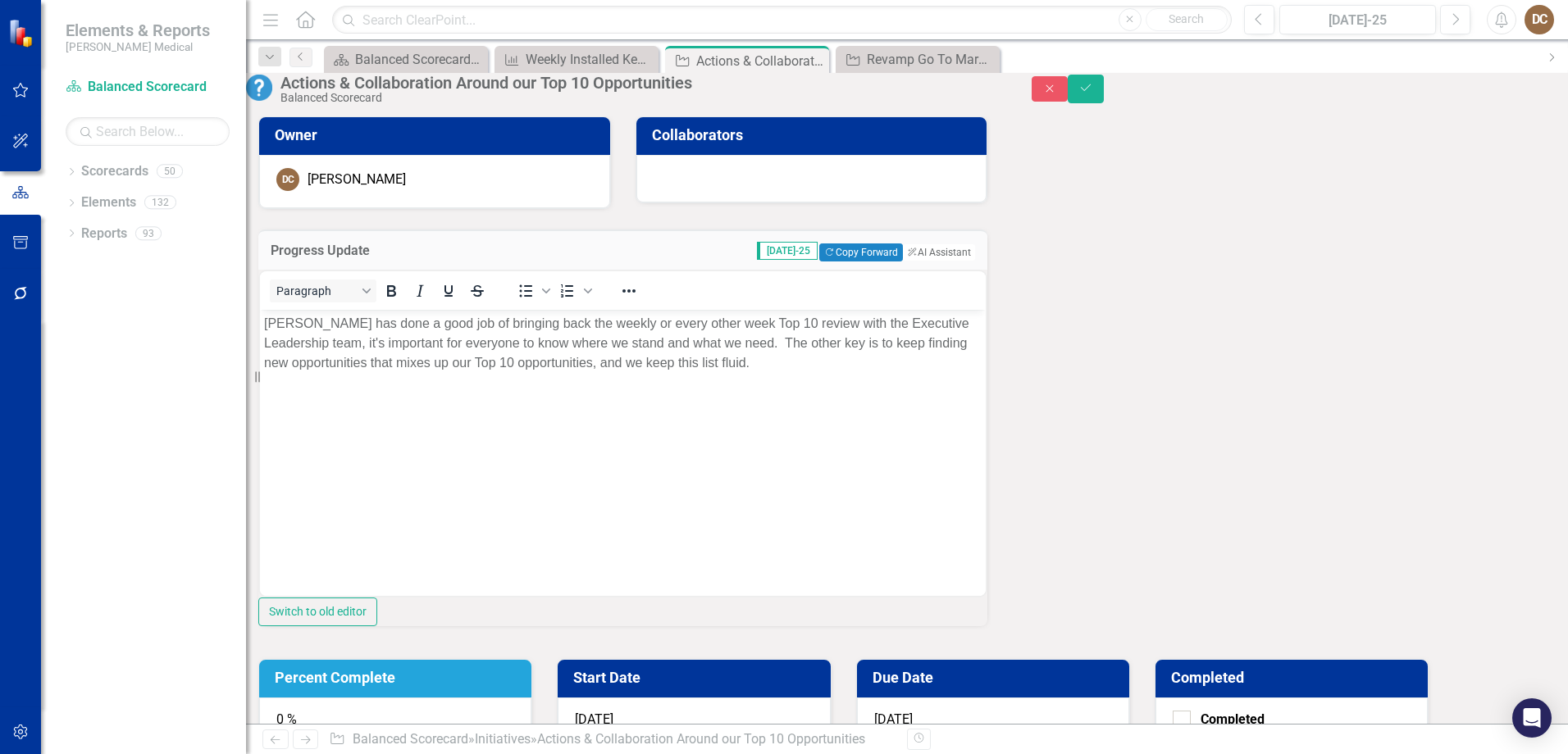
click at [531, 698] on div "0 %" at bounding box center [395, 722] width 272 height 49
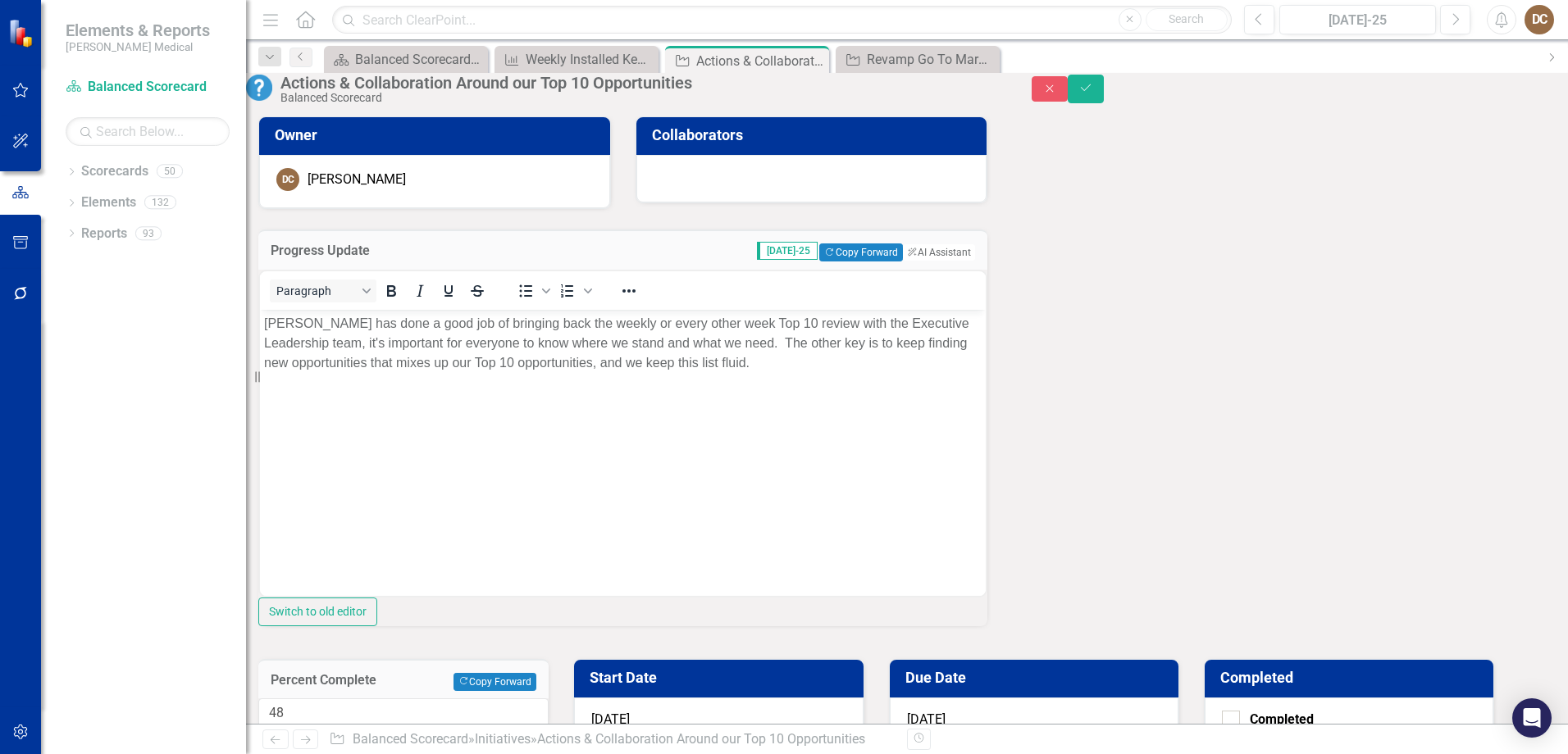
type input "50"
drag, startPoint x: 936, startPoint y: 262, endPoint x: 981, endPoint y: 272, distance: 46.1
click at [549, 741] on div at bounding box center [403, 741] width 291 height 0
click at [1104, 91] on button "Save" at bounding box center [1085, 89] width 36 height 29
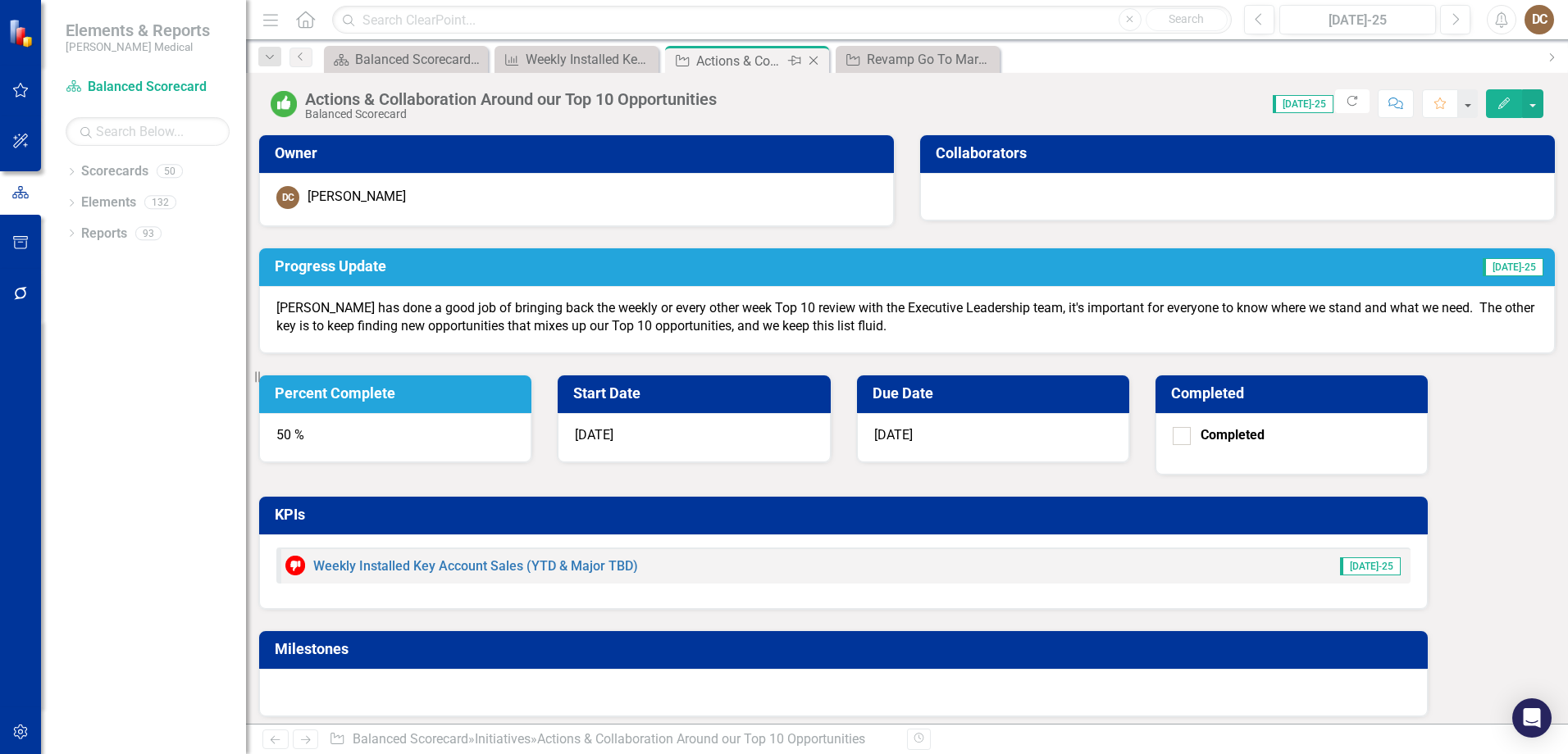
click at [820, 65] on icon "Close" at bounding box center [813, 61] width 16 height 13
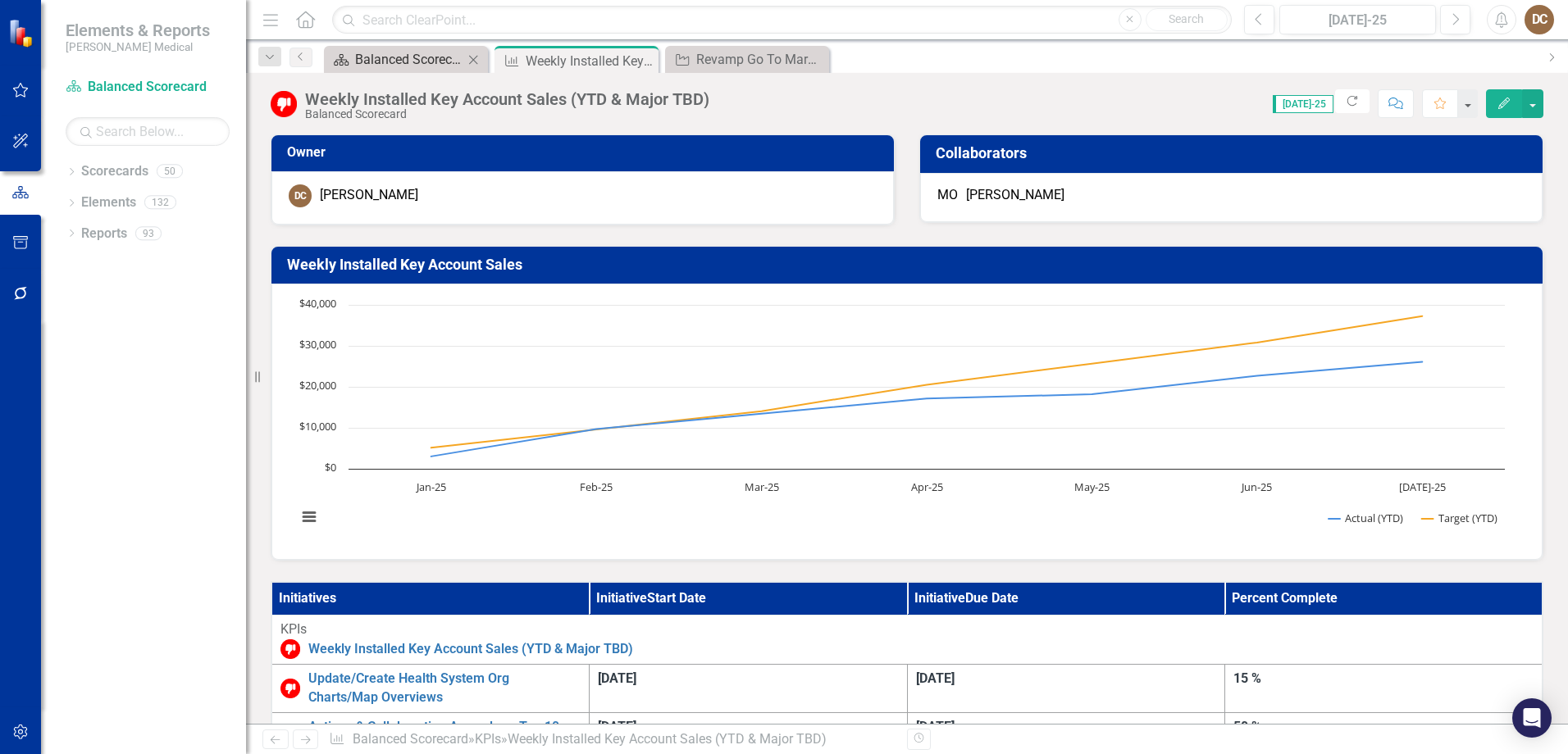
click at [396, 62] on div "Balanced Scorecard Welcome Page" at bounding box center [409, 59] width 109 height 21
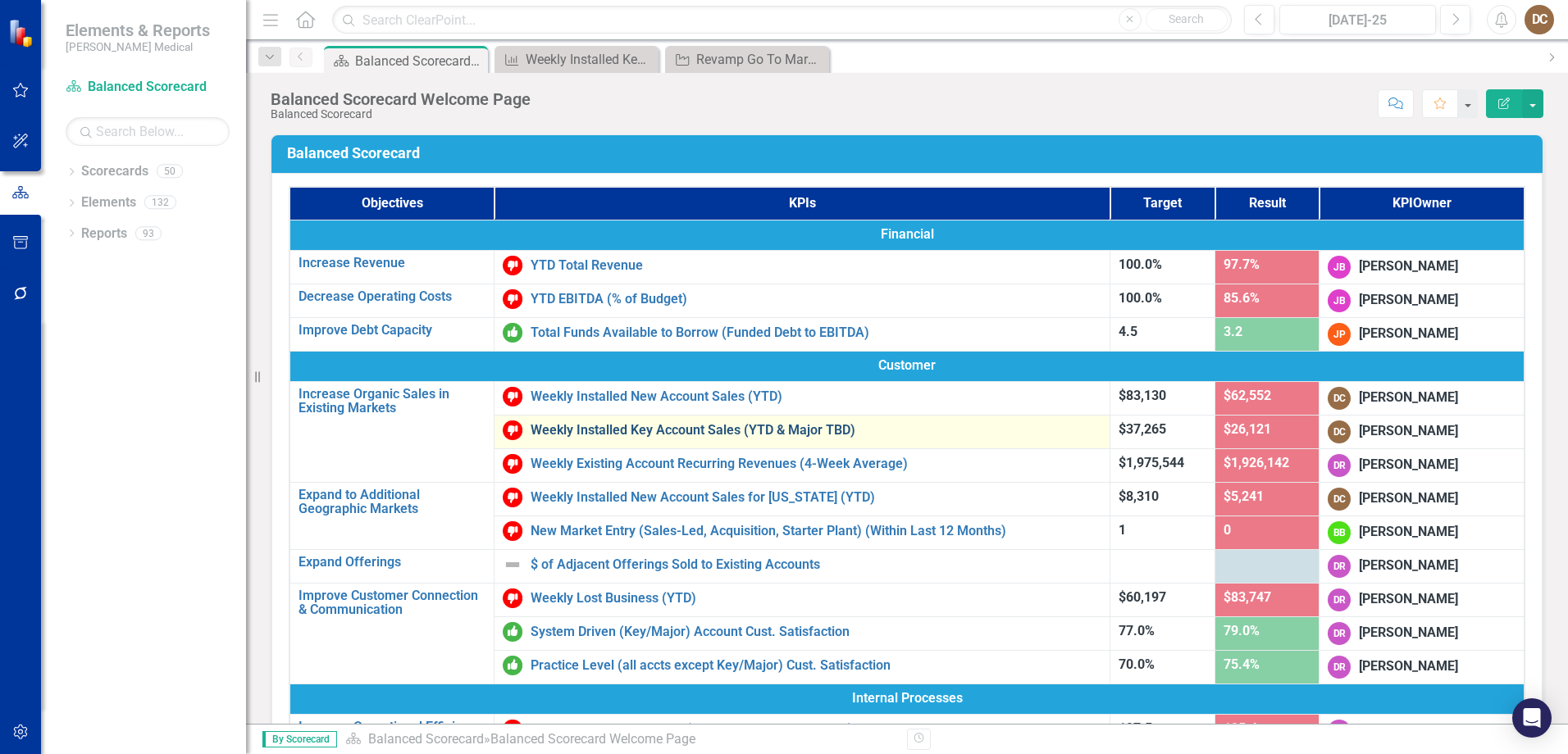
click at [639, 431] on link "Weekly Installed Key Account Sales (YTD & Major TBD)" at bounding box center [816, 430] width 570 height 14
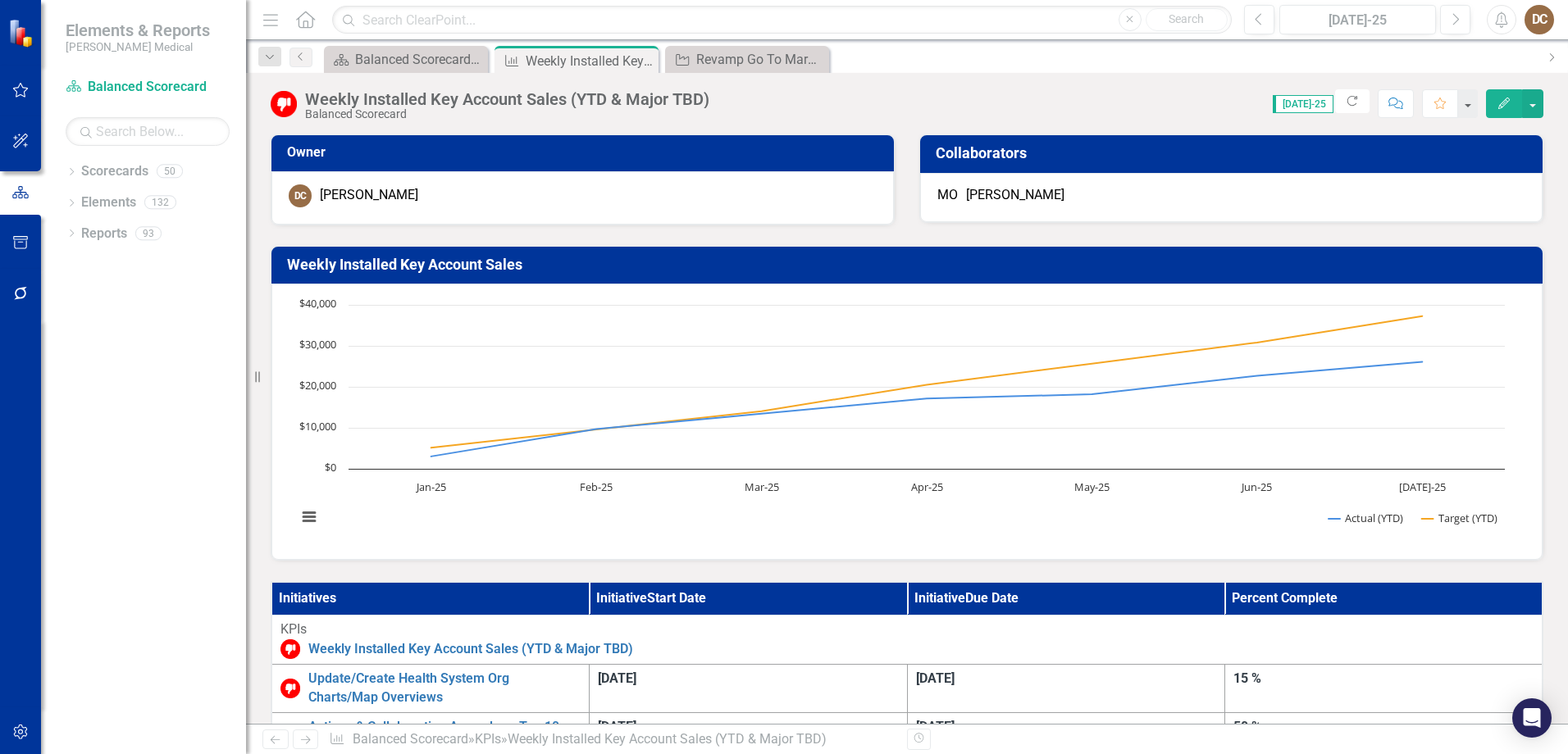
scroll to position [328, 0]
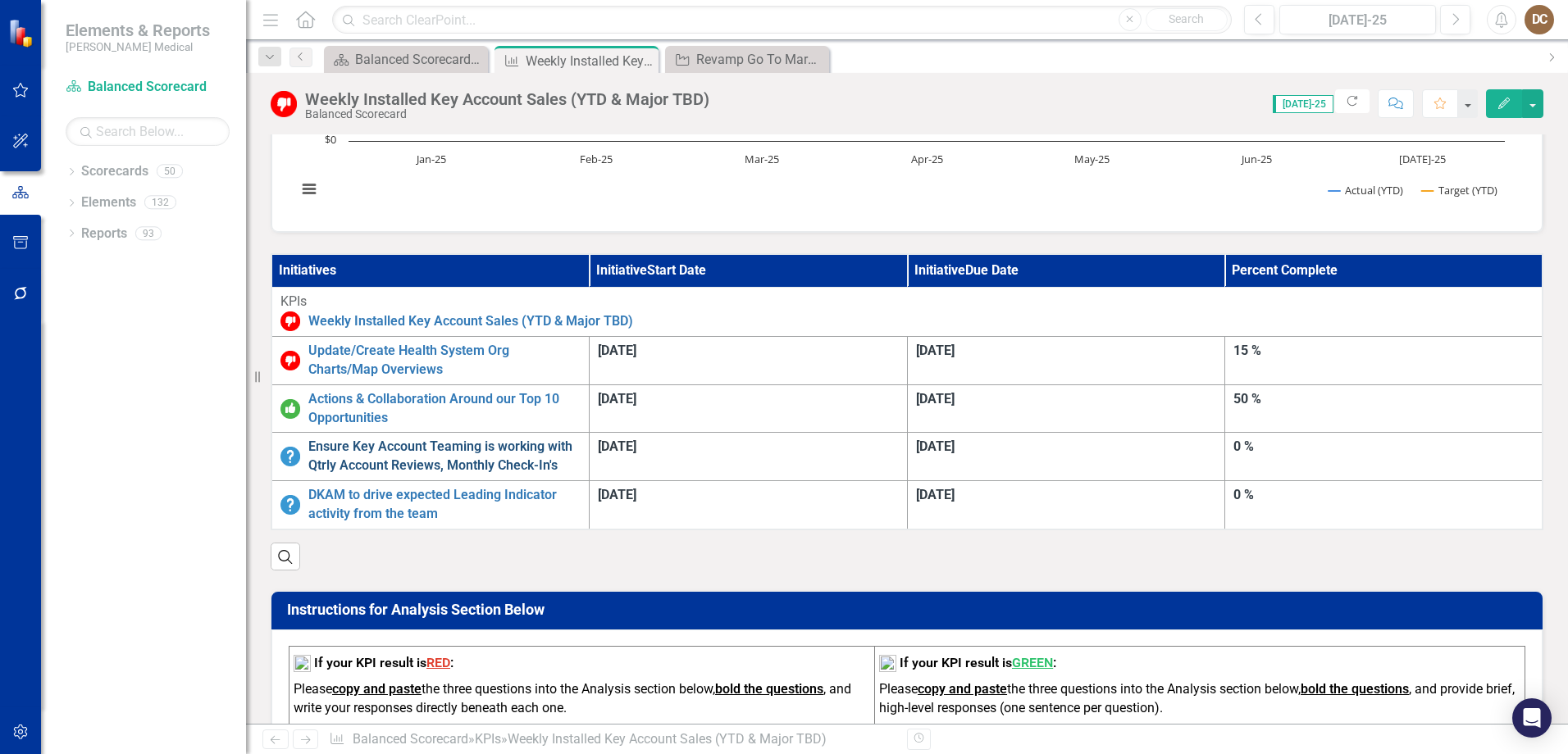
click at [495, 438] on link "Ensure Key Account Teaming is working with Qtrly Account Reviews, Monthly Check…" at bounding box center [445, 457] width 272 height 38
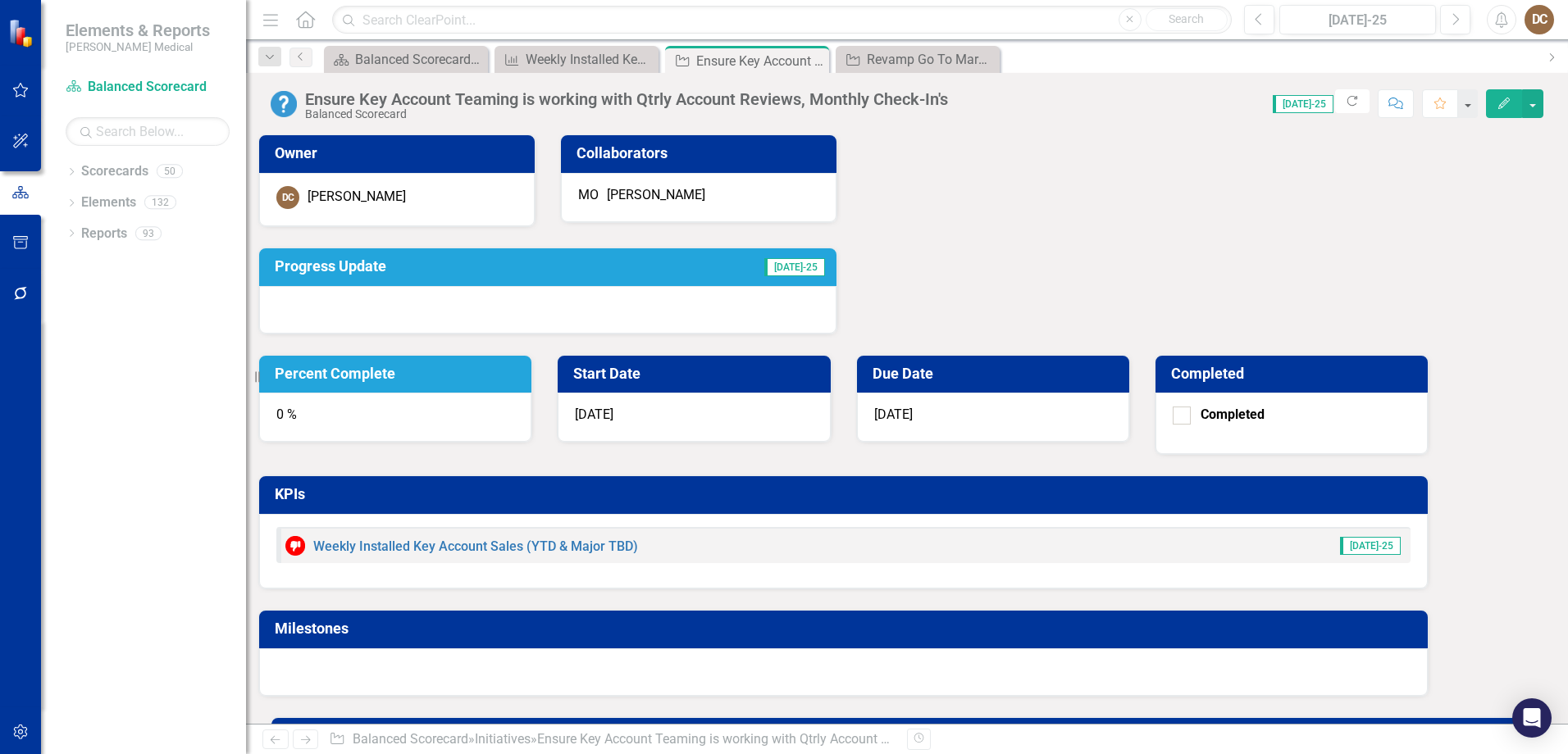
click at [531, 393] on div "0 %" at bounding box center [395, 417] width 272 height 49
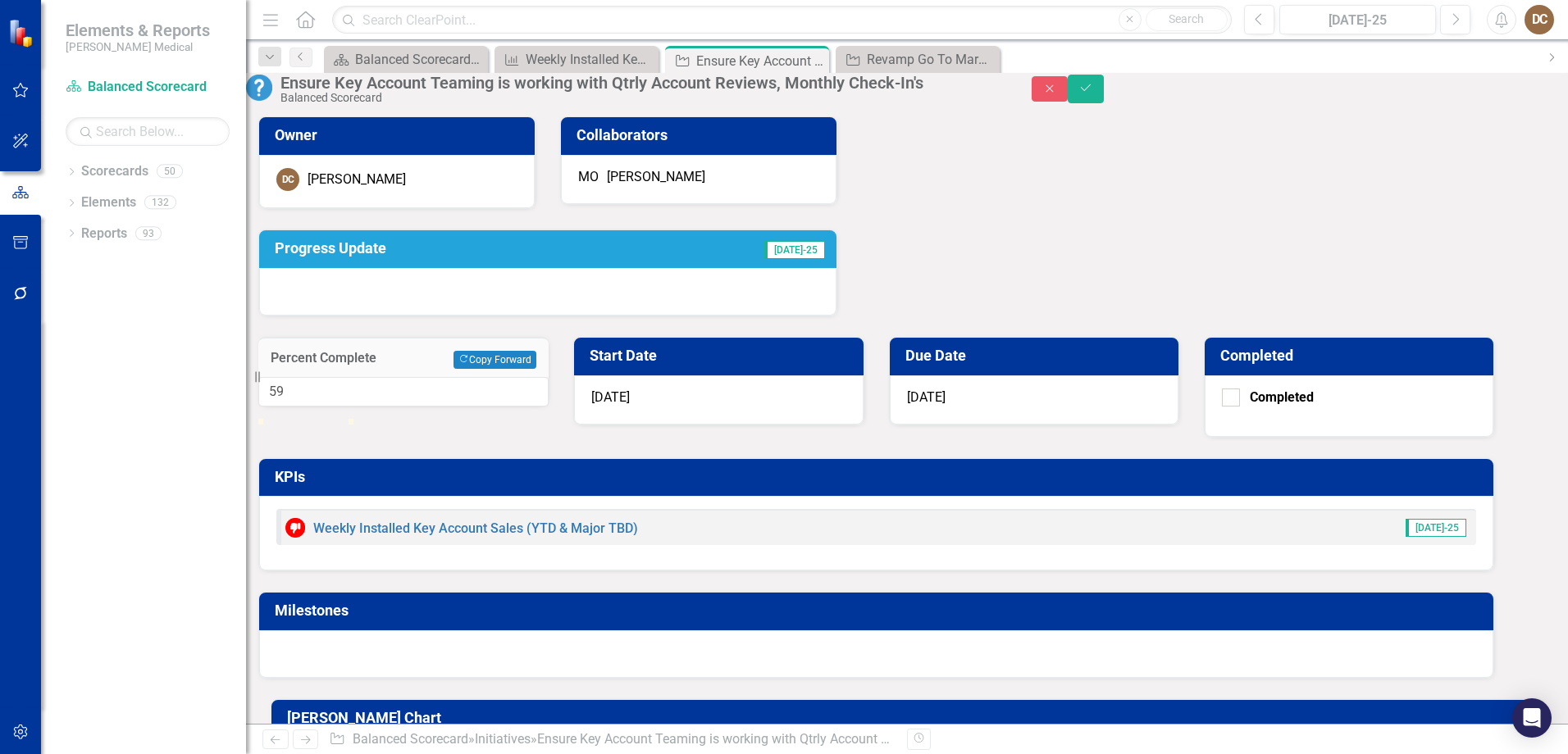
type input "60"
drag, startPoint x: 942, startPoint y: 263, endPoint x: 993, endPoint y: 269, distance: 51.4
click at [312, 419] on div at bounding box center [312, 419] width 0 height 0
click at [622, 265] on td "Progress Update" at bounding box center [451, 251] width 354 height 29
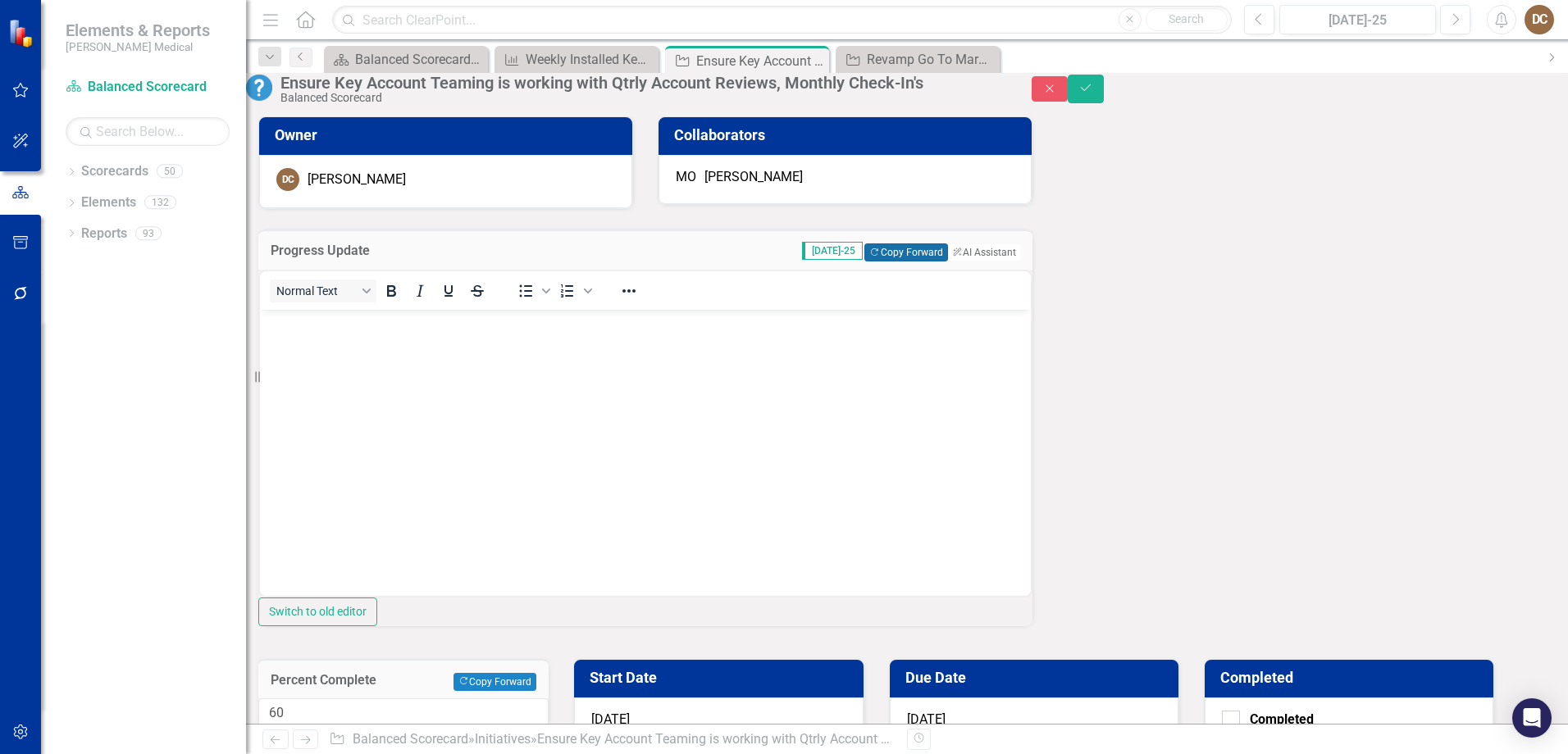
click at [865, 262] on button "Copy Forward Copy Forward" at bounding box center [905, 253] width 82 height 18
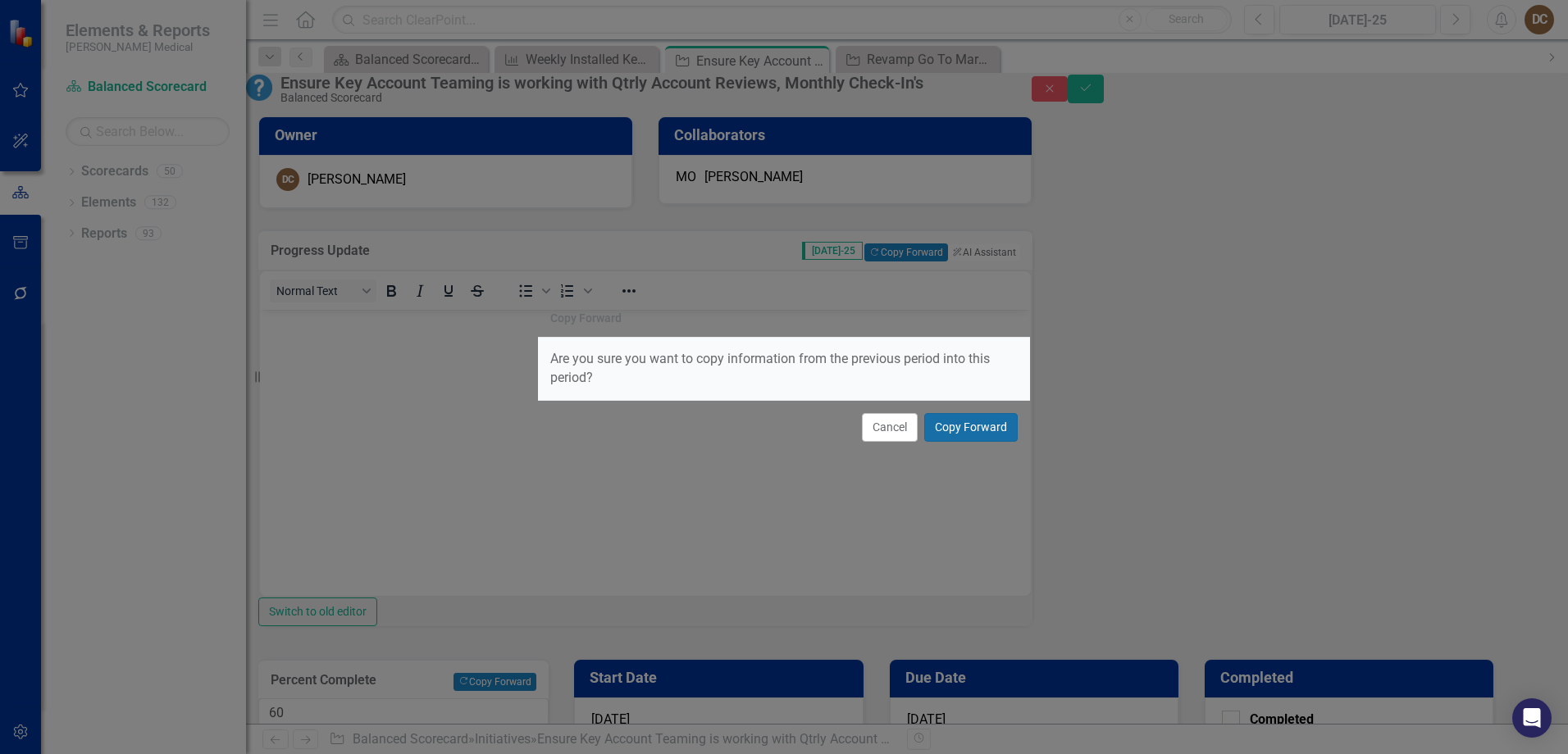
click at [995, 427] on button "Copy Forward" at bounding box center [970, 427] width 93 height 29
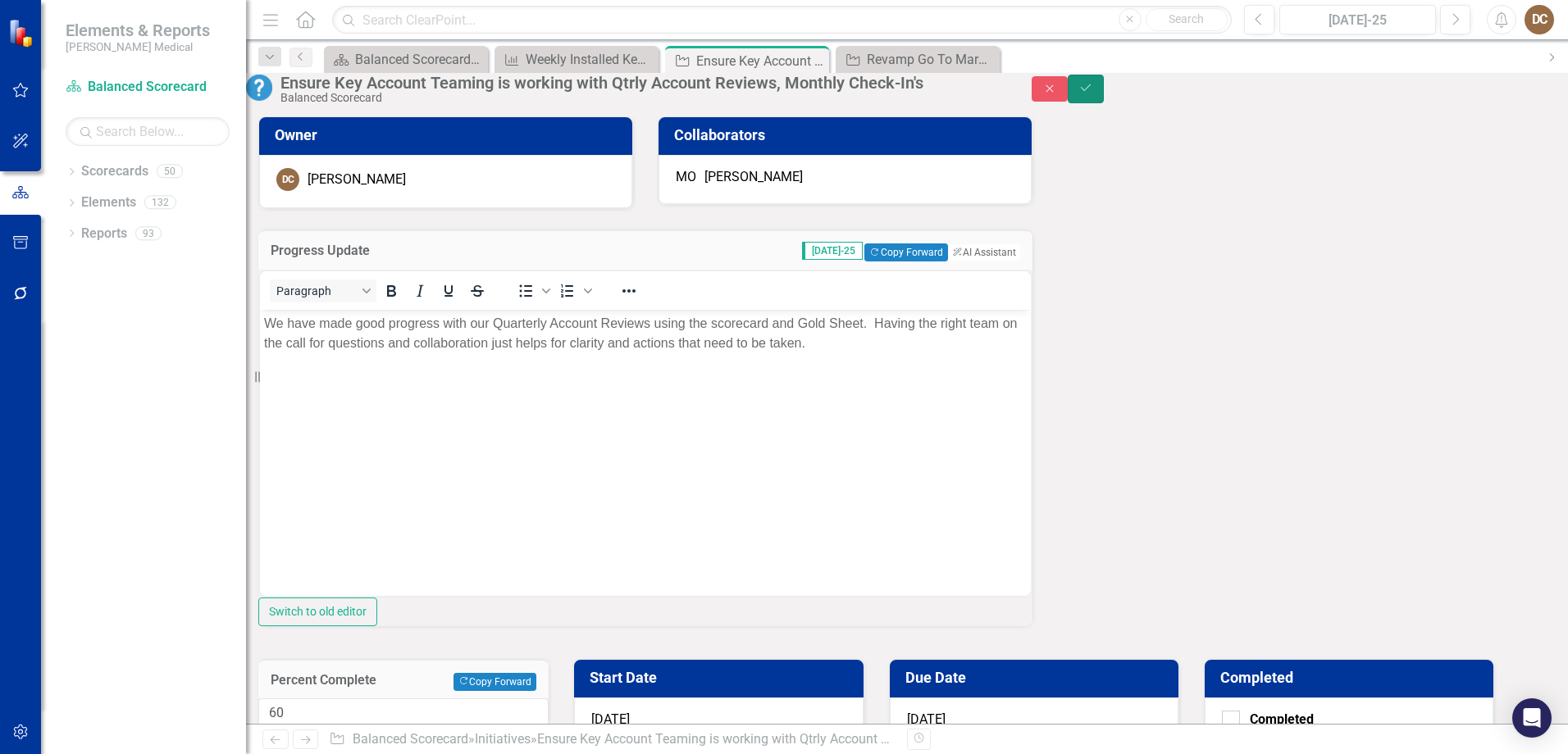
click at [1093, 93] on icon "Save" at bounding box center [1085, 88] width 14 height 12
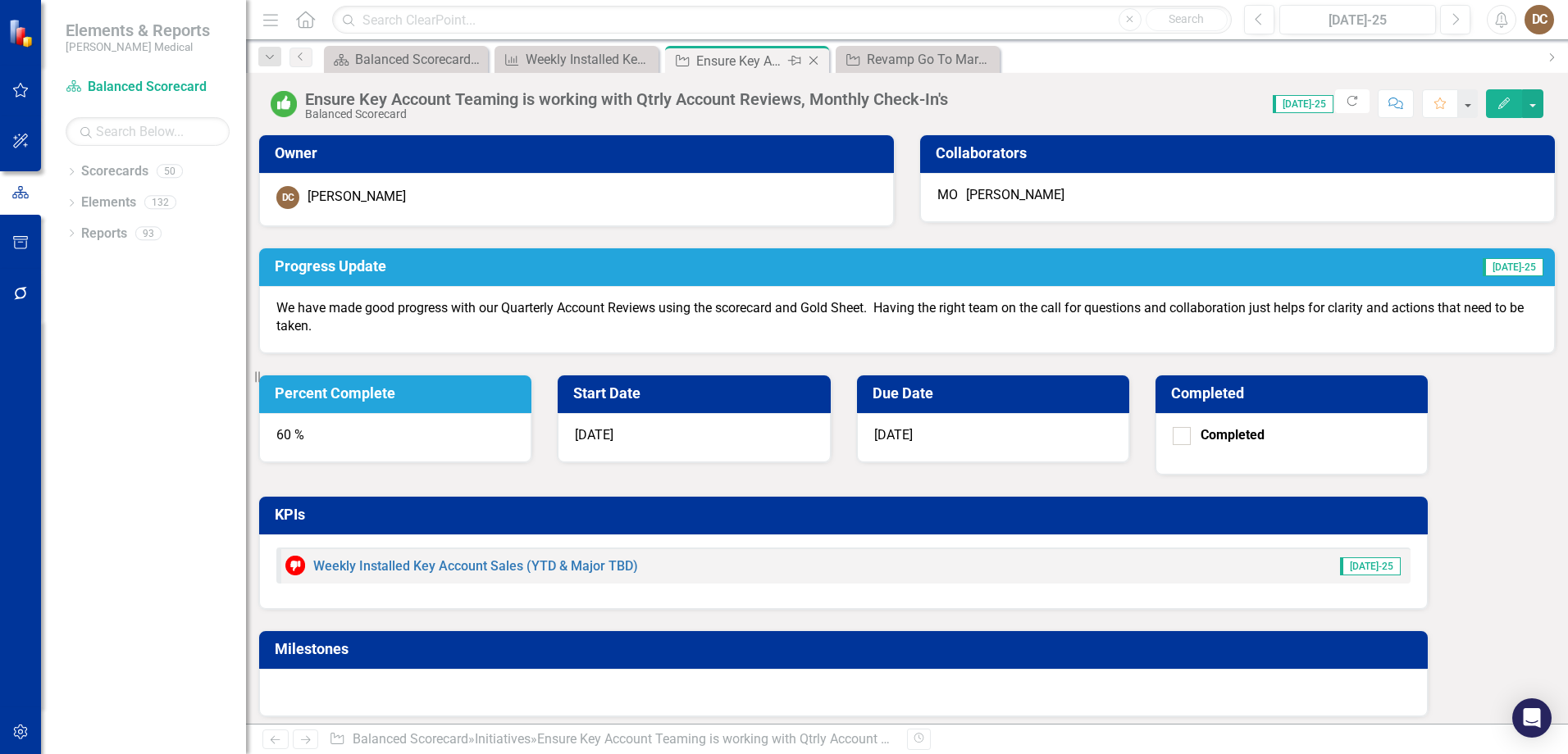
click at [812, 62] on icon "Close" at bounding box center [813, 61] width 16 height 13
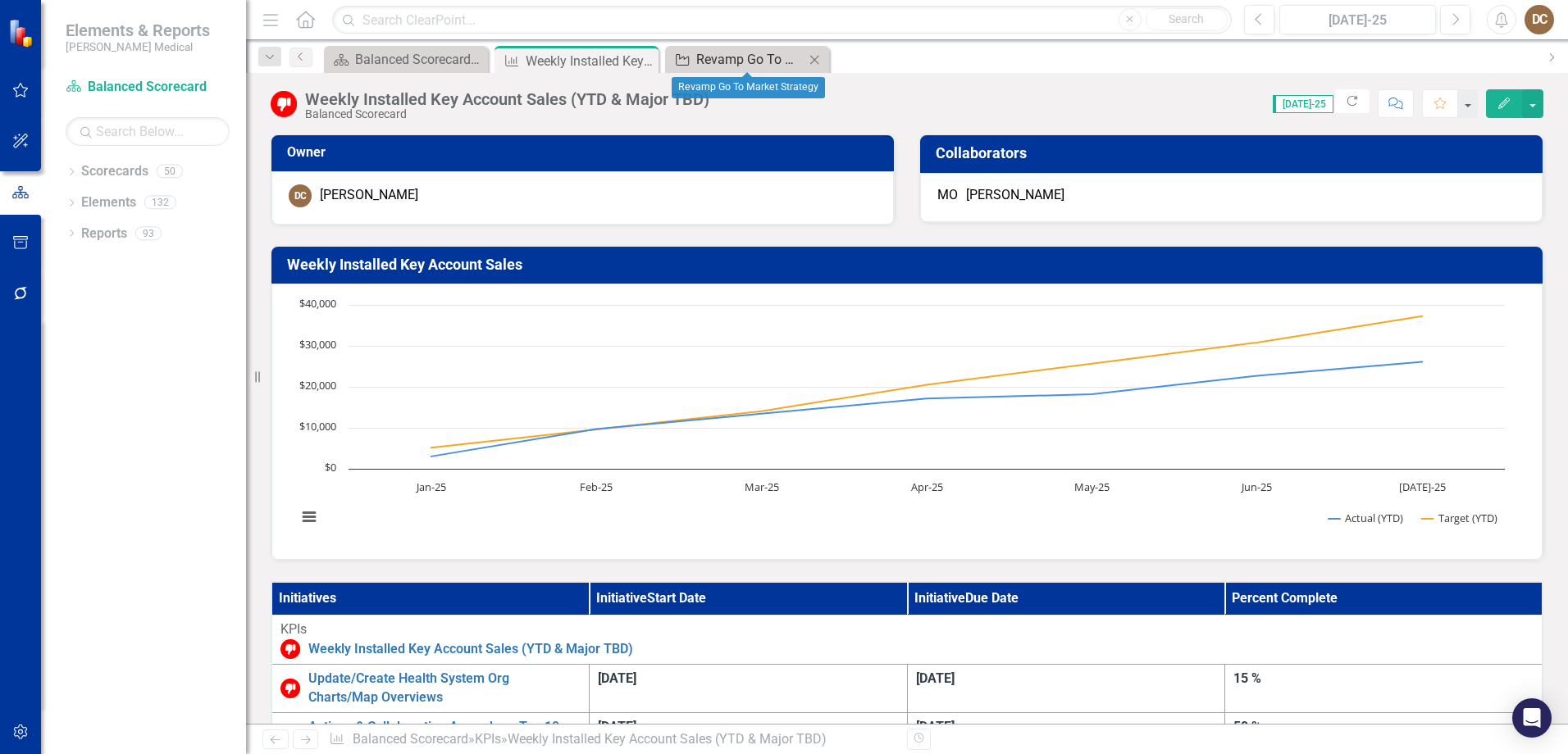
click at [741, 68] on div "Revamp Go To Market Strategy" at bounding box center [751, 59] width 109 height 21
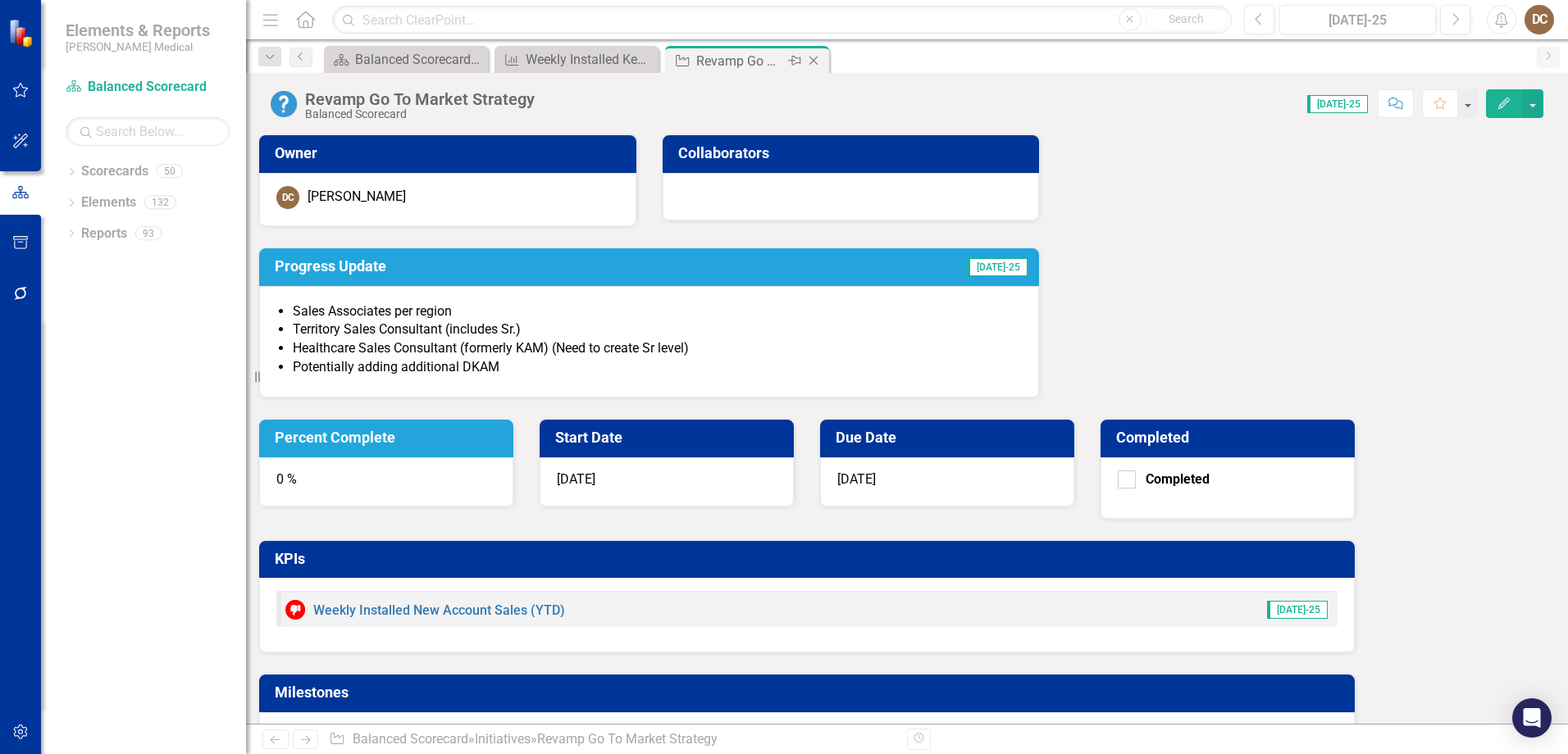
click at [817, 55] on icon "Close" at bounding box center [813, 61] width 16 height 13
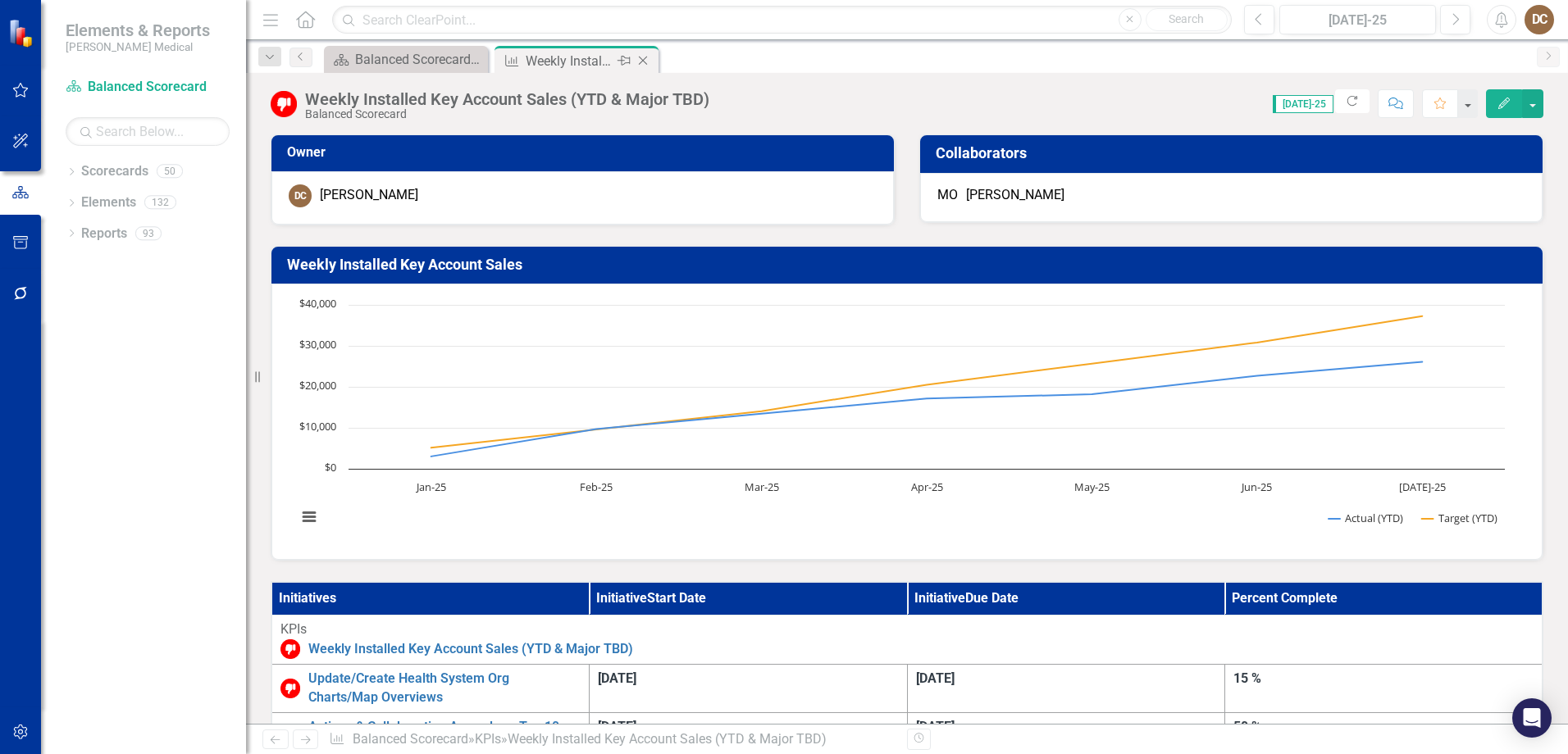
click at [587, 63] on div "Weekly Installed Key Account Sales (YTD & Major TBD)" at bounding box center [569, 61] width 88 height 21
click at [415, 49] on div "Balanced Scorecard Welcome Page" at bounding box center [409, 59] width 109 height 21
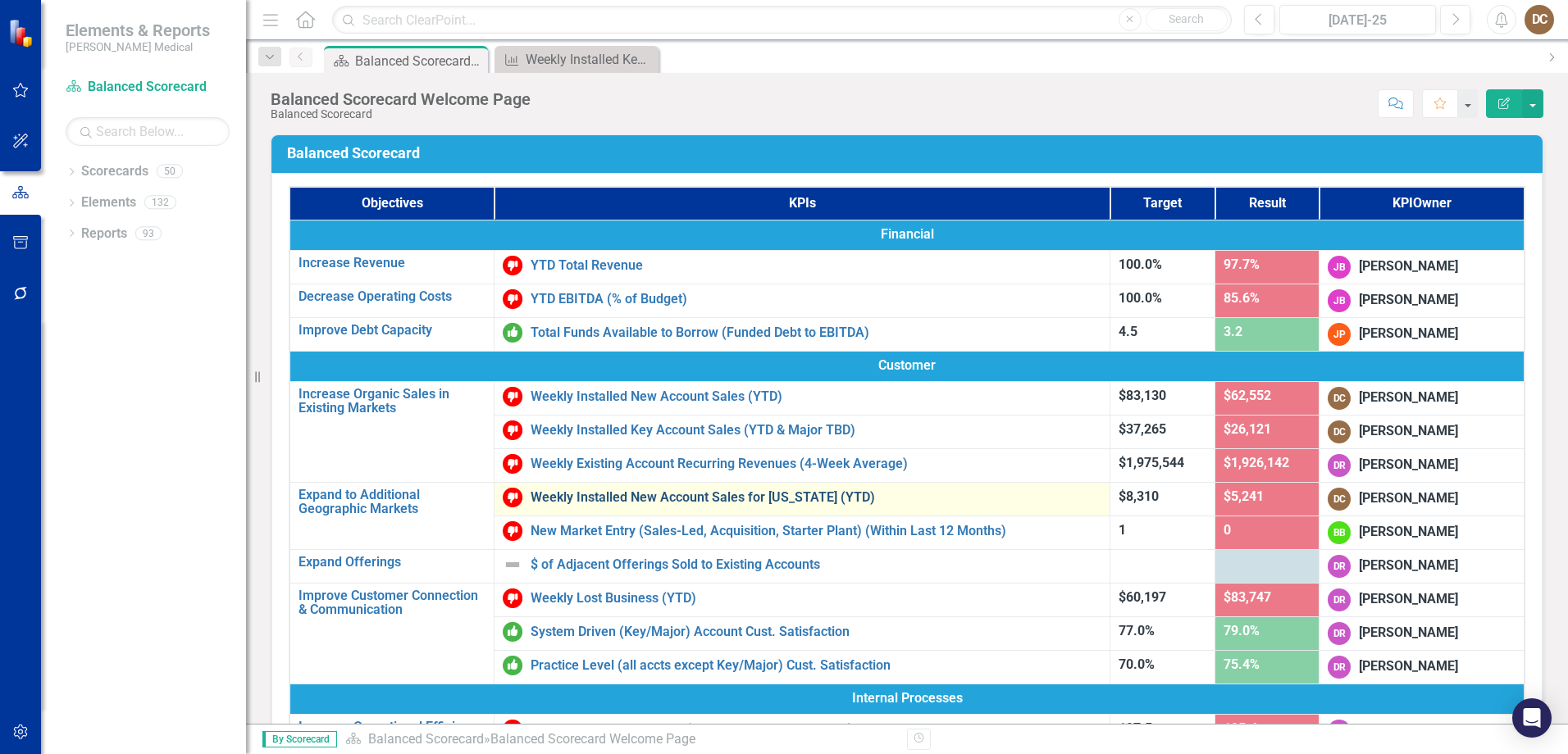
click at [674, 500] on link "Weekly Installed New Account Sales for [US_STATE] (YTD)" at bounding box center [816, 498] width 570 height 14
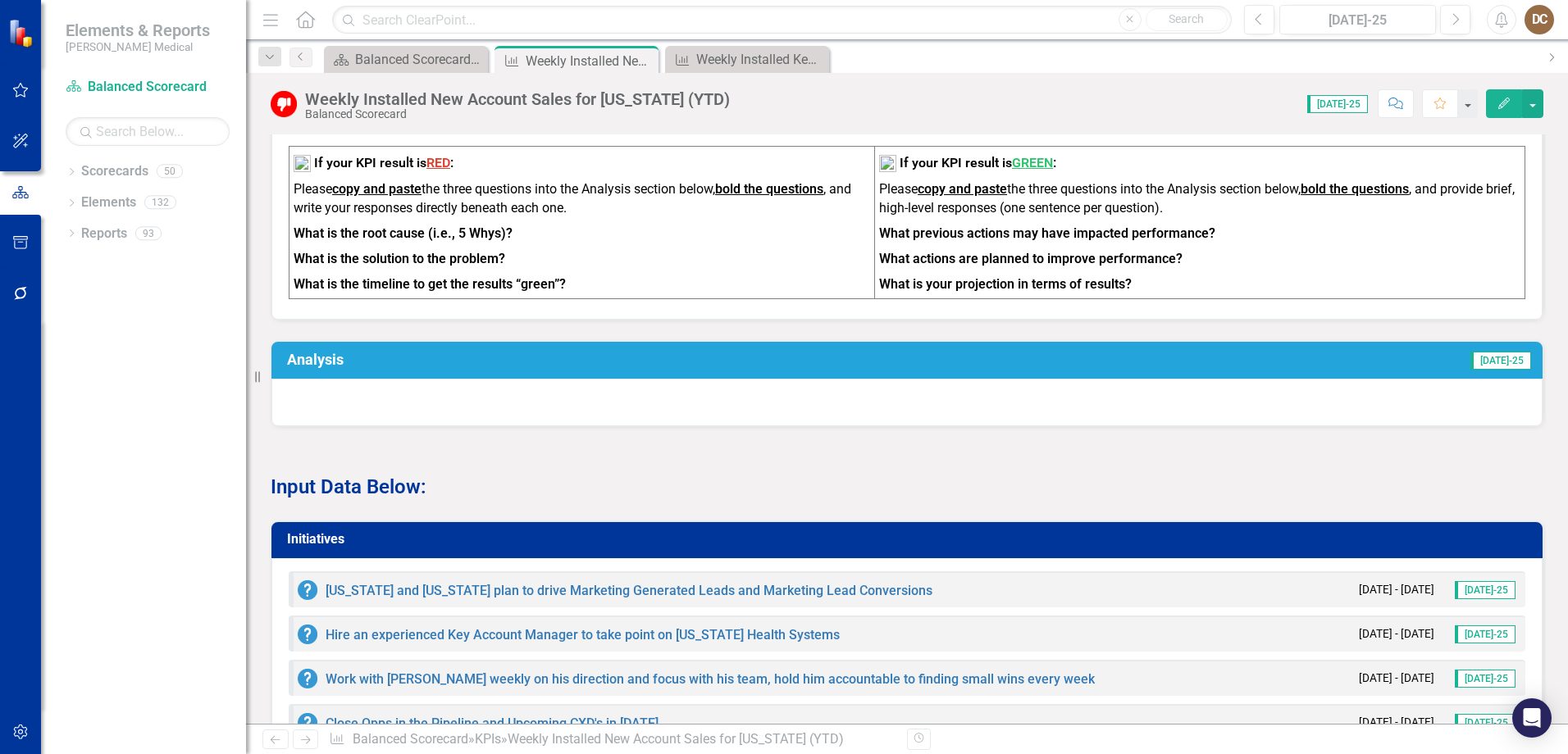
scroll to position [902, 0]
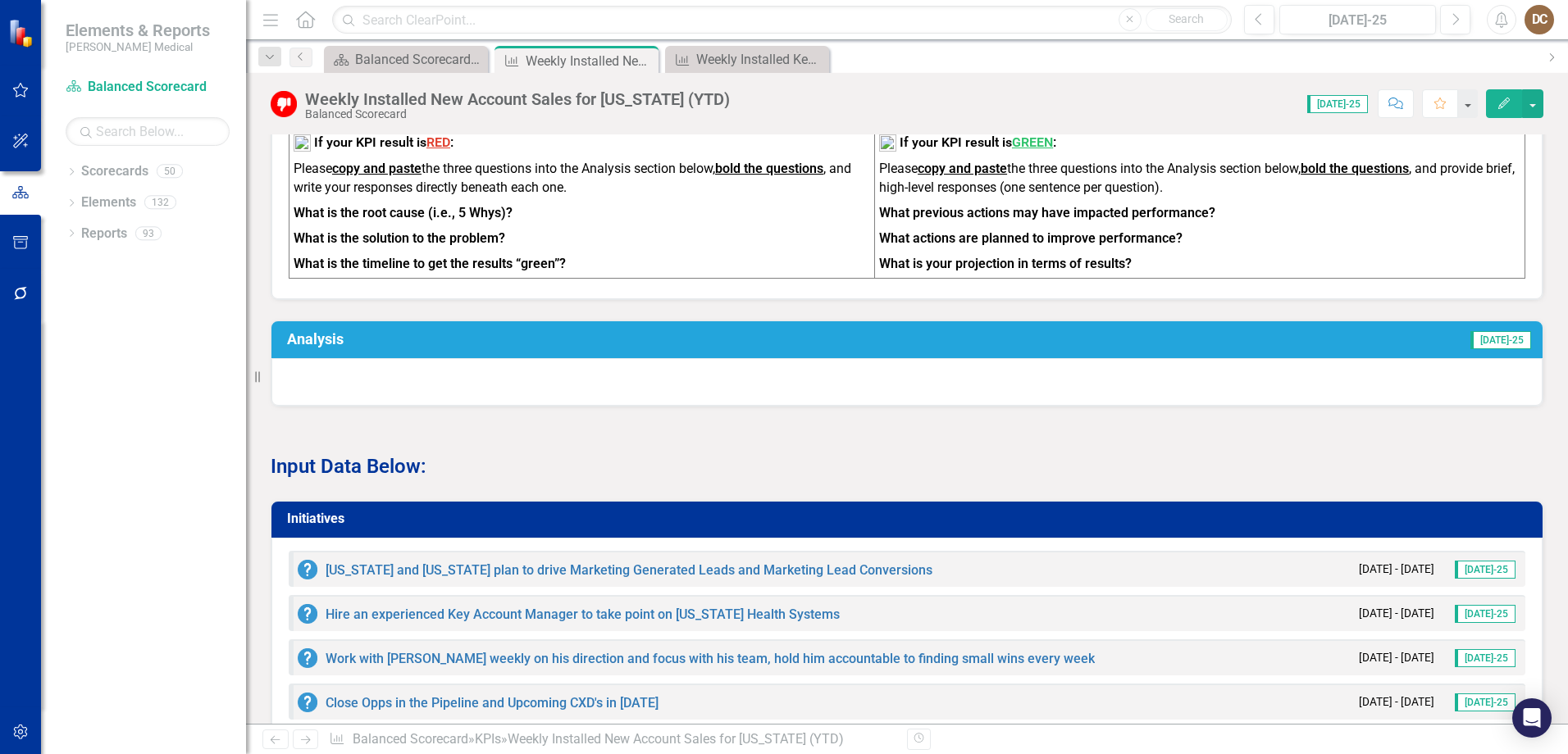
click at [695, 358] on div at bounding box center [907, 382] width 1271 height 48
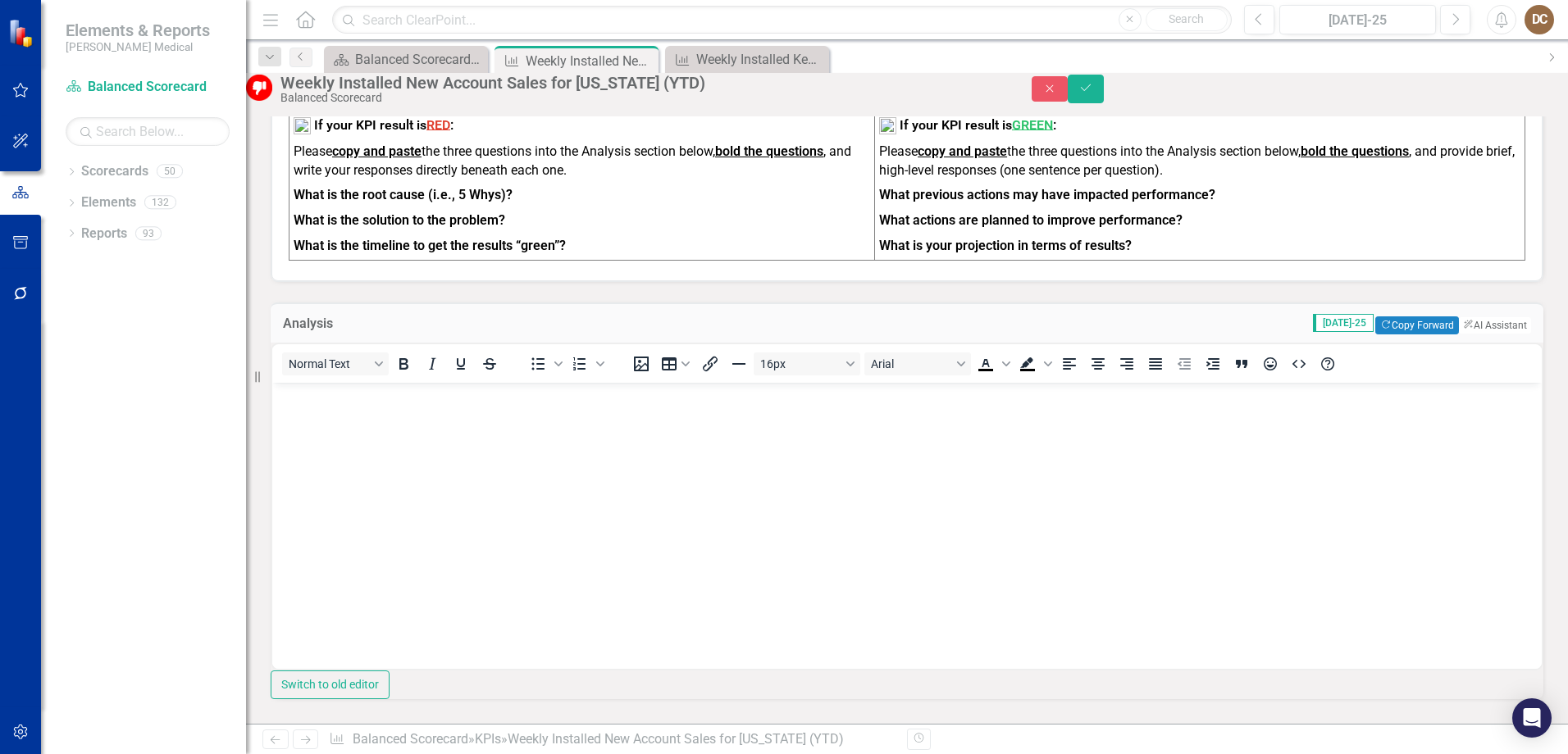
scroll to position [0, 0]
click at [1405, 317] on button "Copy Forward Copy Forward" at bounding box center [1416, 326] width 82 height 18
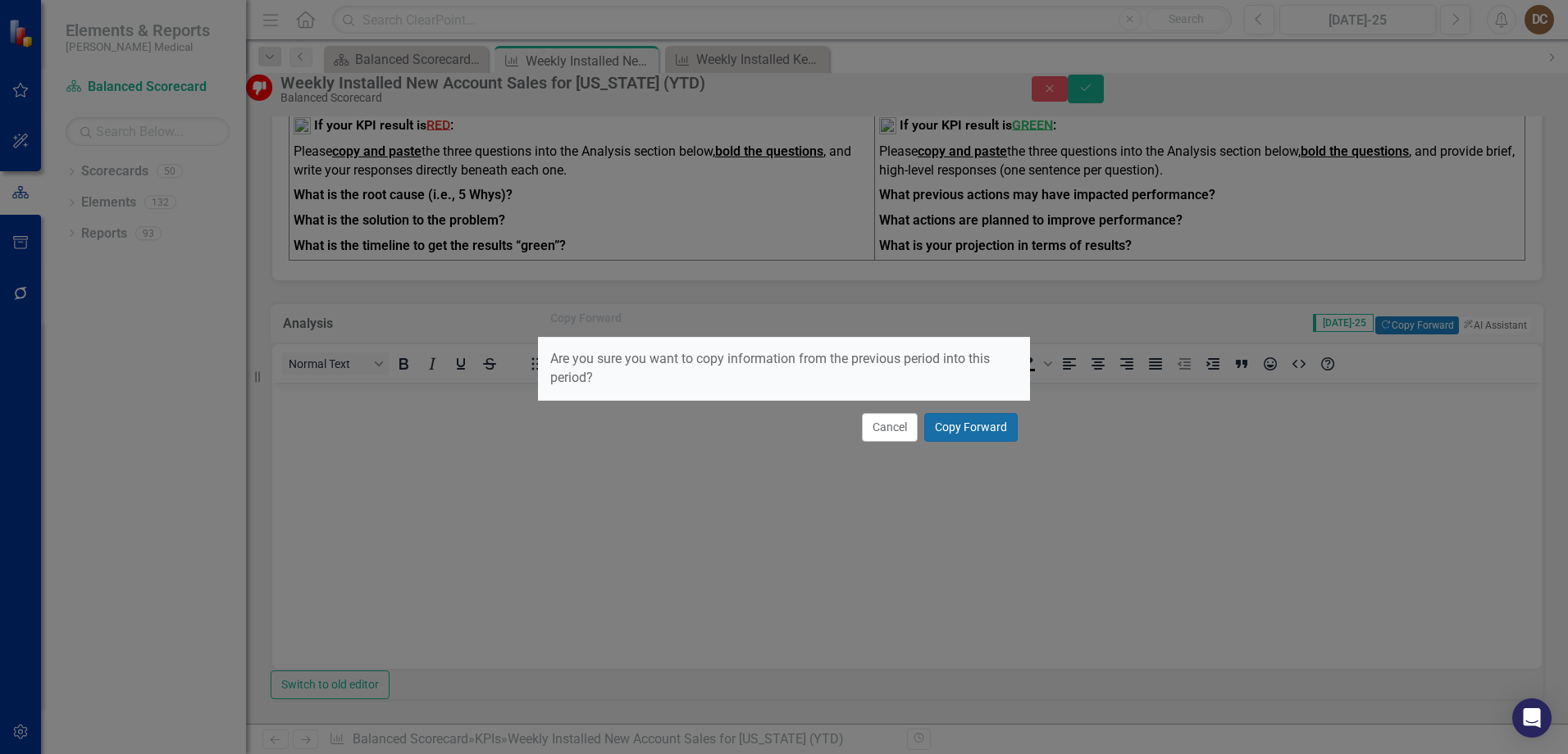
click at [970, 422] on button "Copy Forward" at bounding box center [970, 427] width 93 height 29
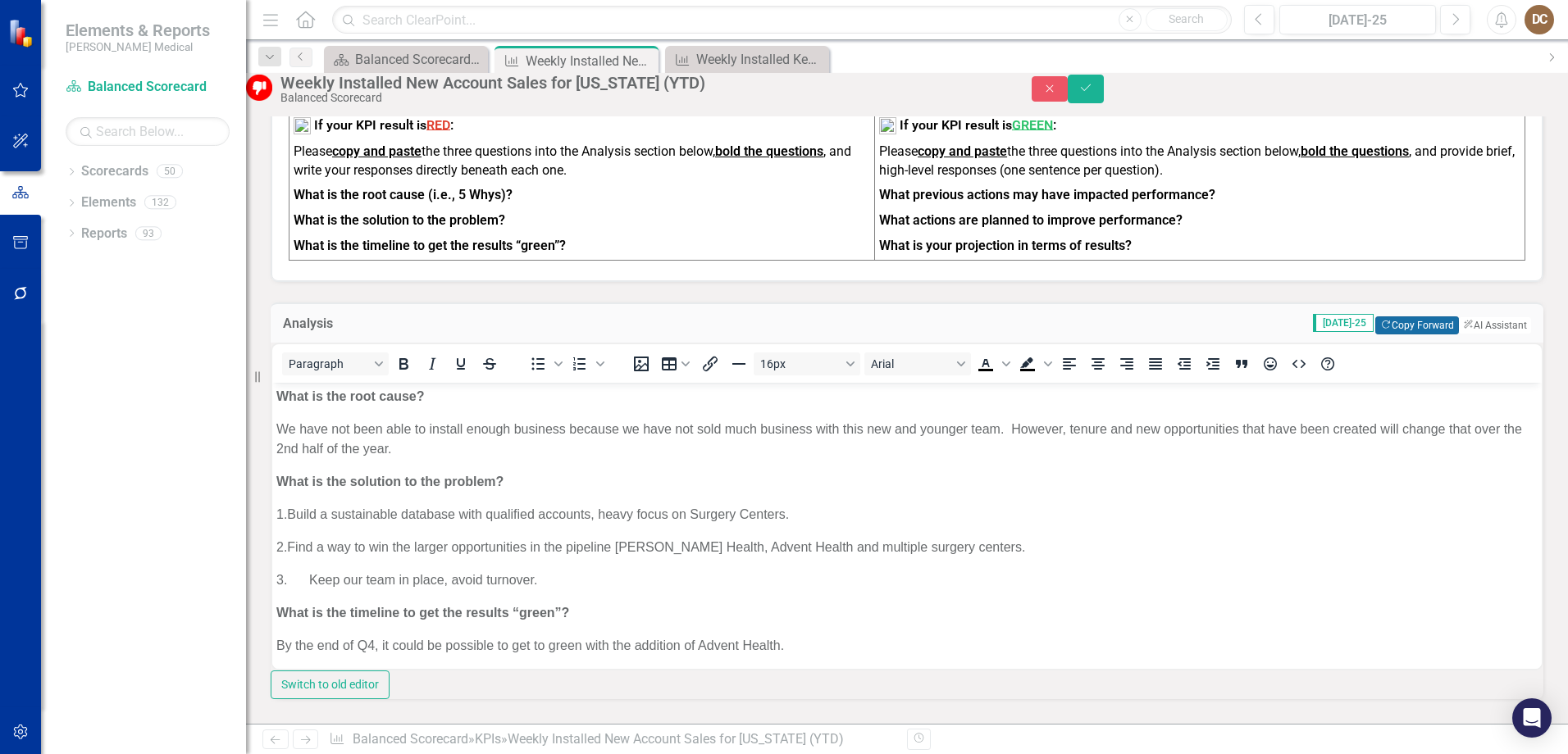
scroll to position [5, 0]
click at [1093, 93] on icon "Save" at bounding box center [1085, 88] width 14 height 12
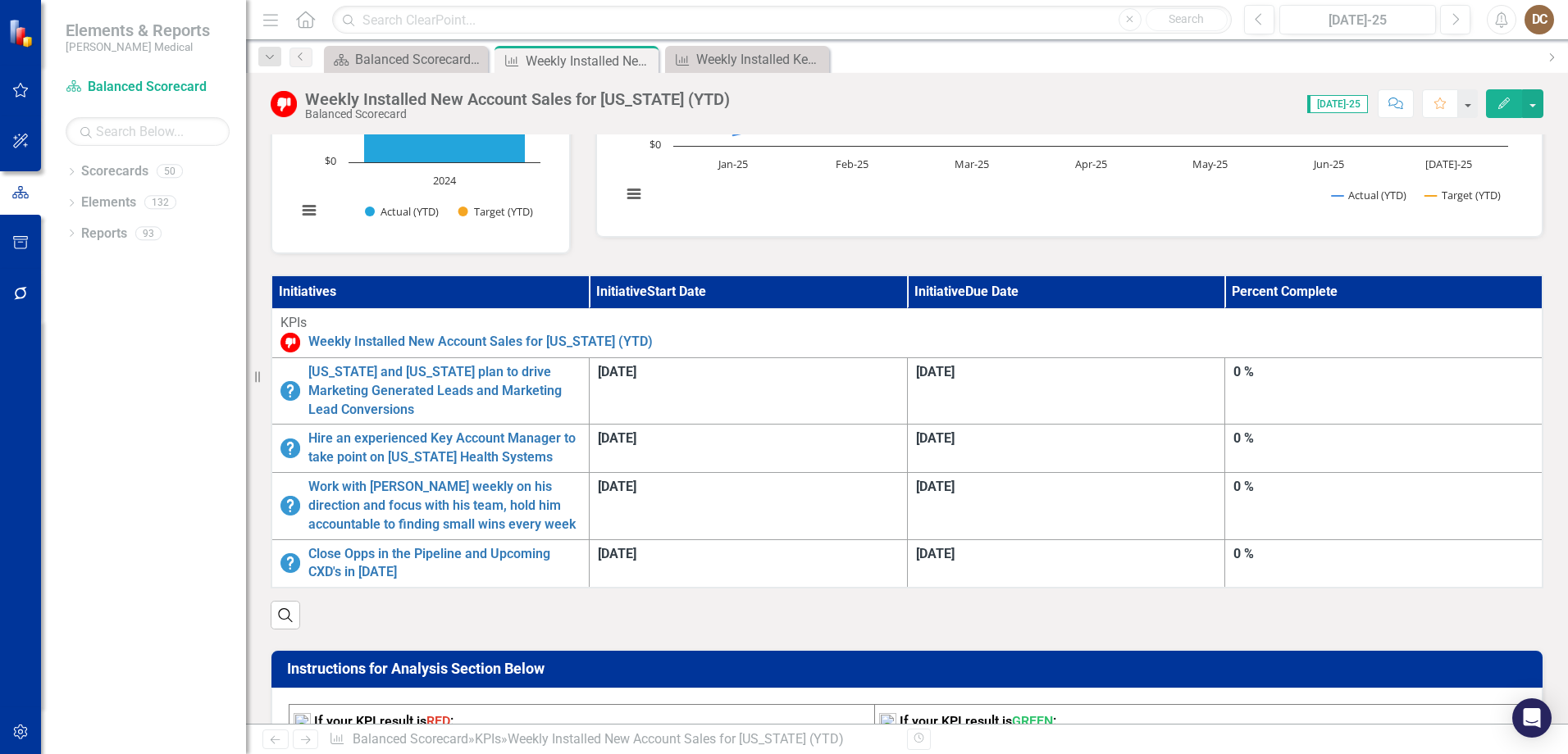
scroll to position [328, 0]
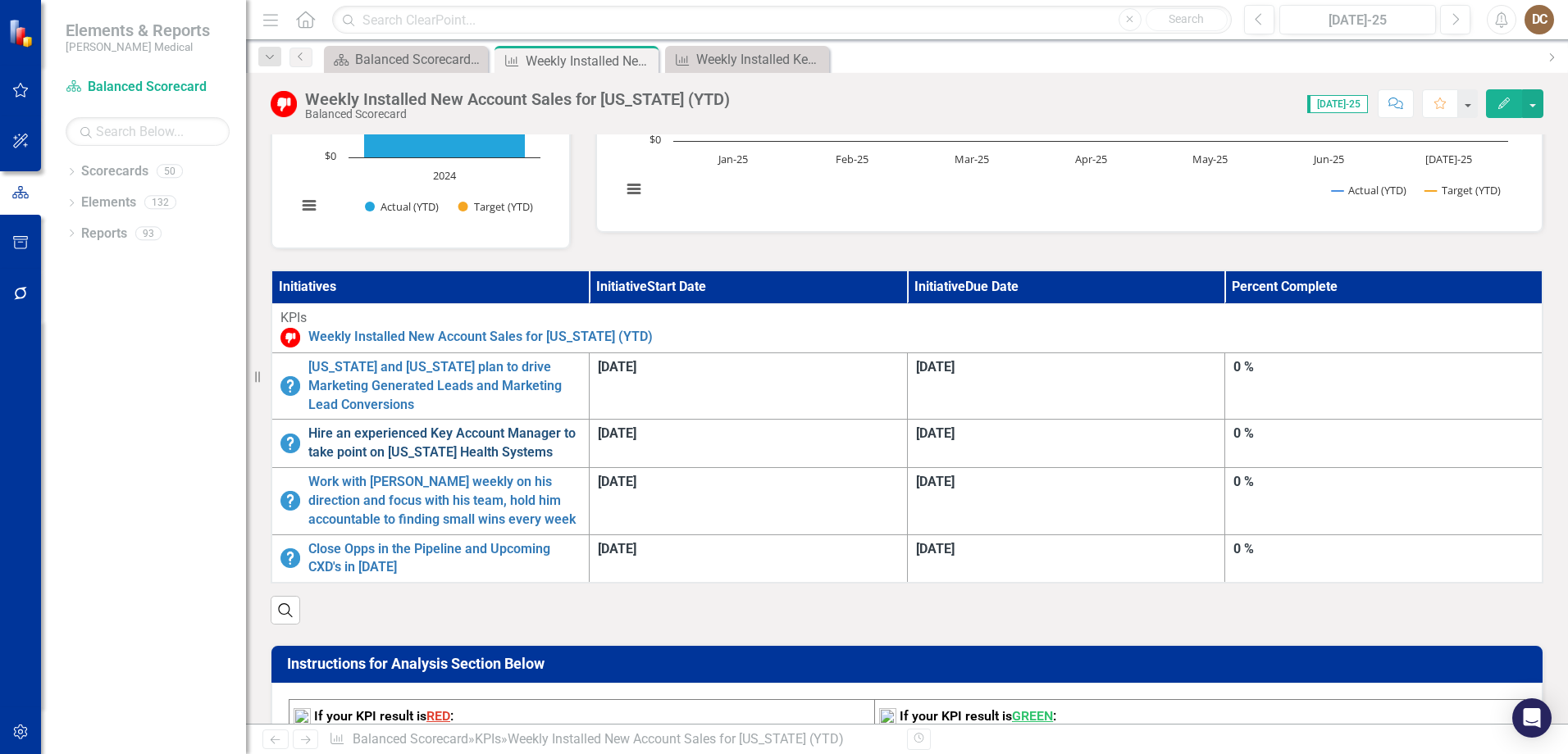
click at [580, 425] on link "Hire an experienced Key Account Manager to take point on [US_STATE] Health Syst…" at bounding box center [445, 444] width 272 height 38
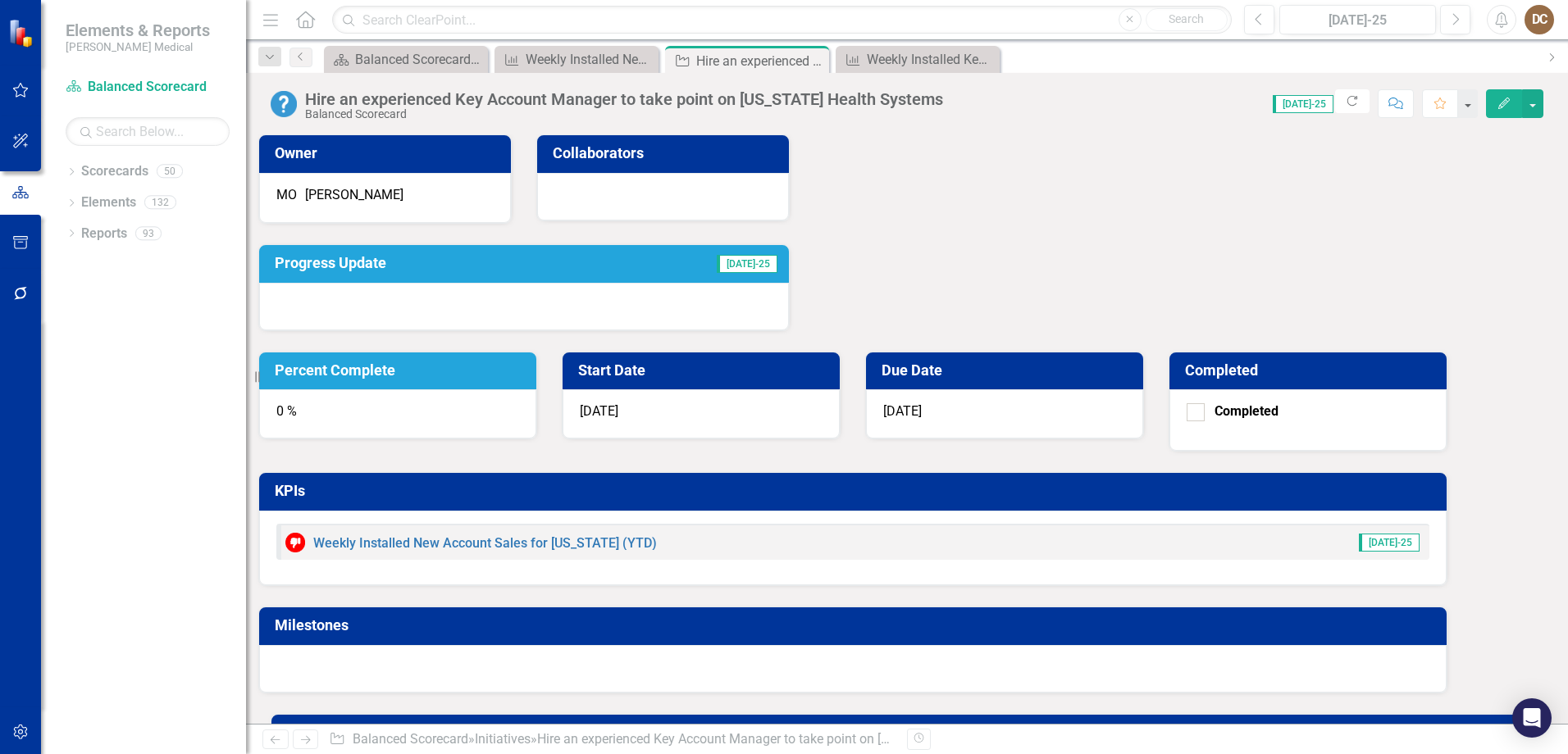
click at [598, 276] on td "Progress Update" at bounding box center [436, 265] width 324 height 29
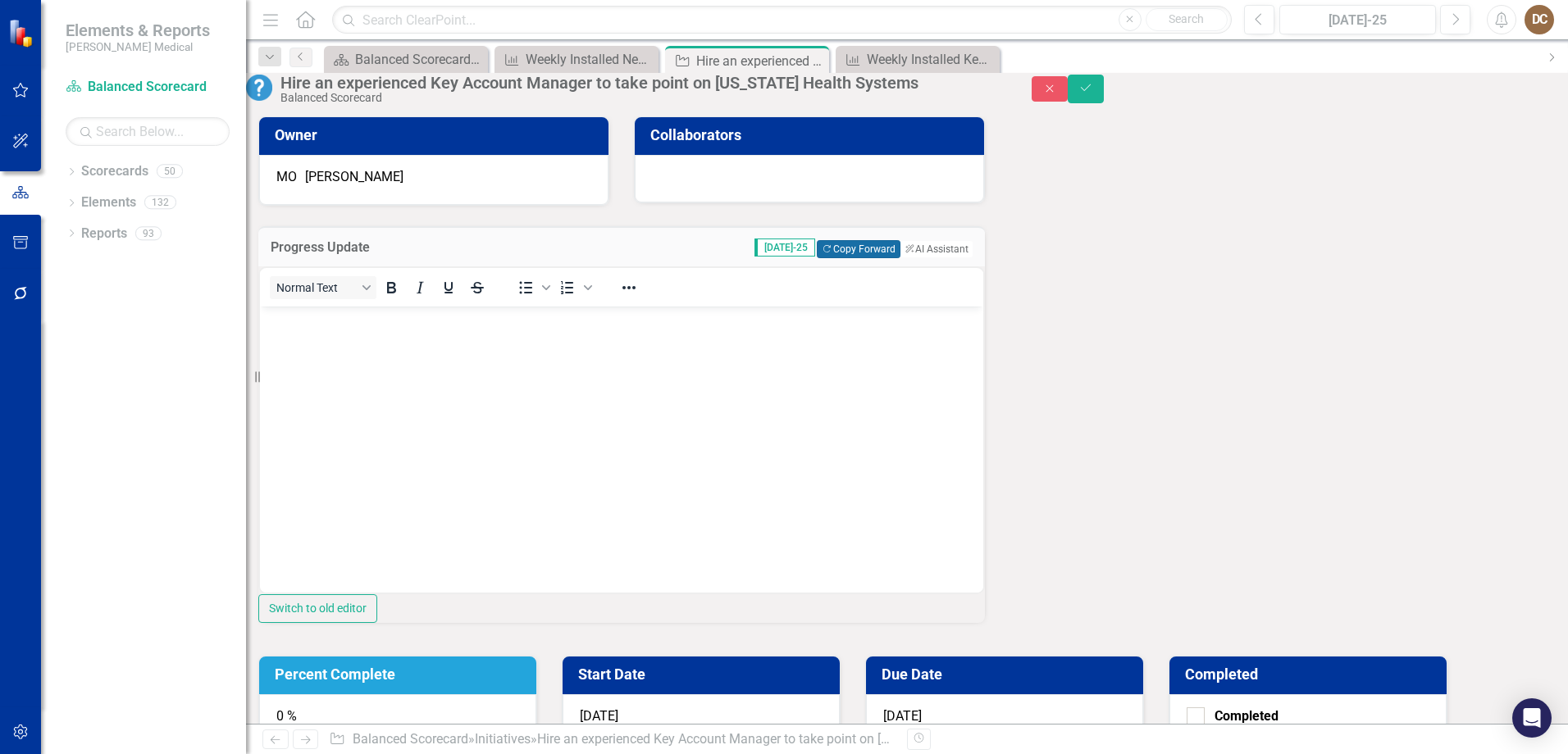
click at [817, 258] on button "Copy Forward Copy Forward" at bounding box center [857, 249] width 82 height 18
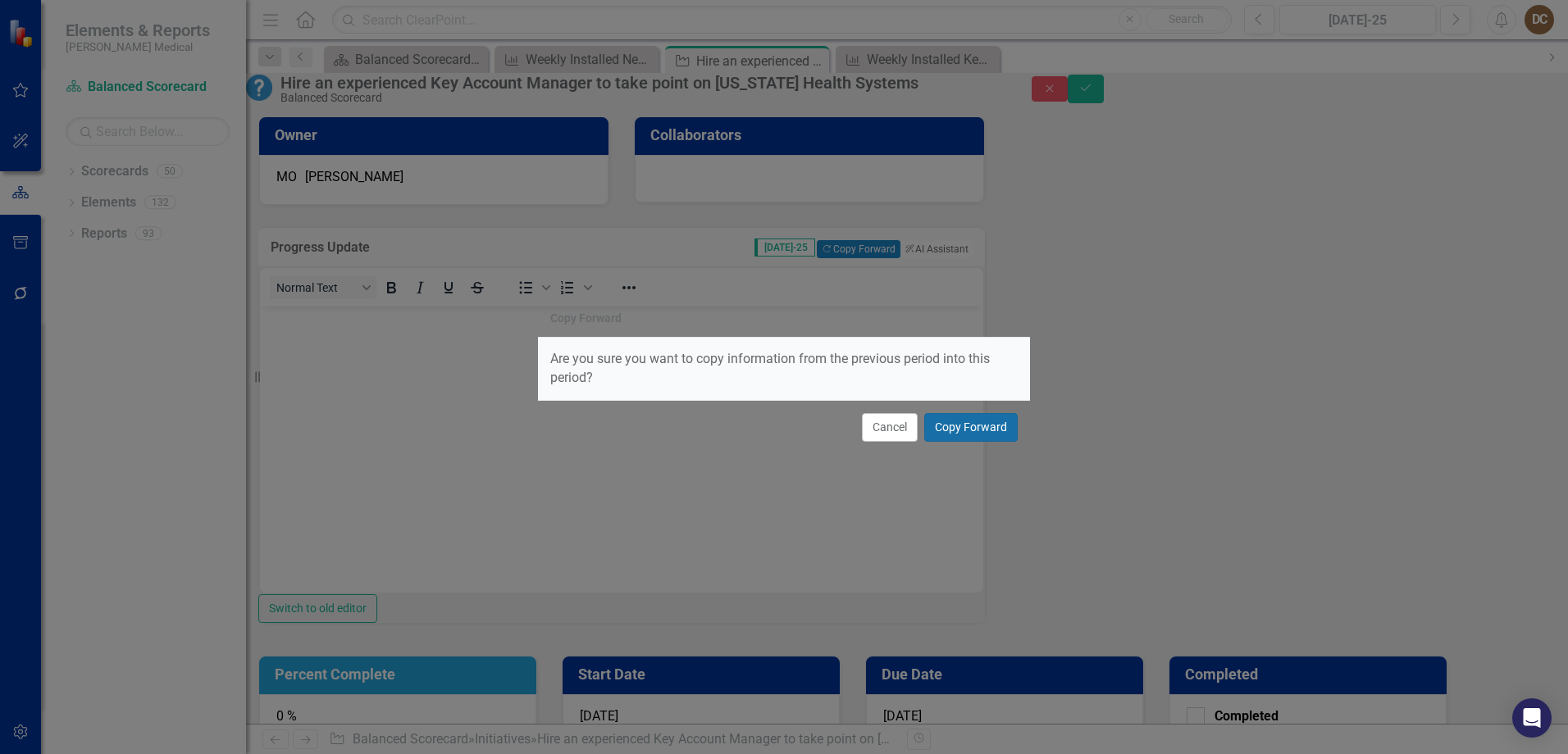
click at [972, 422] on button "Copy Forward" at bounding box center [970, 427] width 93 height 29
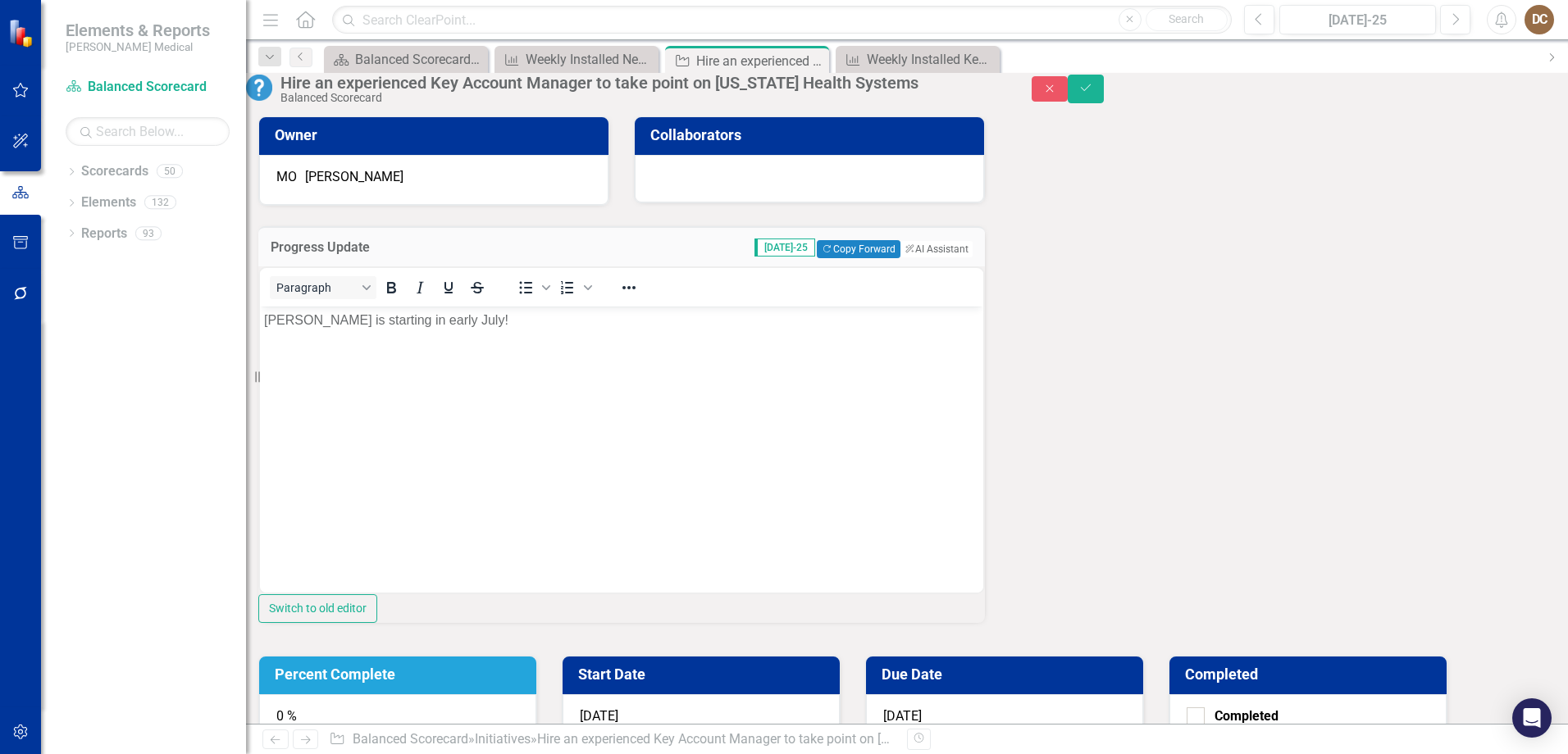
click at [316, 318] on p "Christina is starting in early July!" at bounding box center [622, 320] width 715 height 20
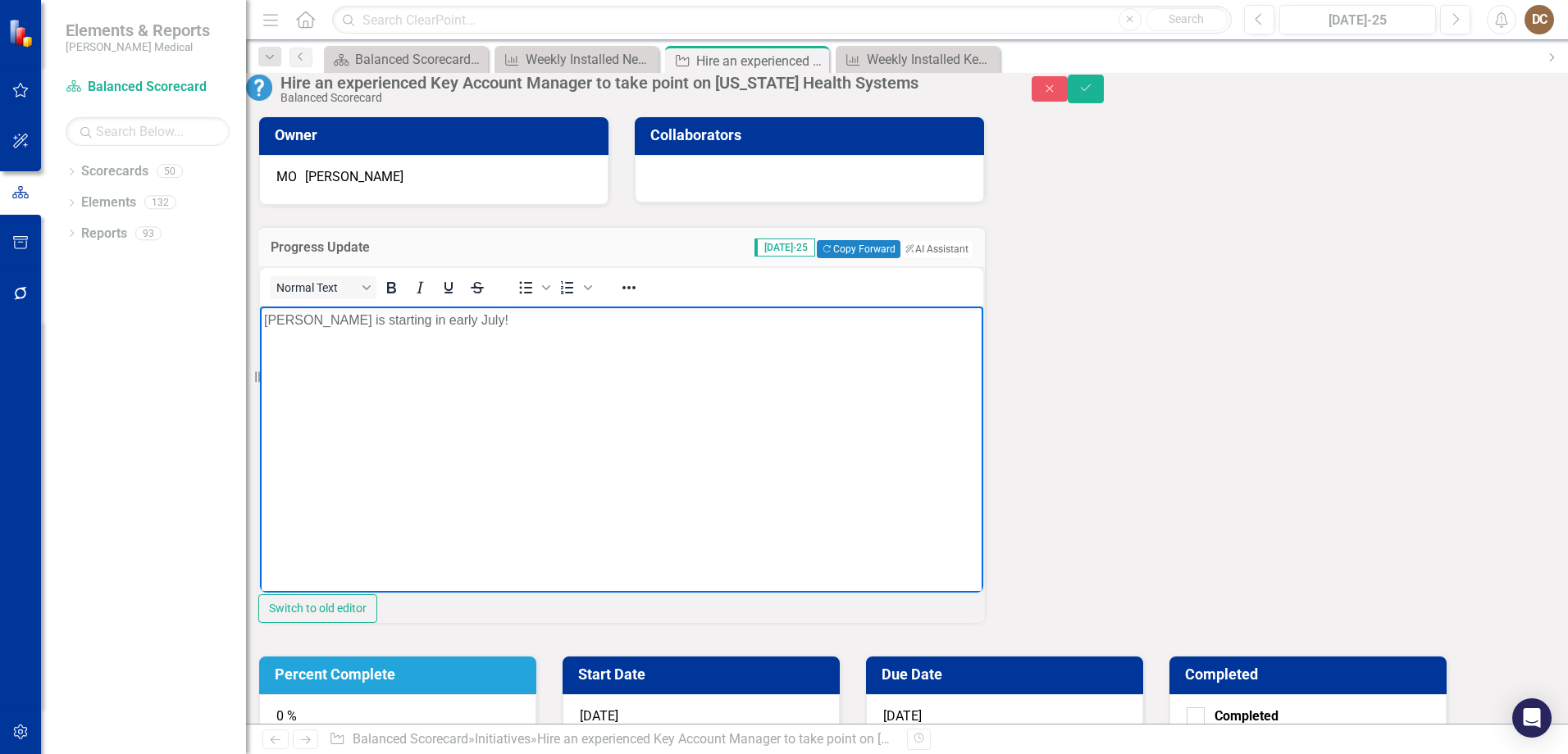
click at [986, 549] on div "Owner MO Mike O'Neal Collaborators Progress Update Jul-25 Copy Forward Copy For…" at bounding box center [906, 547] width 1297 height 902
click at [314, 318] on p "Christina is starting in early July!" at bounding box center [622, 320] width 715 height 20
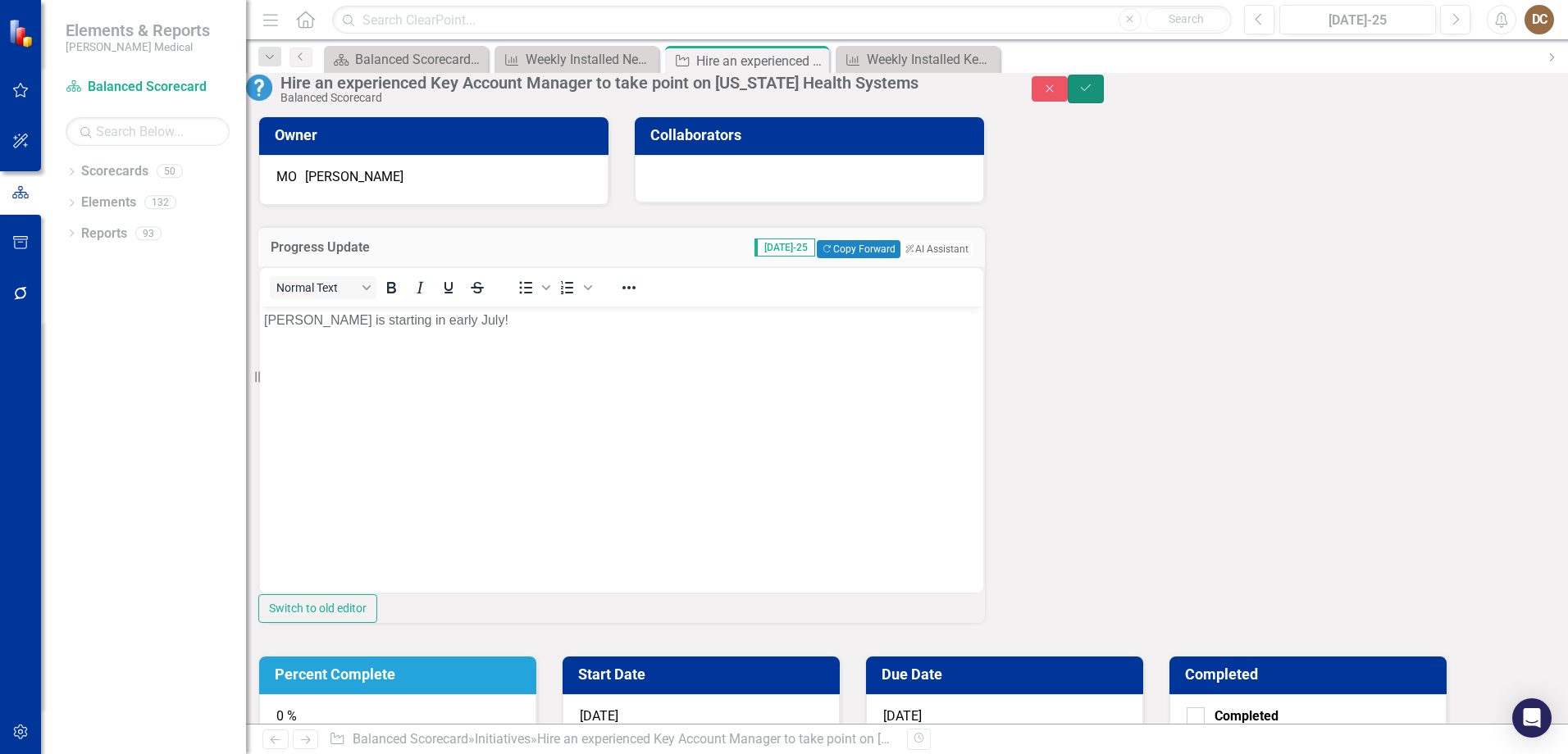
click at [1093, 92] on icon "Save" at bounding box center [1085, 88] width 14 height 12
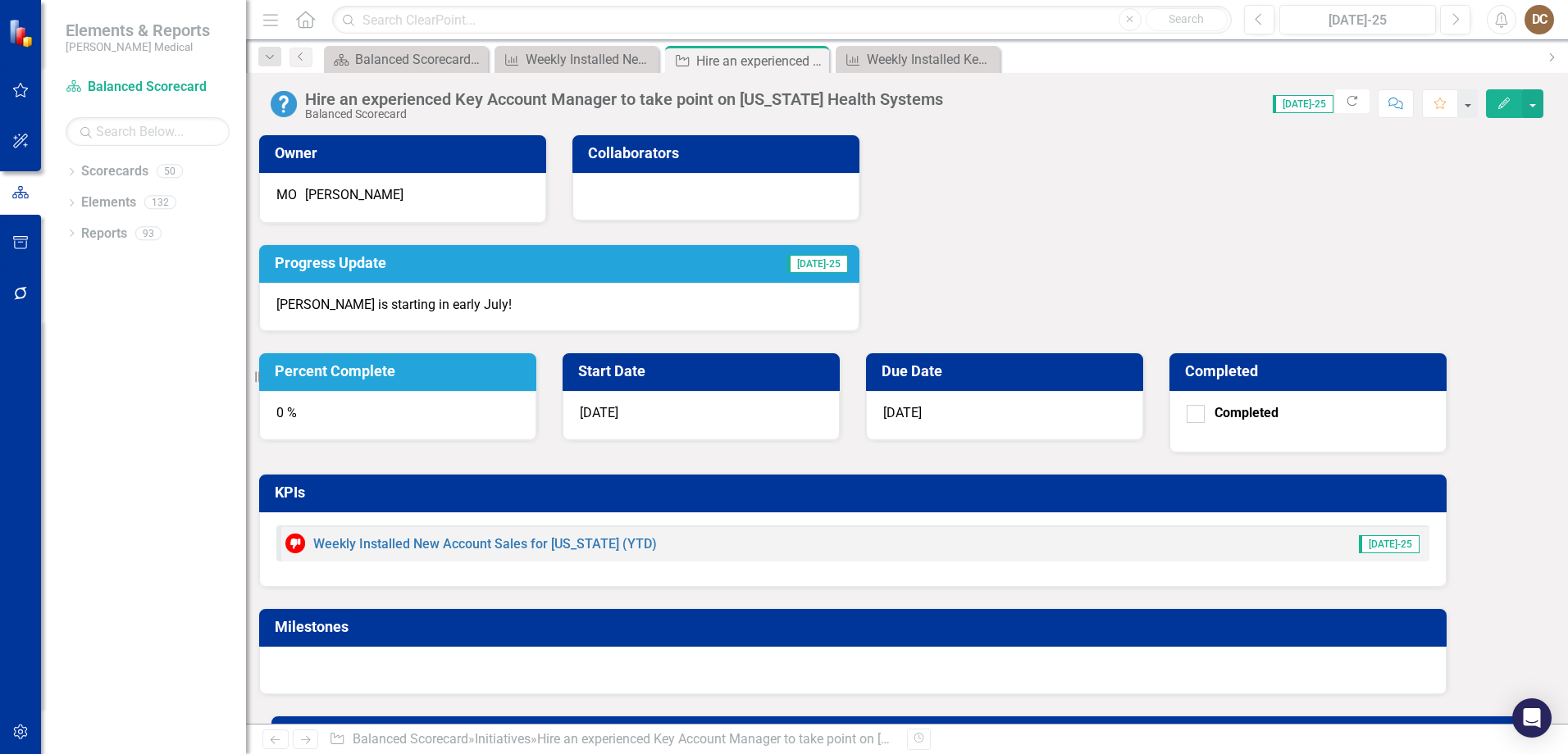
click at [526, 363] on h3 "Percent Complete" at bounding box center [400, 371] width 252 height 16
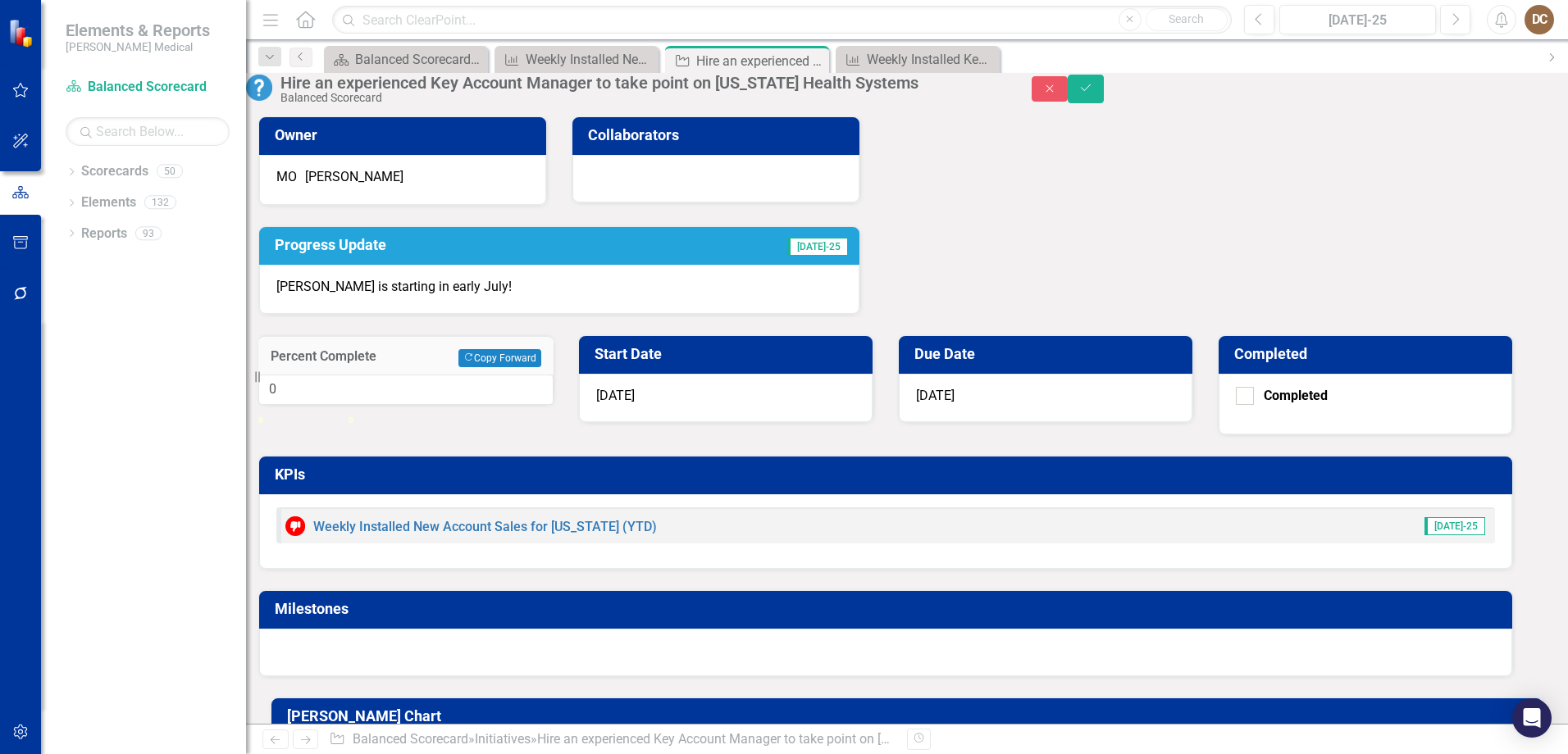
type input "100"
drag, startPoint x: 935, startPoint y: 262, endPoint x: 1088, endPoint y: 271, distance: 153.3
click at [1090, 315] on div "Percent Complete Copy Forward Copy Forward 100 Start Date 5/1/25 Due Date 6/30/…" at bounding box center [885, 496] width 1279 height 362
click at [1247, 387] on input "Completed" at bounding box center [1241, 393] width 11 height 11
checkbox input "true"
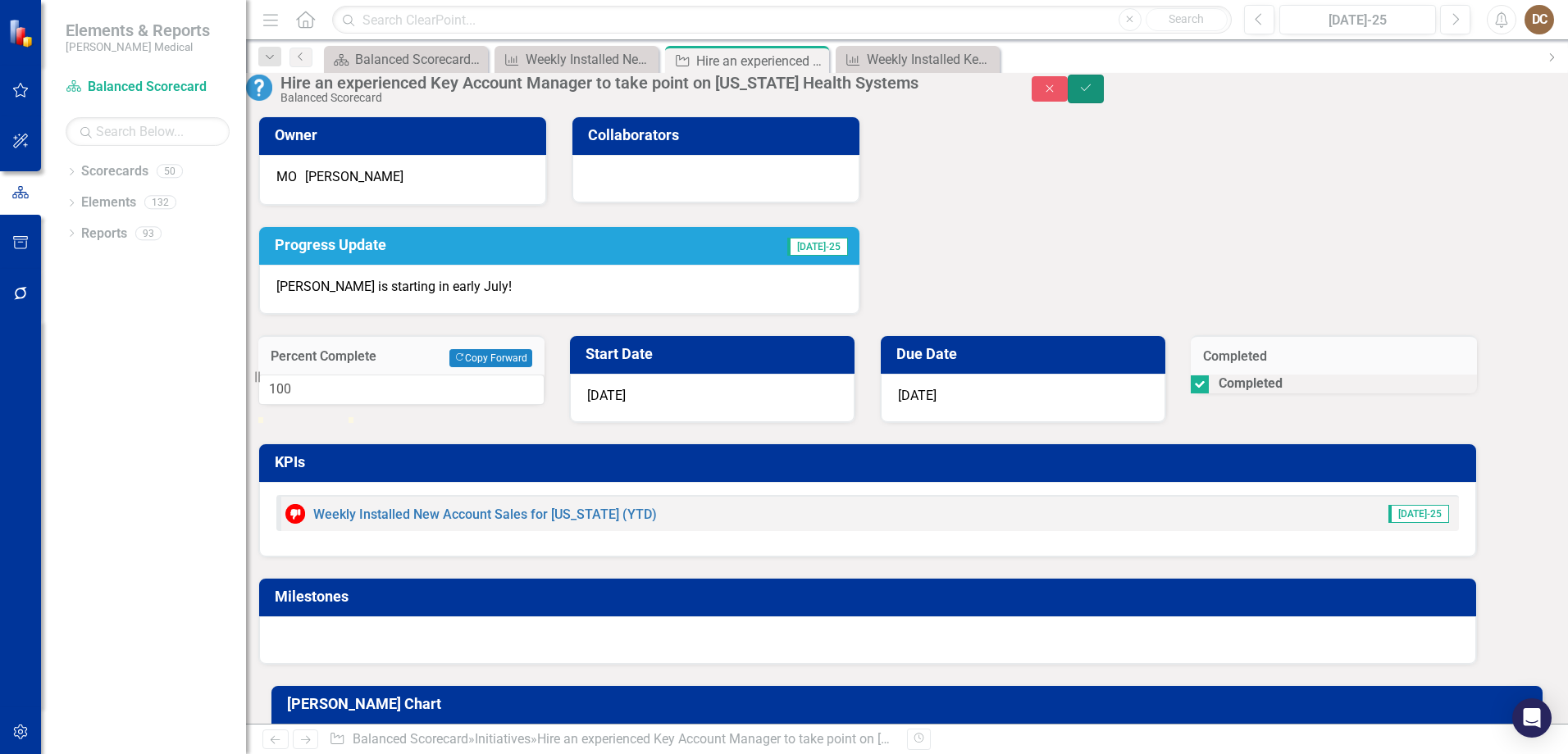
click at [1104, 90] on button "Save" at bounding box center [1085, 89] width 36 height 29
